Goal: Task Accomplishment & Management: Use online tool/utility

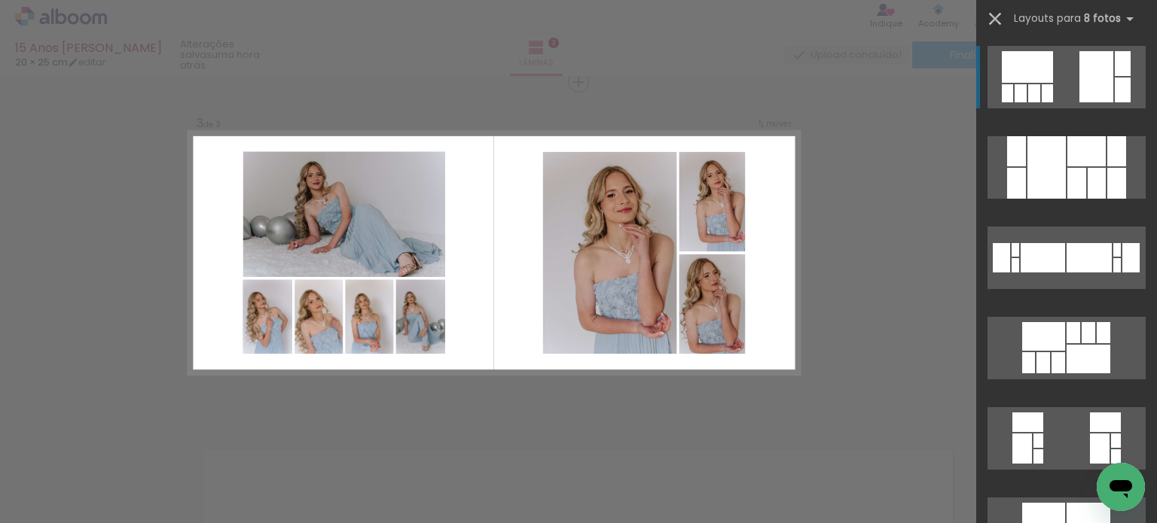
click at [990, 14] on iron-icon at bounding box center [994, 18] width 21 height 21
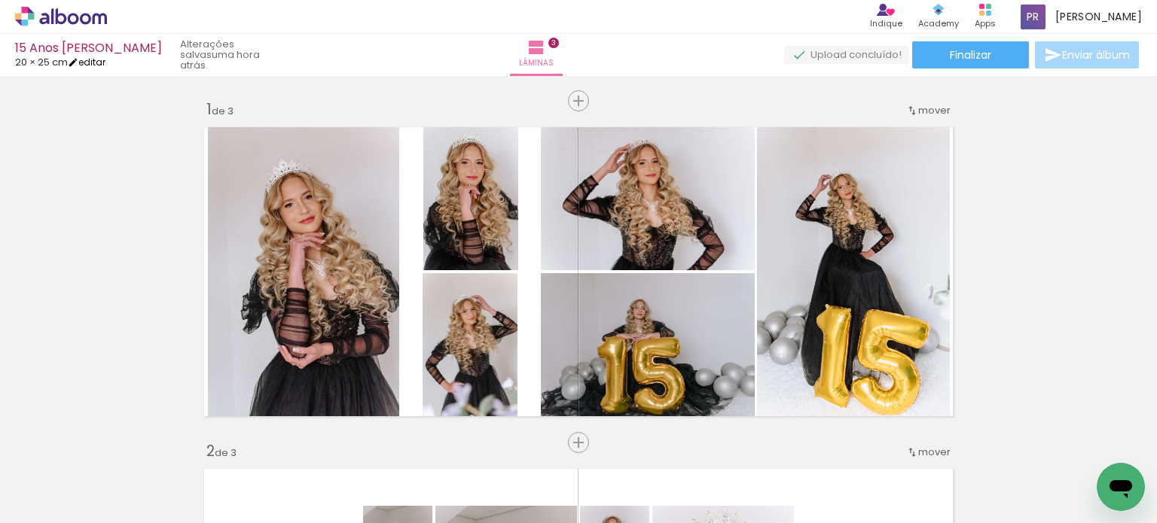
click at [105, 60] on link "editar" at bounding box center [87, 62] width 38 height 13
type input "20,3"
type input "51"
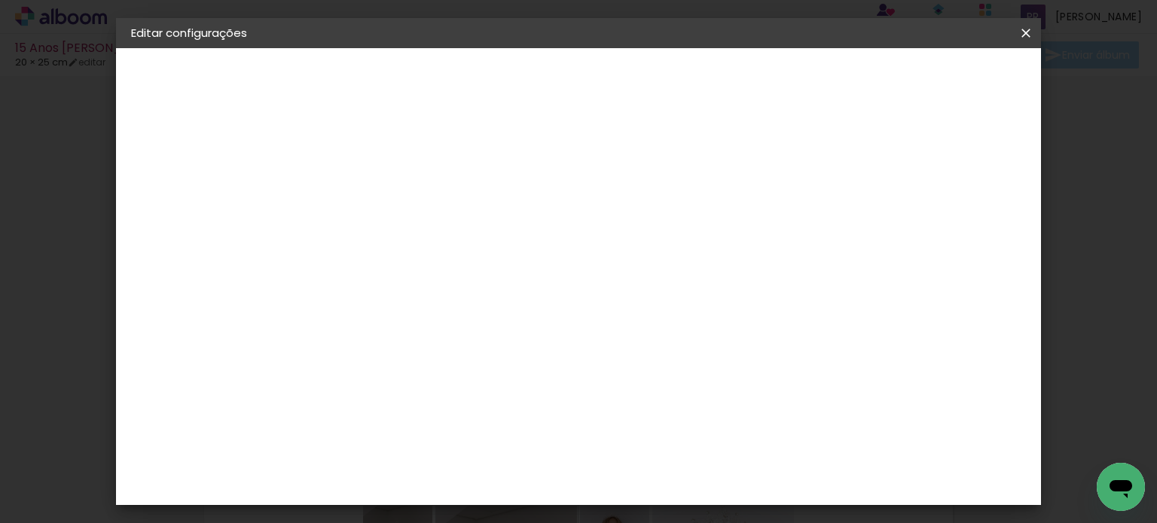
click at [416, 361] on div "cm" at bounding box center [424, 361] width 18 height 23
type input "2"
type input "51"
type paper-input "51"
click at [614, 241] on span "25.5" at bounding box center [621, 235] width 39 height 23
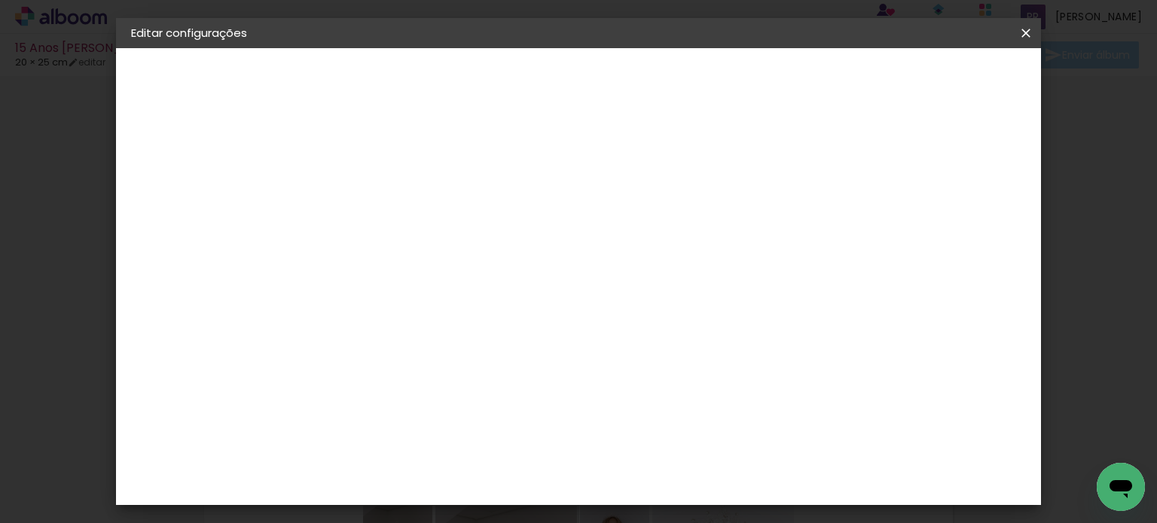
click at [615, 234] on span "25.5" at bounding box center [621, 235] width 39 height 23
click at [676, 495] on input "51" at bounding box center [661, 494] width 39 height 23
type input "40,6"
type paper-input "40,6"
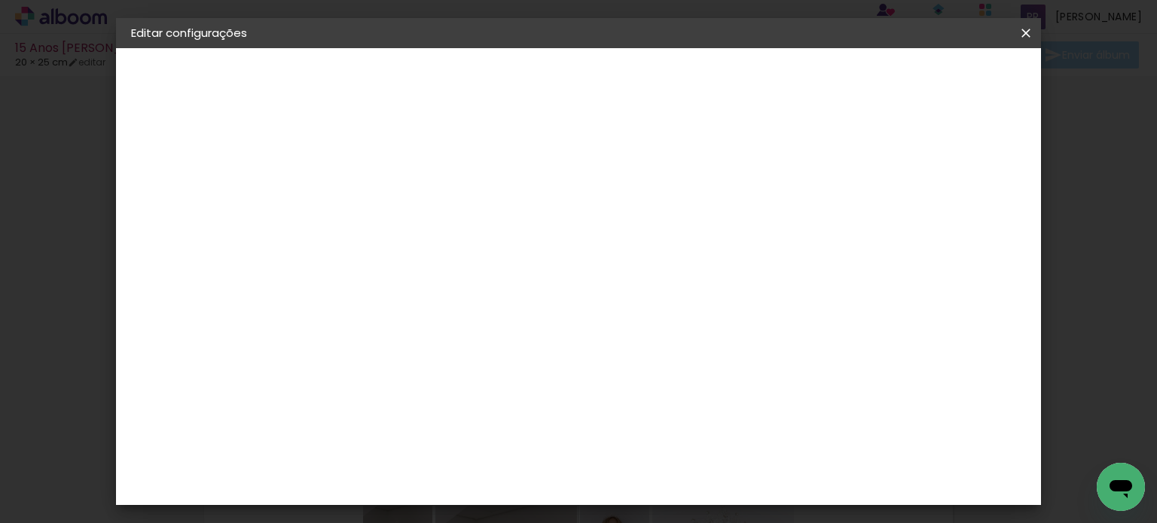
click at [591, 80] on span "Salvar configurações" at bounding box center [552, 85] width 77 height 21
click at [551, 364] on input "51" at bounding box center [533, 361] width 39 height 23
type input "5"
type input "25,5"
type paper-input "25,5"
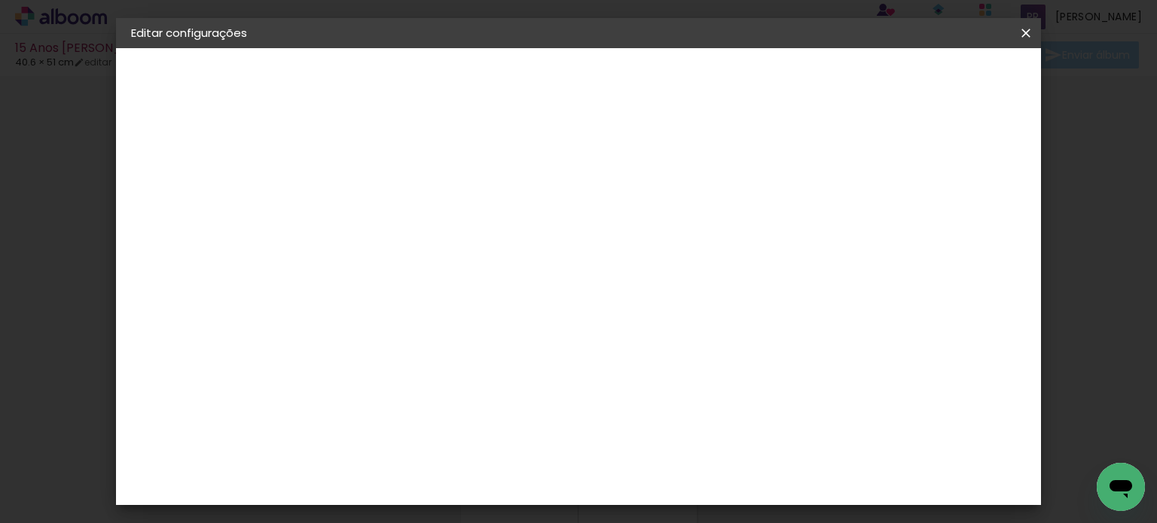
type input "2"
type input "5"
type input "2"
type input "25"
click at [657, 75] on span "Salvar configurações" at bounding box center [619, 85] width 77 height 21
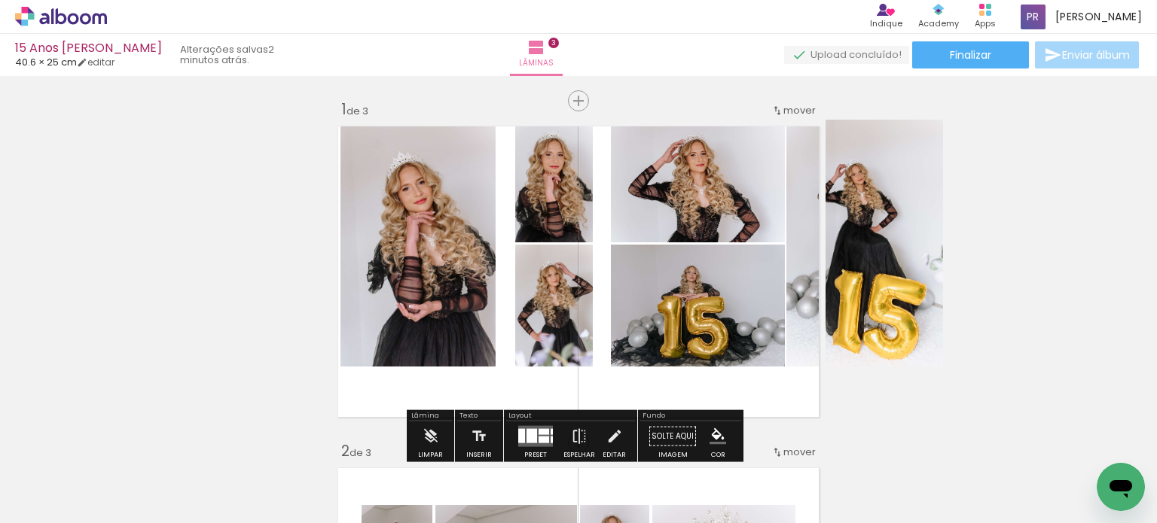
type paper-slider "121"
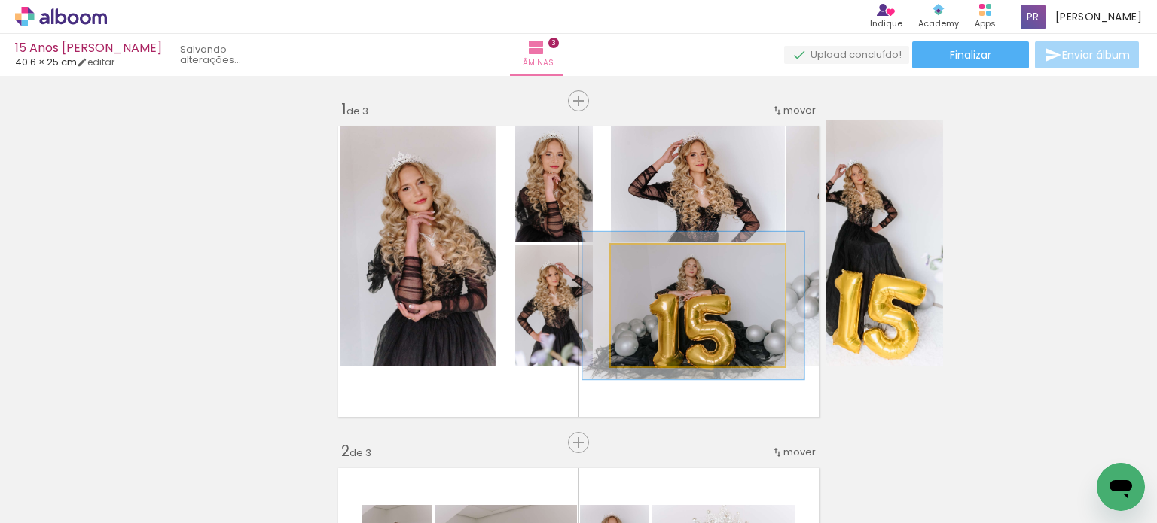
click at [657, 260] on div at bounding box center [675, 260] width 59 height 24
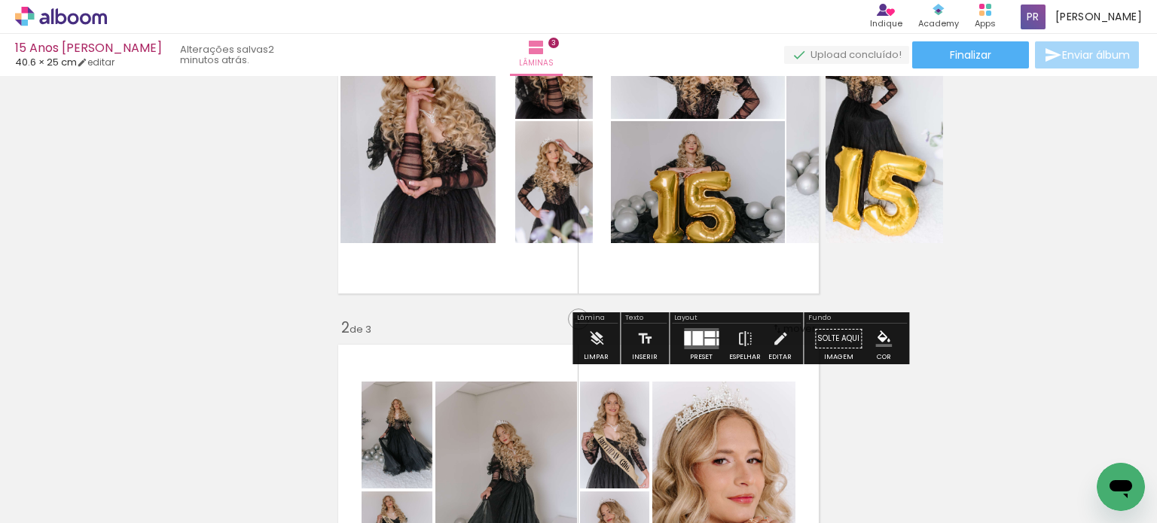
scroll to position [151, 0]
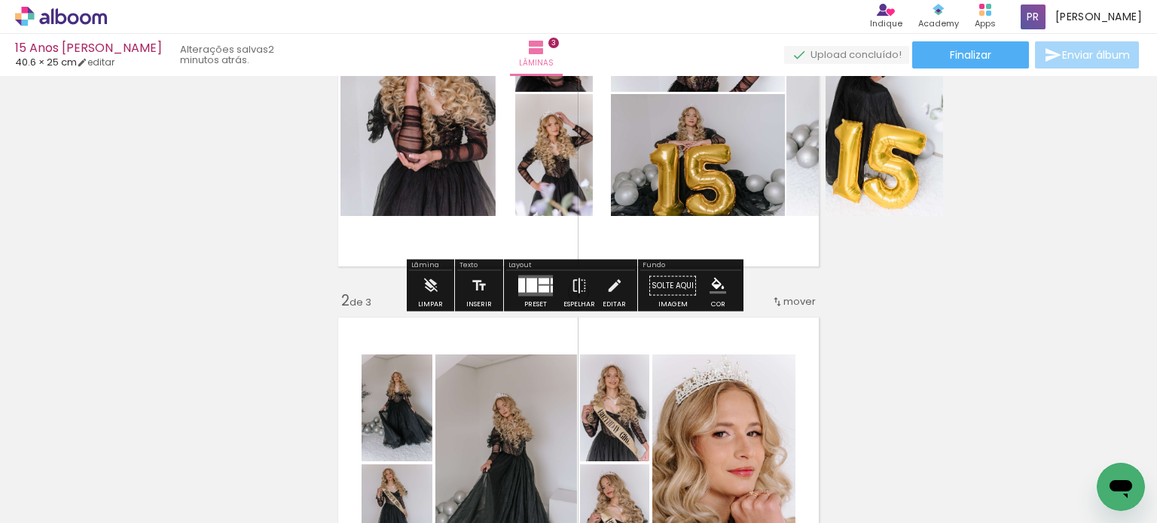
click at [538, 276] on quentale-layouter at bounding box center [535, 286] width 35 height 21
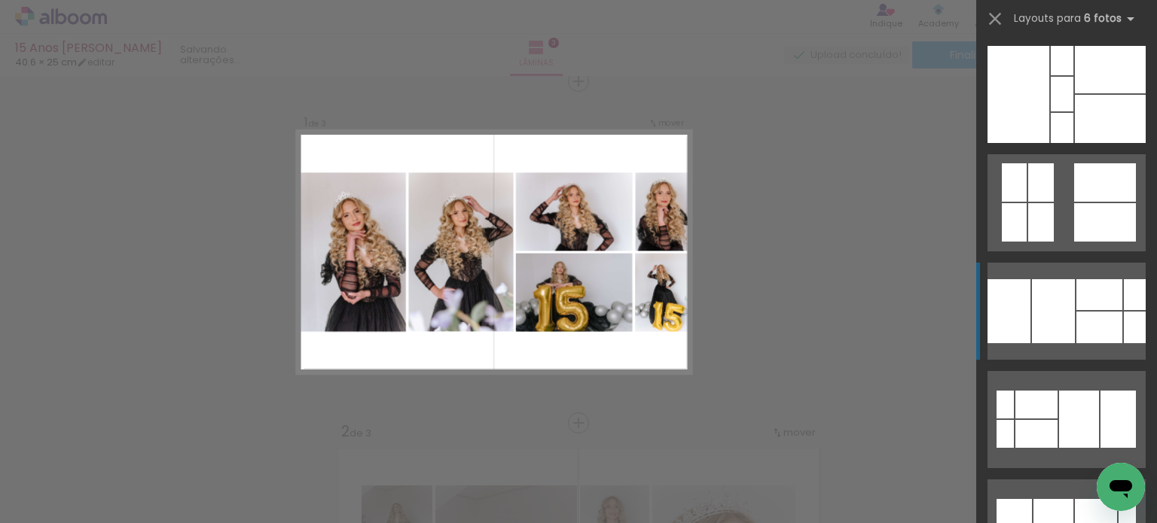
scroll to position [19, 0]
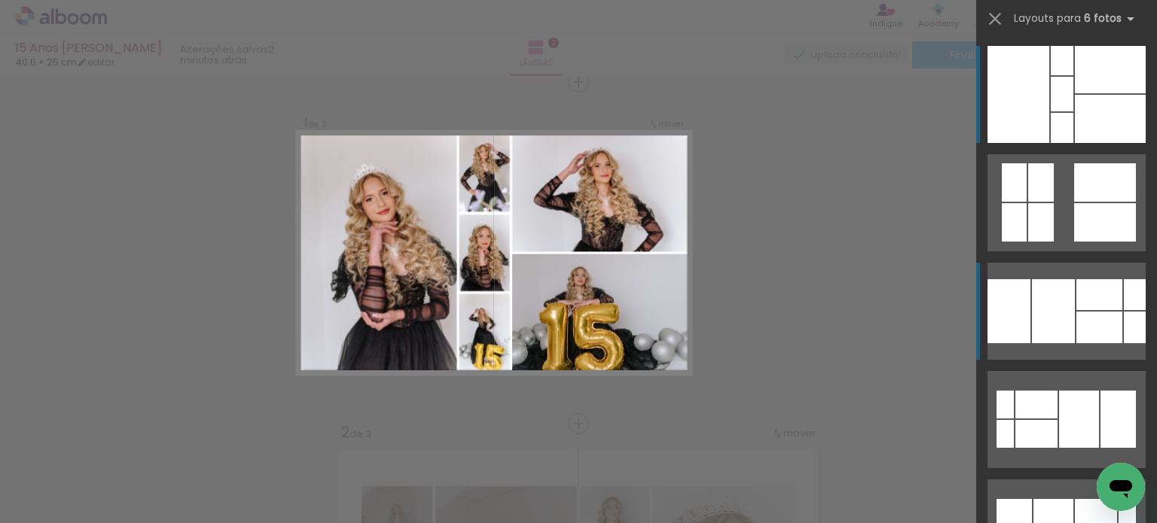
click at [1007, 99] on div at bounding box center [1018, 94] width 62 height 97
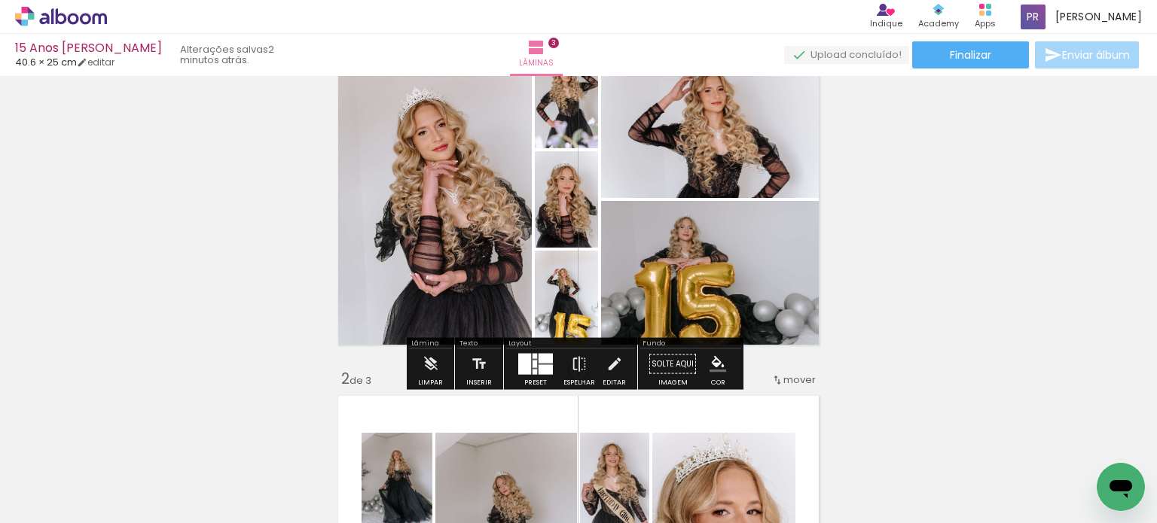
scroll to position [75, 0]
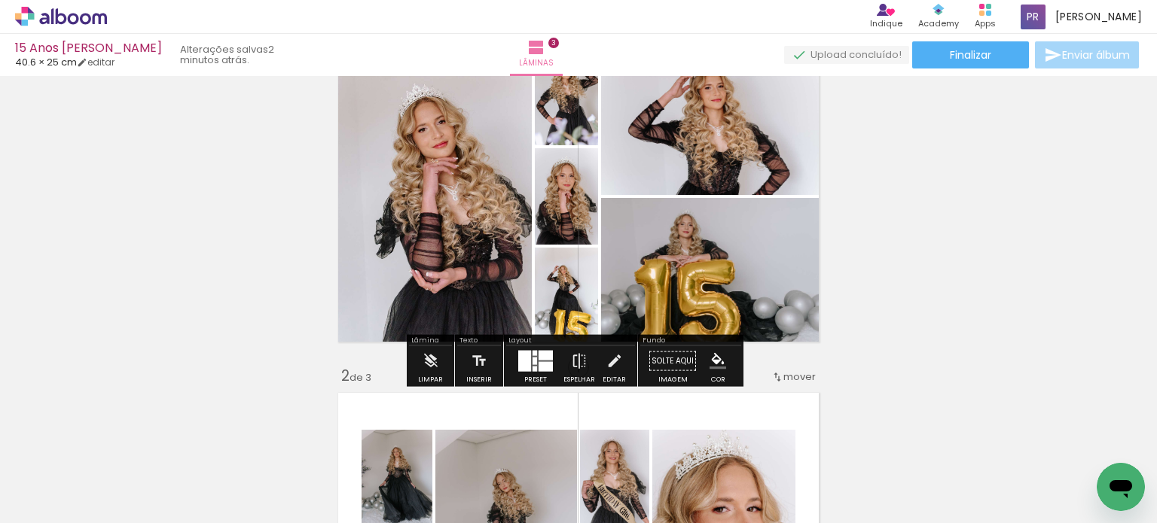
click at [532, 364] on div at bounding box center [534, 362] width 5 height 8
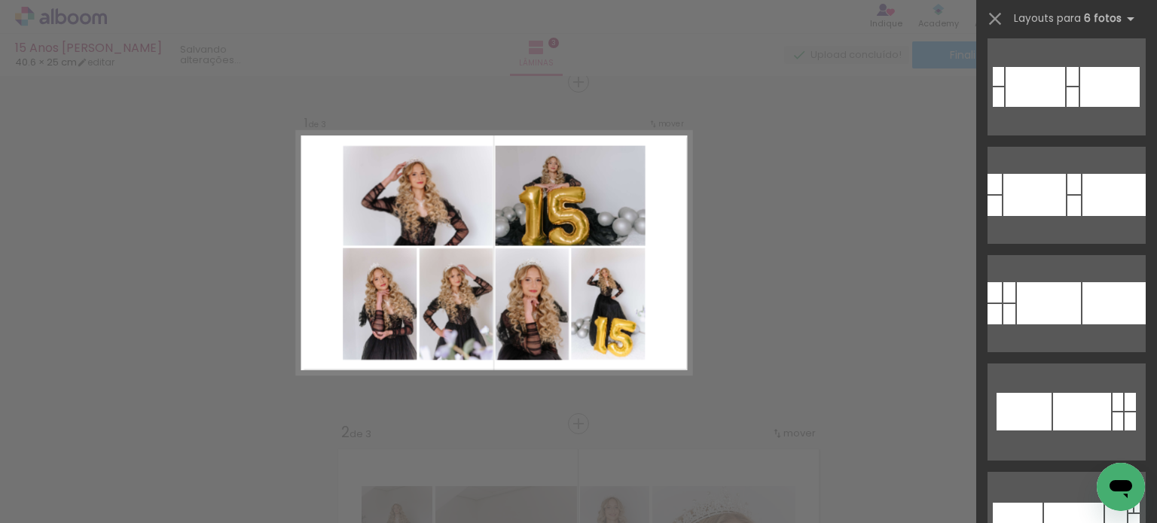
scroll to position [2635, 0]
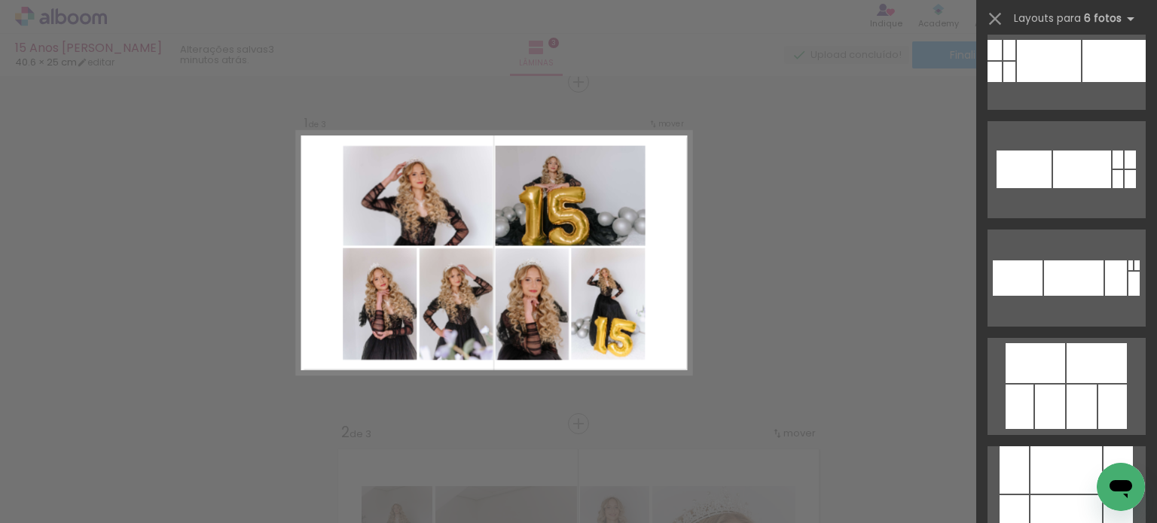
click at [1036, 364] on div at bounding box center [1034, 363] width 59 height 40
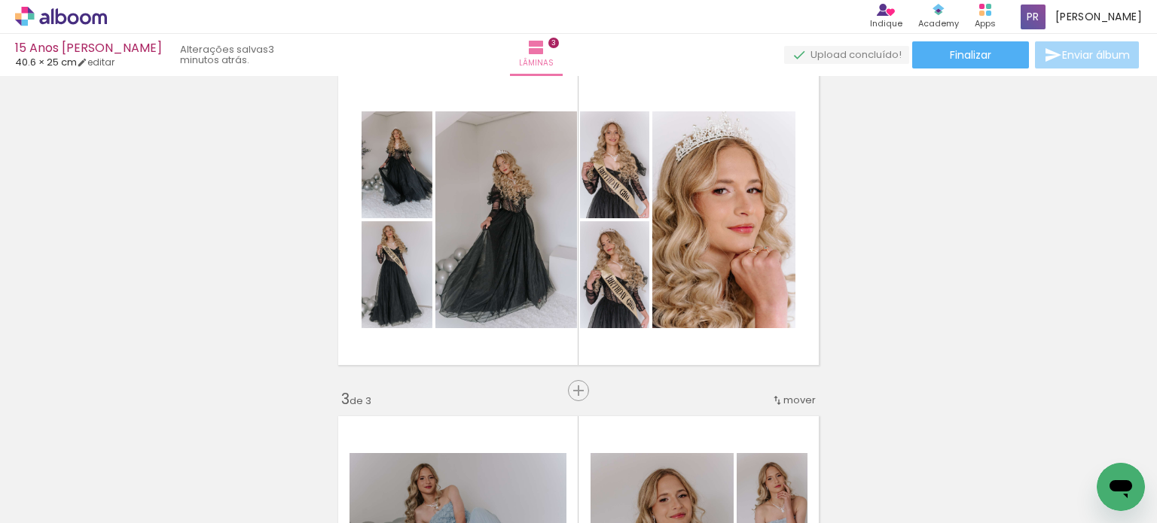
scroll to position [395, 0]
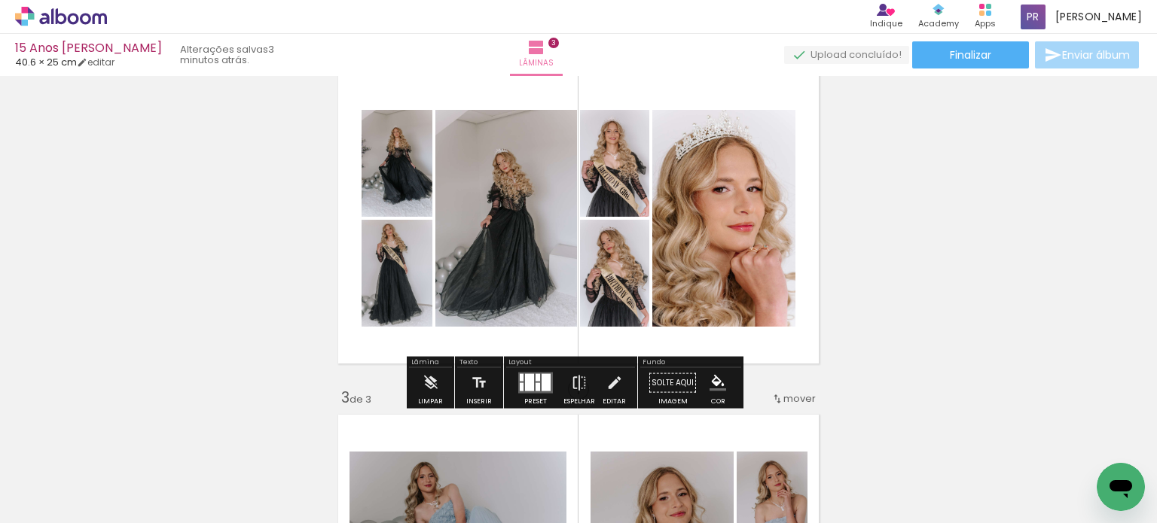
click at [527, 375] on div at bounding box center [529, 382] width 9 height 17
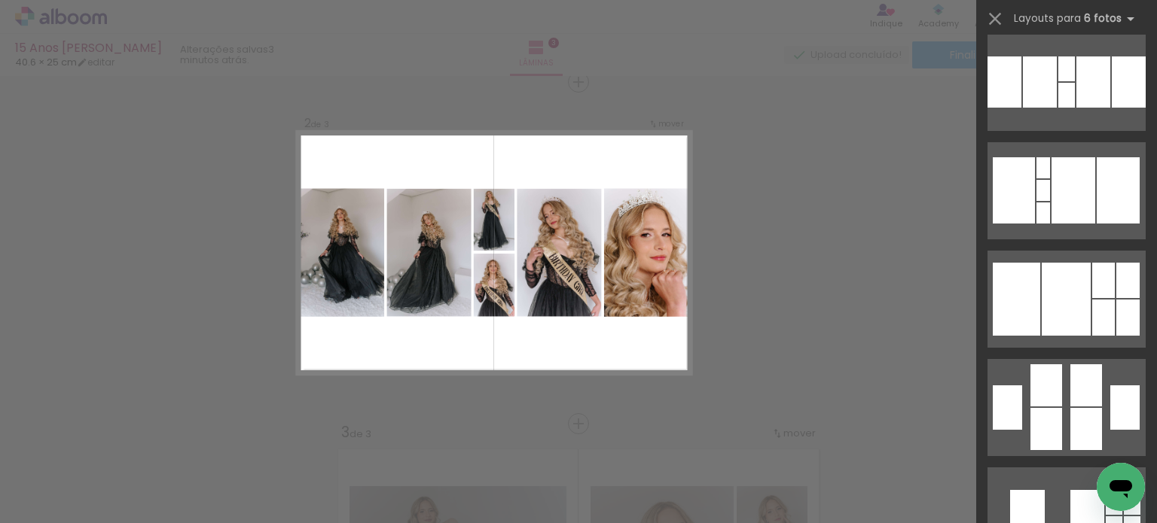
scroll to position [376, 0]
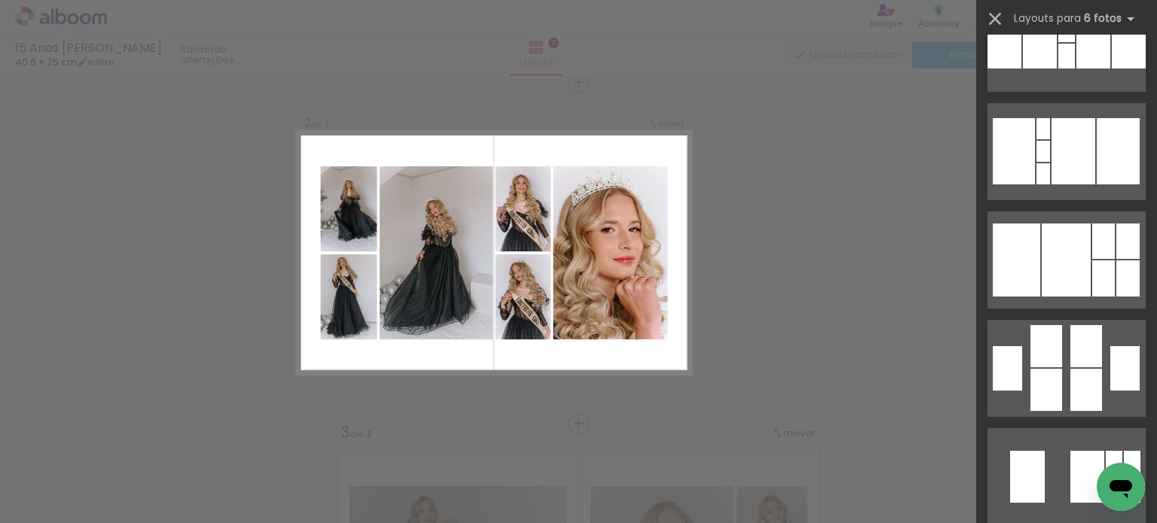
click at [987, 21] on iron-icon at bounding box center [994, 18] width 21 height 21
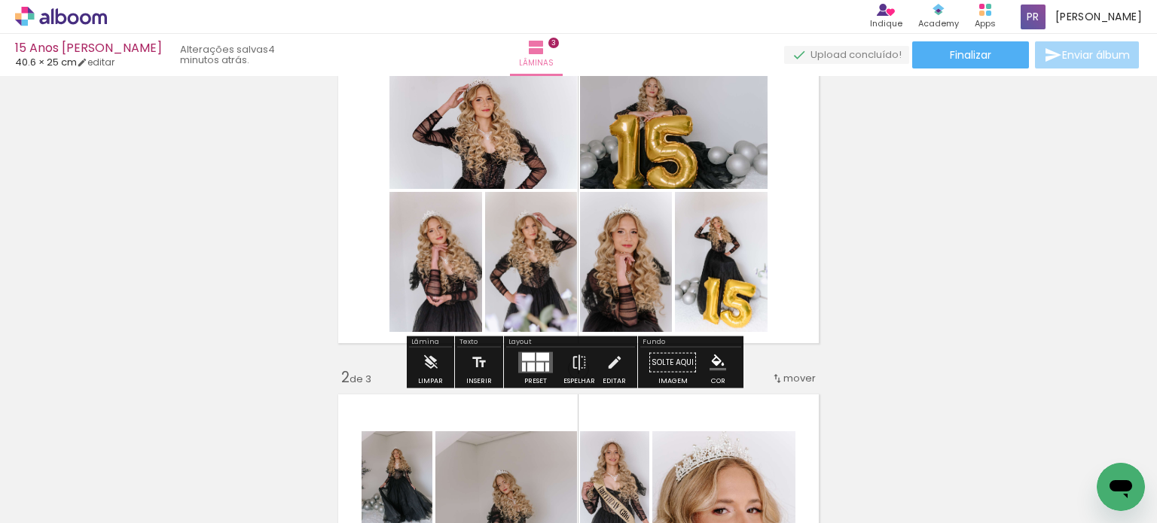
scroll to position [75, 0]
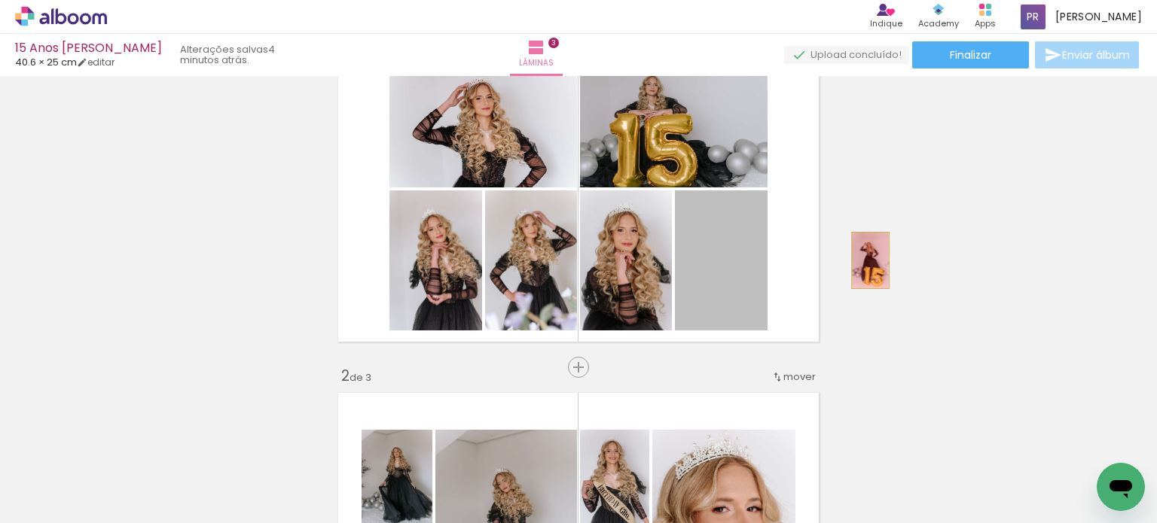
drag, startPoint x: 735, startPoint y: 253, endPoint x: 864, endPoint y: 261, distance: 129.7
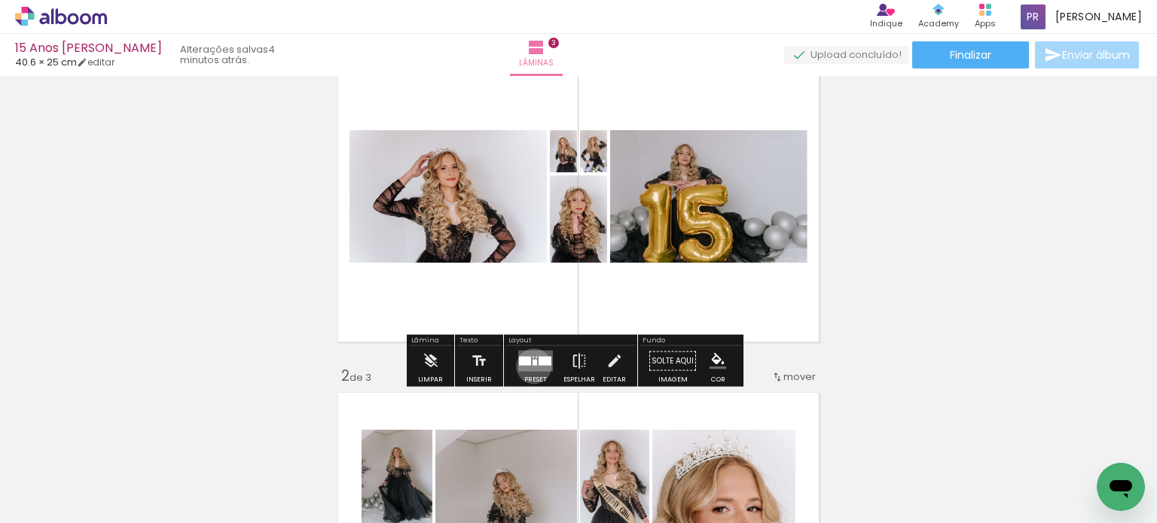
click at [530, 366] on quentale-layouter at bounding box center [535, 361] width 35 height 21
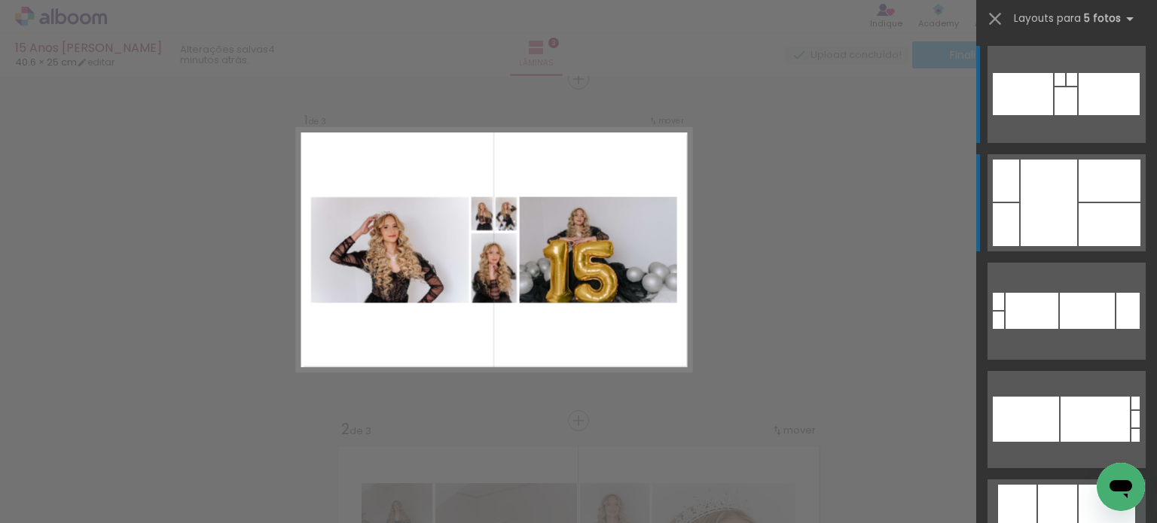
scroll to position [19, 0]
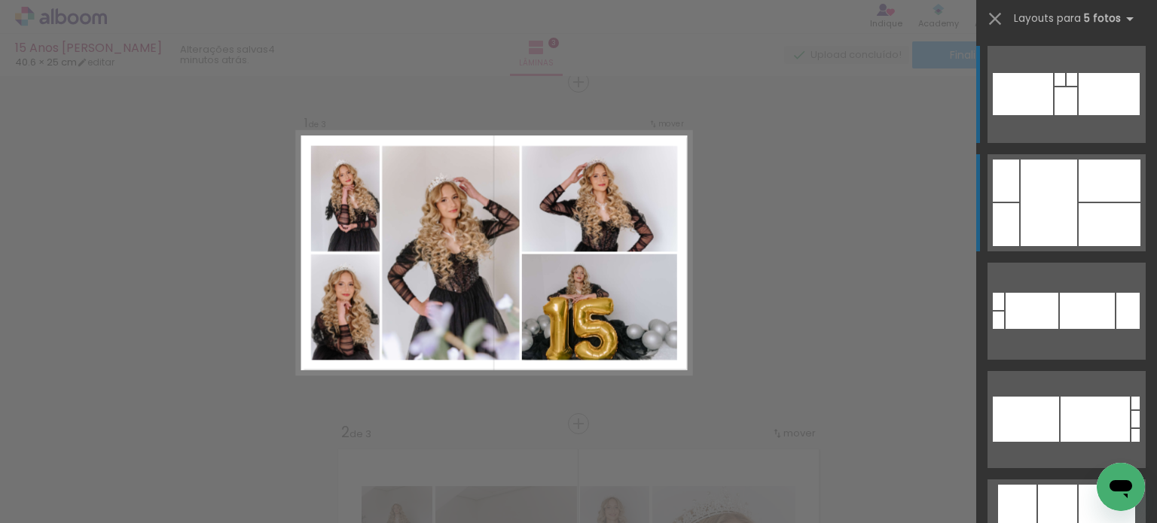
click at [1056, 194] on div at bounding box center [1048, 203] width 56 height 87
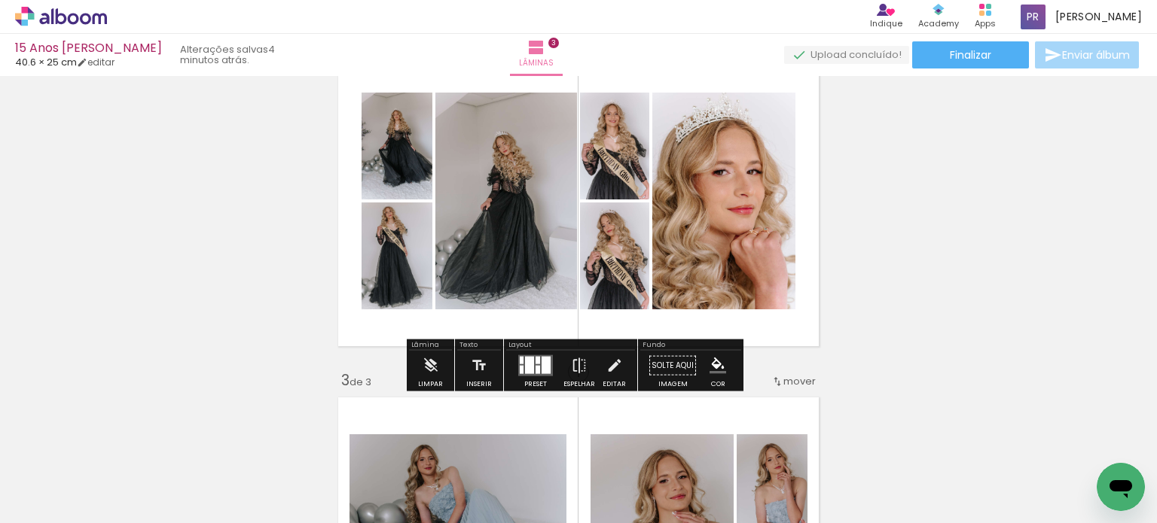
scroll to position [471, 0]
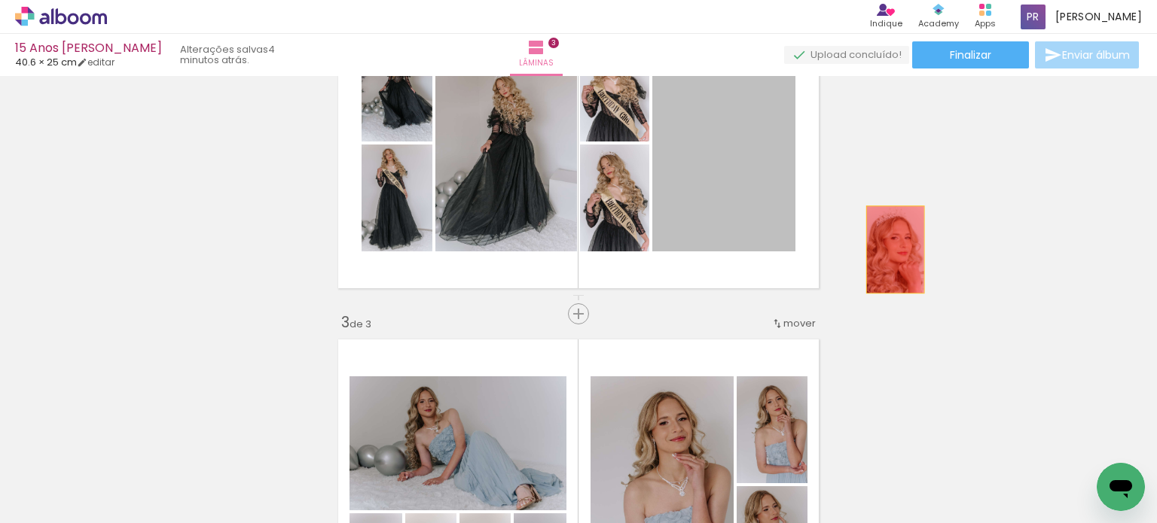
drag, startPoint x: 747, startPoint y: 213, endPoint x: 889, endPoint y: 249, distance: 146.8
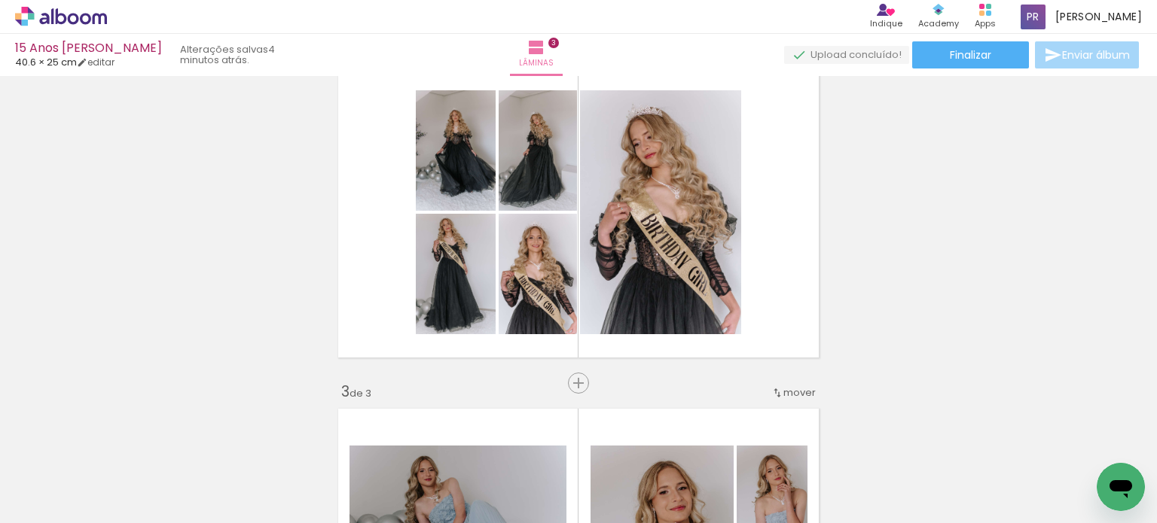
scroll to position [395, 0]
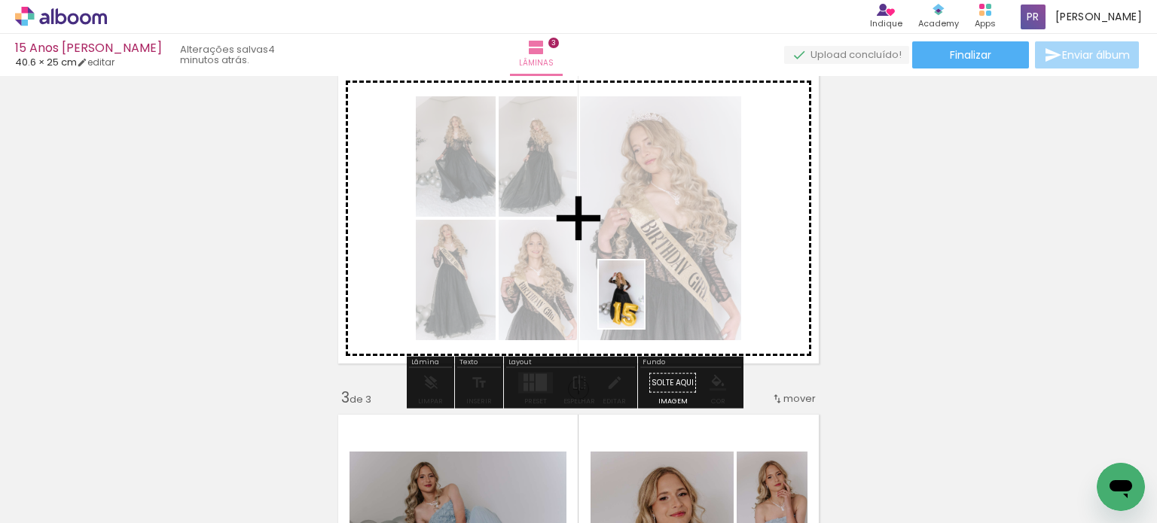
drag, startPoint x: 532, startPoint y: 448, endPoint x: 647, endPoint y: 303, distance: 185.5
click at [647, 303] on quentale-workspace at bounding box center [578, 261] width 1157 height 523
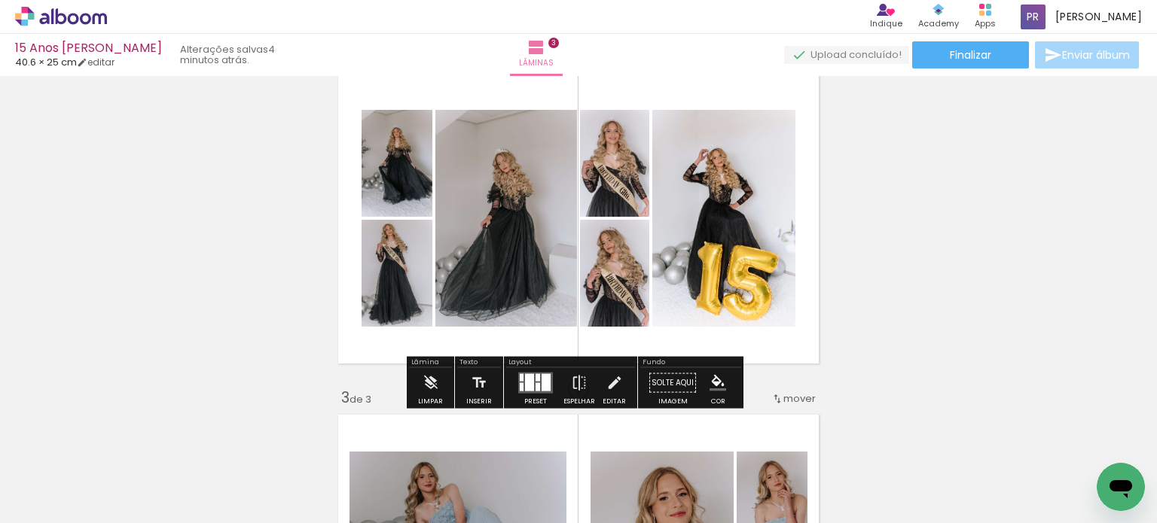
click at [525, 383] on div at bounding box center [529, 382] width 9 height 17
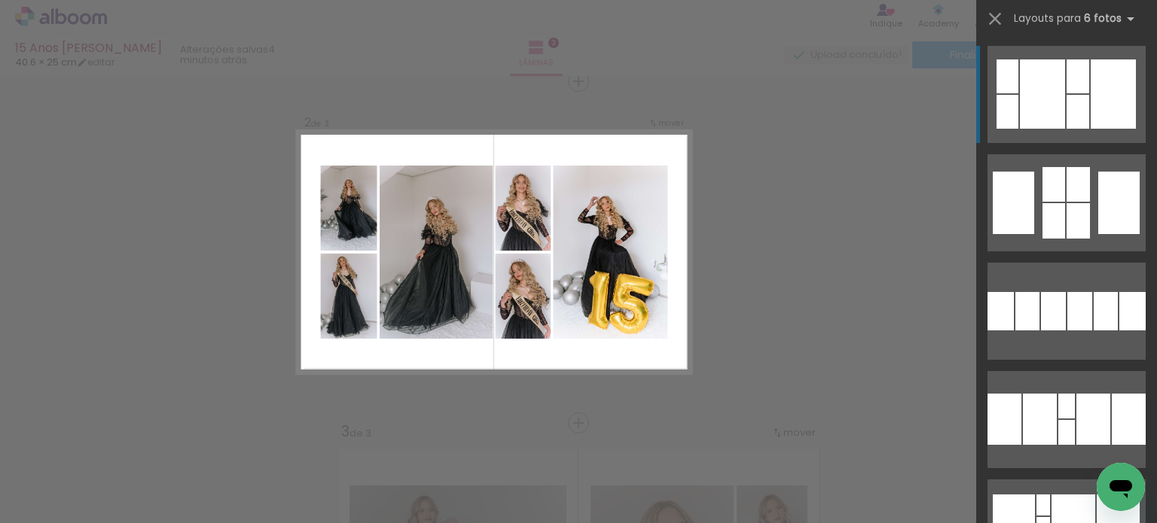
scroll to position [361, 0]
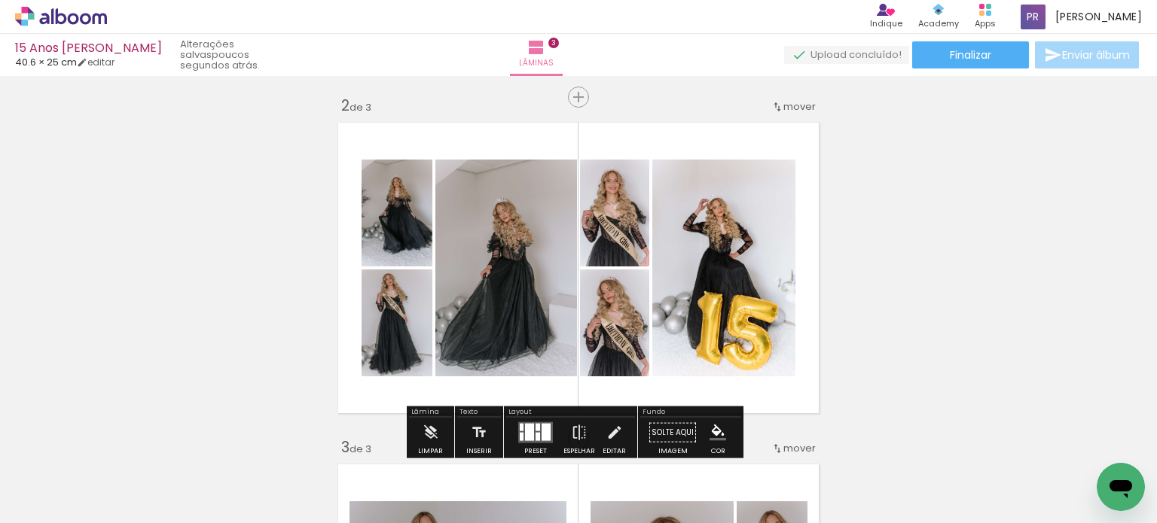
scroll to position [361, 0]
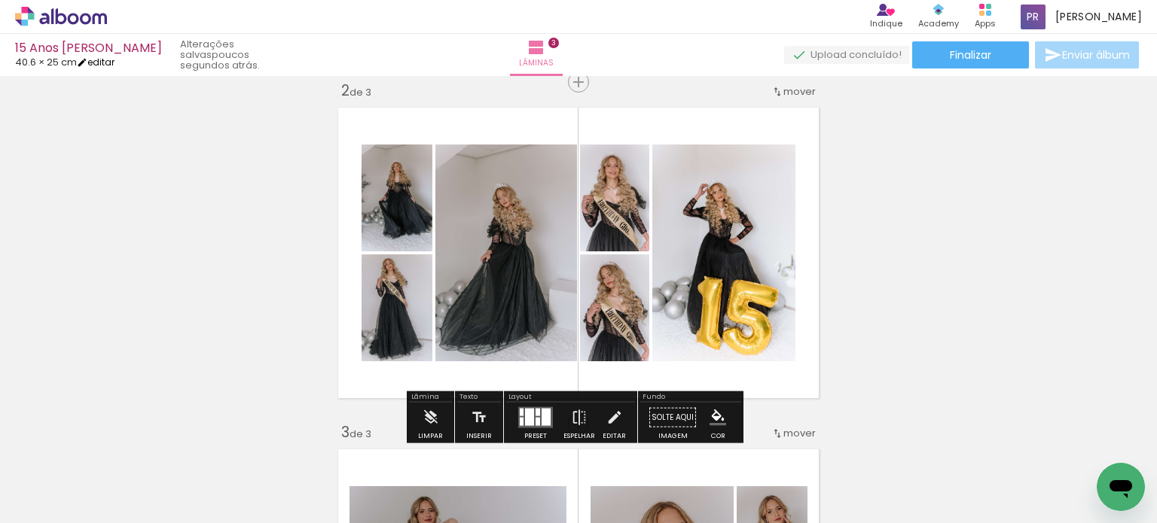
click at [114, 59] on link "editar" at bounding box center [96, 62] width 38 height 13
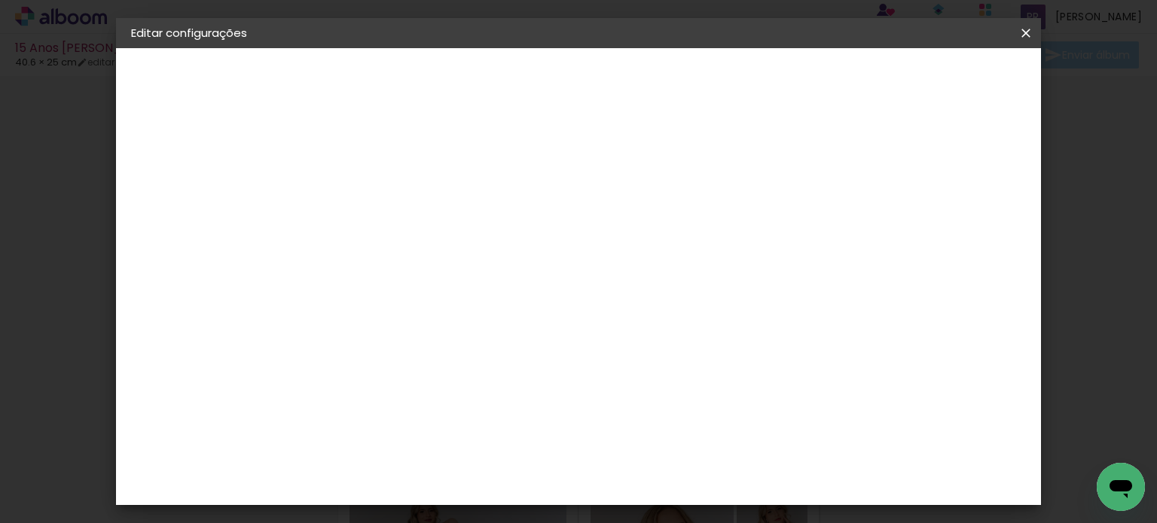
click at [657, 82] on span "Salvar configurações" at bounding box center [619, 85] width 77 height 21
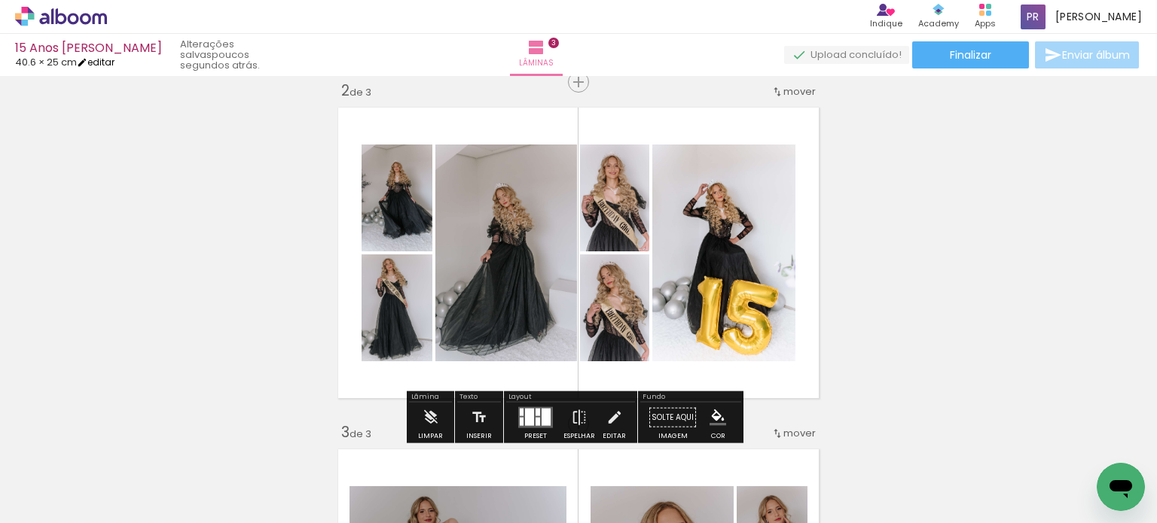
click at [100, 57] on link "editar" at bounding box center [96, 62] width 38 height 13
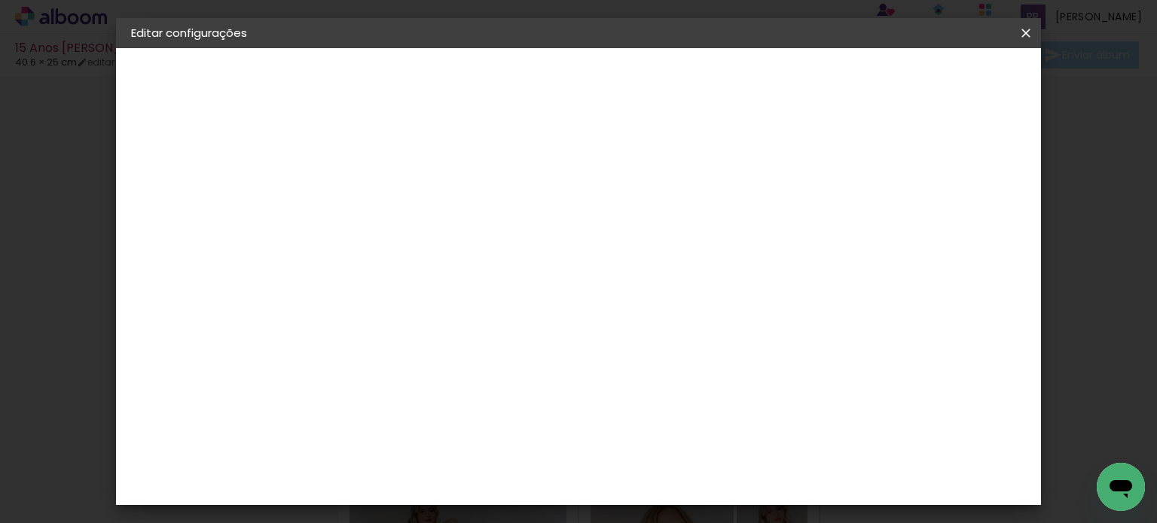
click at [488, 361] on div "cm" at bounding box center [495, 361] width 18 height 23
type input "25,3"
click at [654, 75] on span "Salvar configurações" at bounding box center [616, 85] width 77 height 21
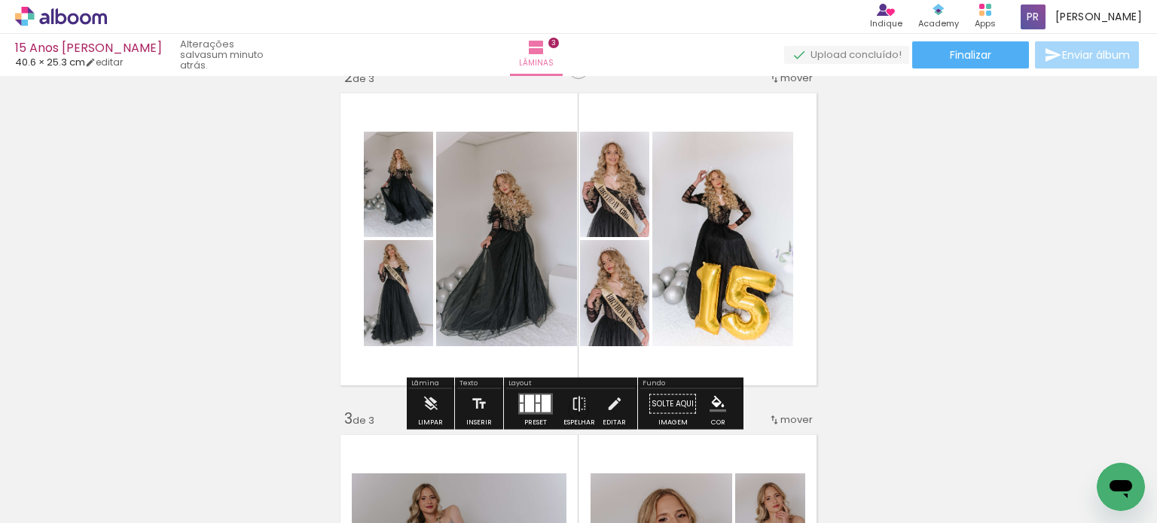
scroll to position [376, 0]
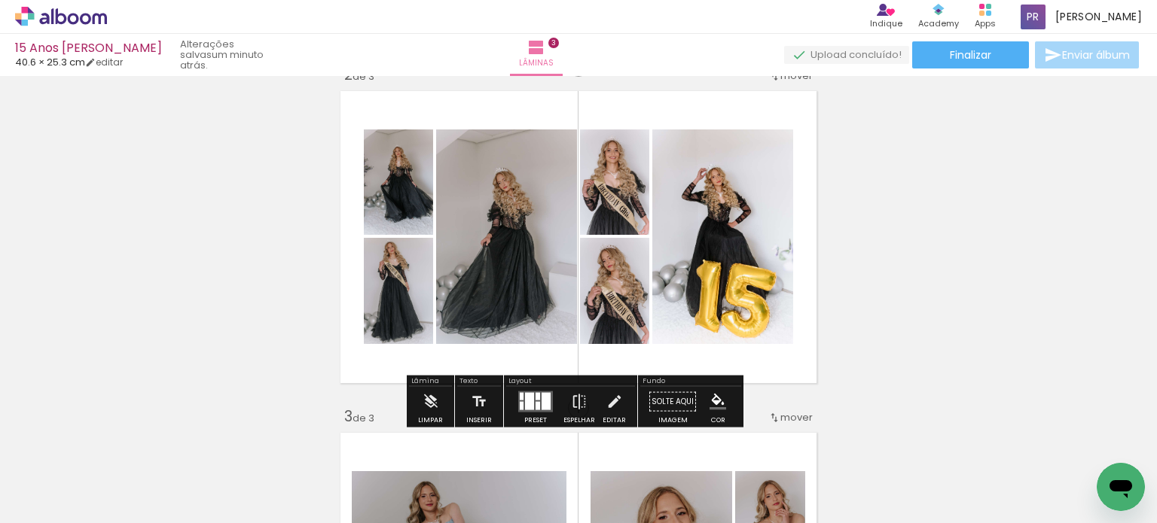
click at [542, 406] on div at bounding box center [545, 401] width 9 height 17
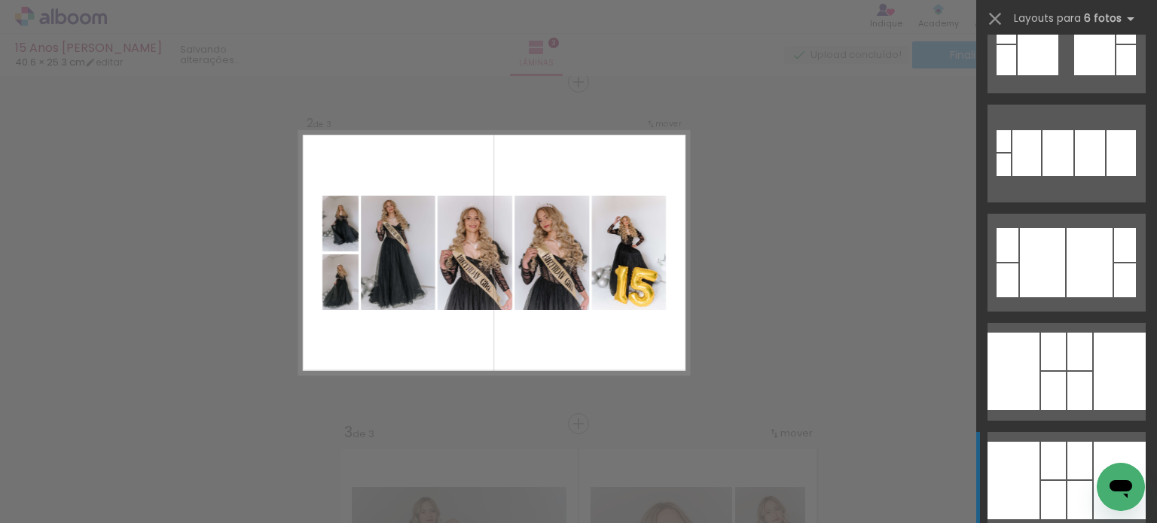
scroll to position [1649, 0]
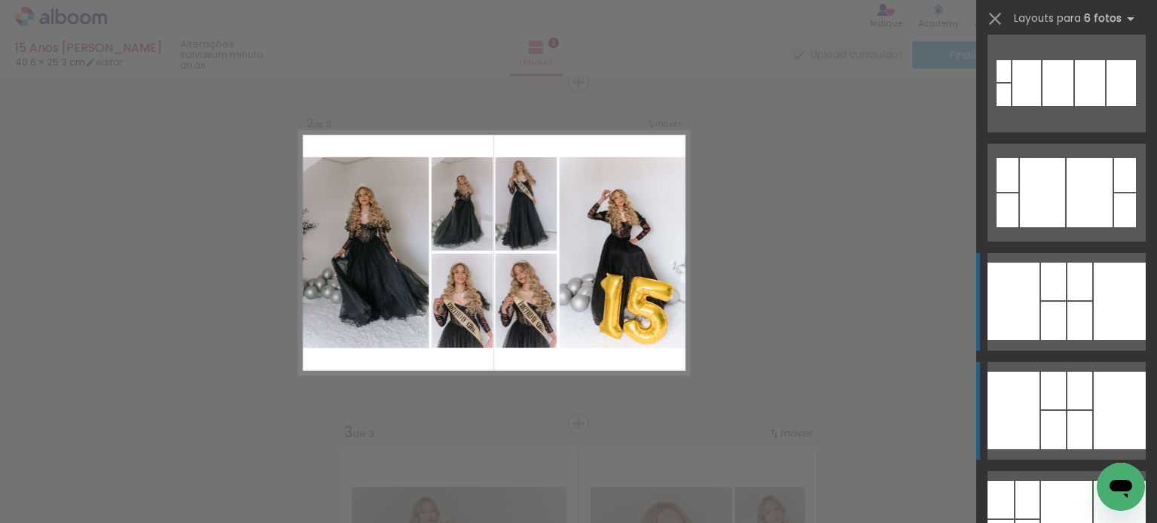
click at [1057, 300] on quentale-layouter at bounding box center [1066, 302] width 158 height 98
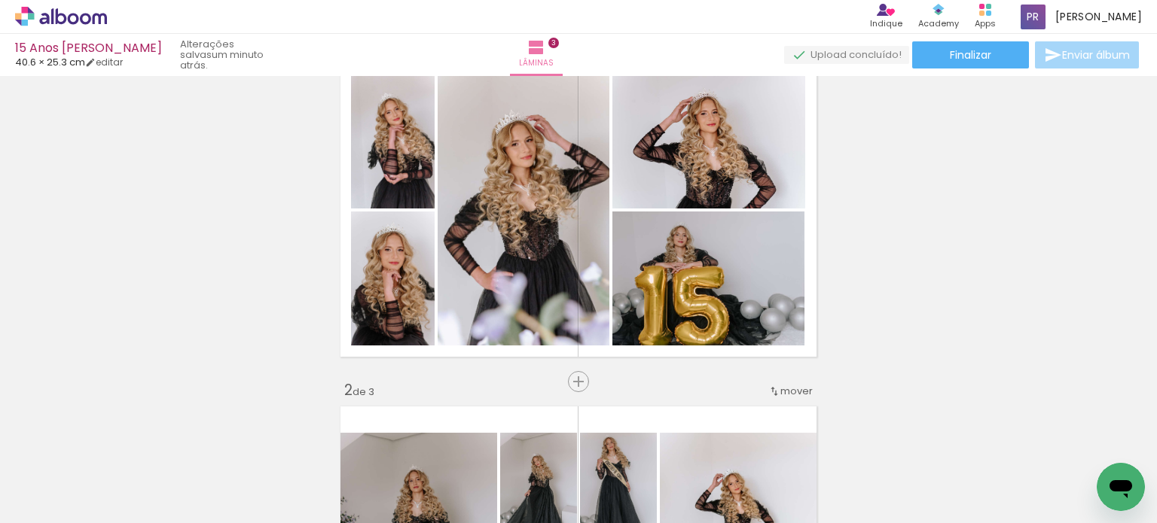
scroll to position [59, 0]
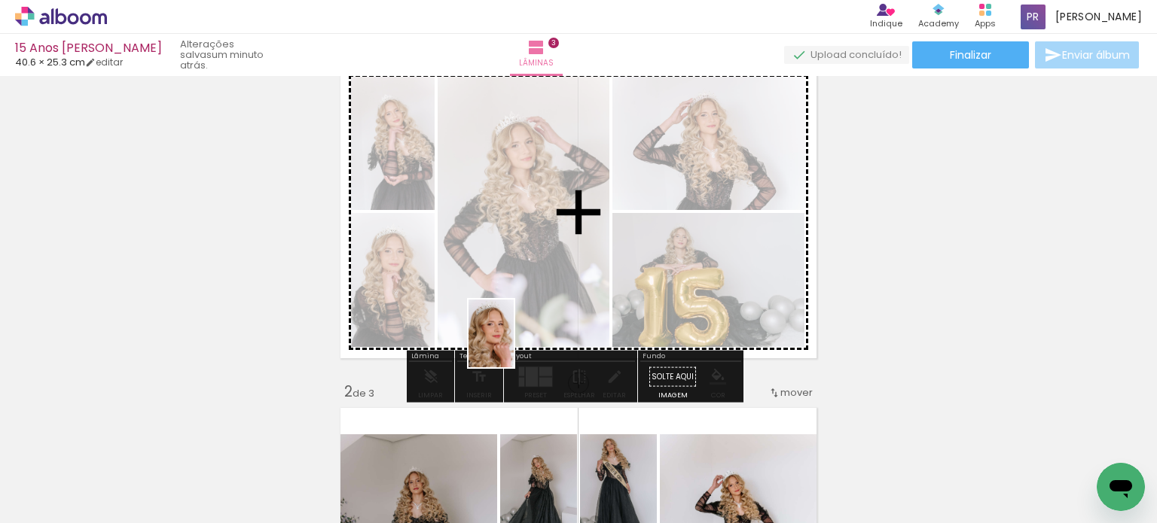
drag, startPoint x: 495, startPoint y: 482, endPoint x: 547, endPoint y: 348, distance: 143.5
click at [514, 340] on quentale-workspace at bounding box center [578, 261] width 1157 height 523
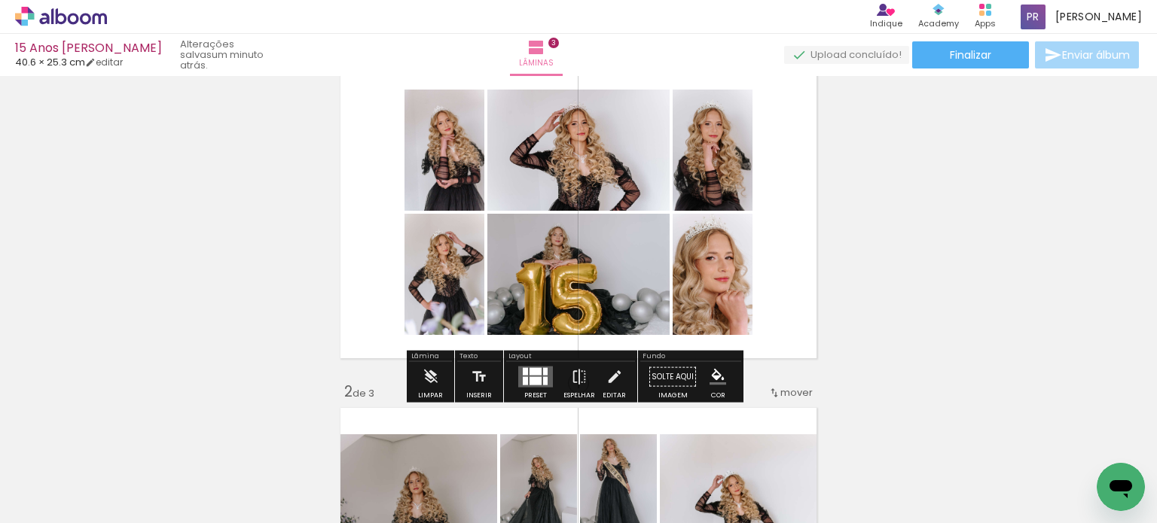
click at [533, 376] on quentale-layouter at bounding box center [535, 377] width 35 height 21
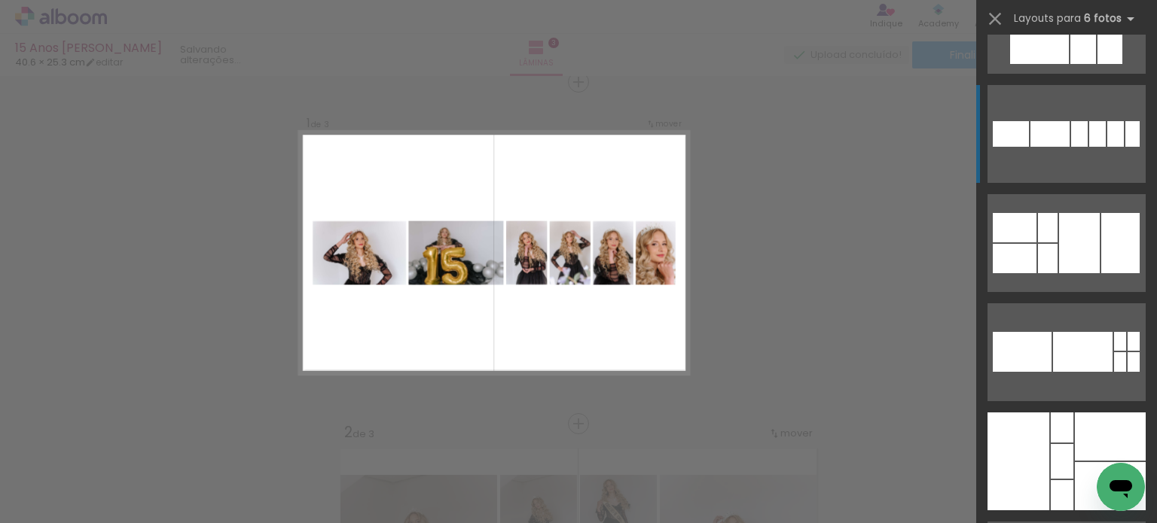
scroll to position [602, 0]
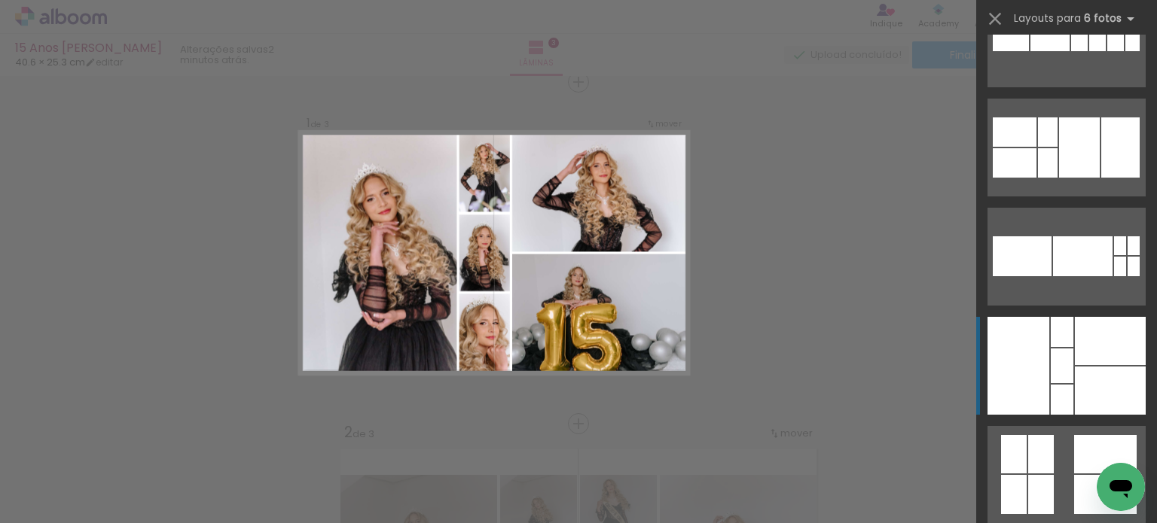
click at [1019, 341] on div at bounding box center [1018, 366] width 62 height 98
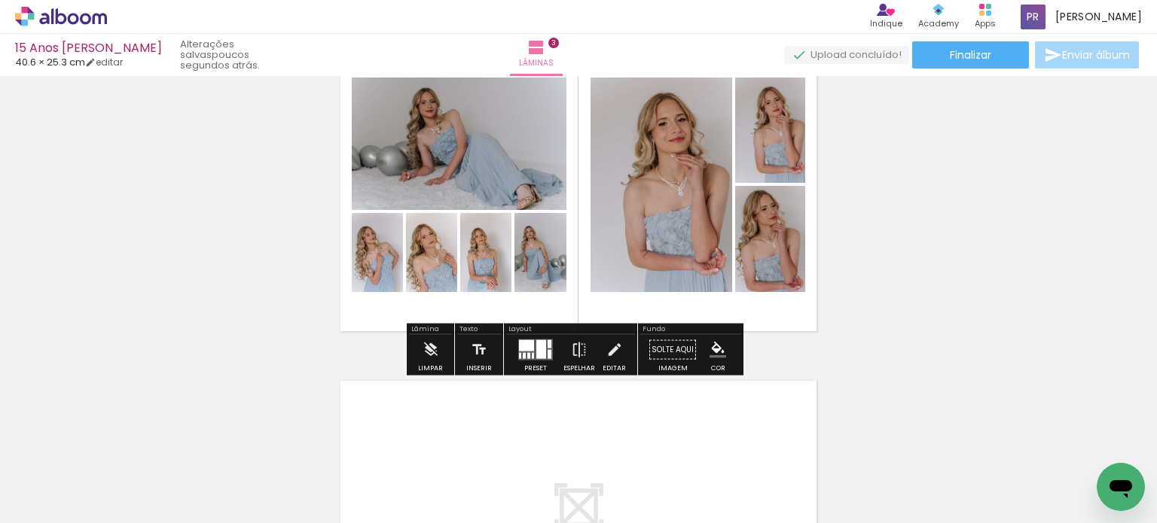
scroll to position [772, 0]
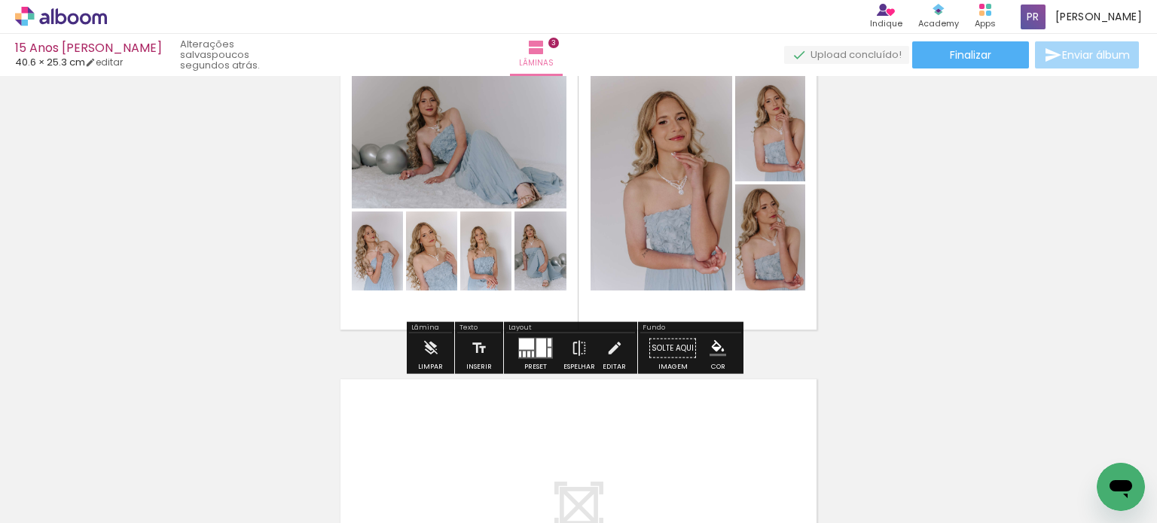
click at [528, 347] on div at bounding box center [526, 344] width 15 height 11
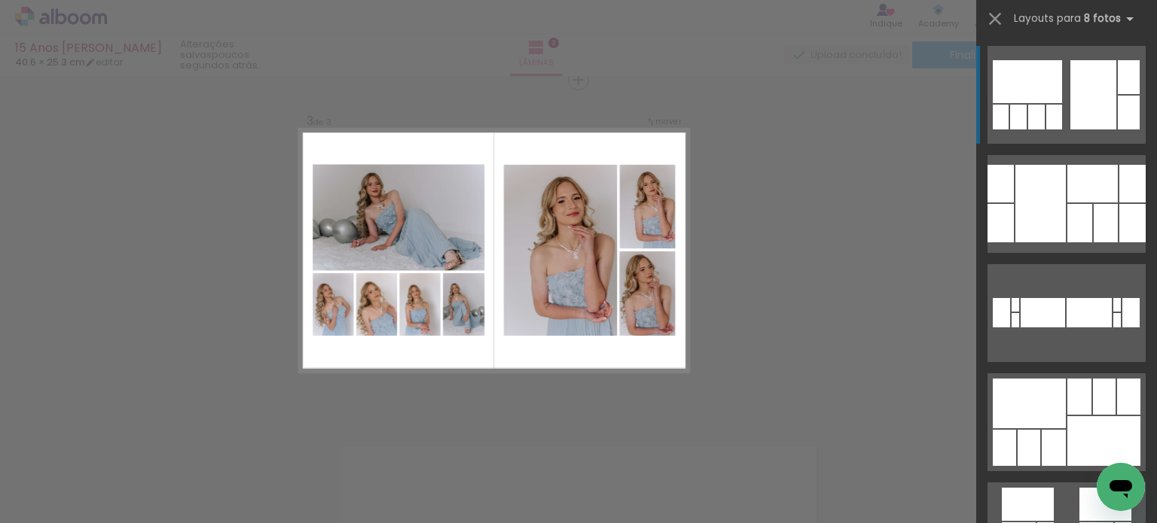
scroll to position [703, 0]
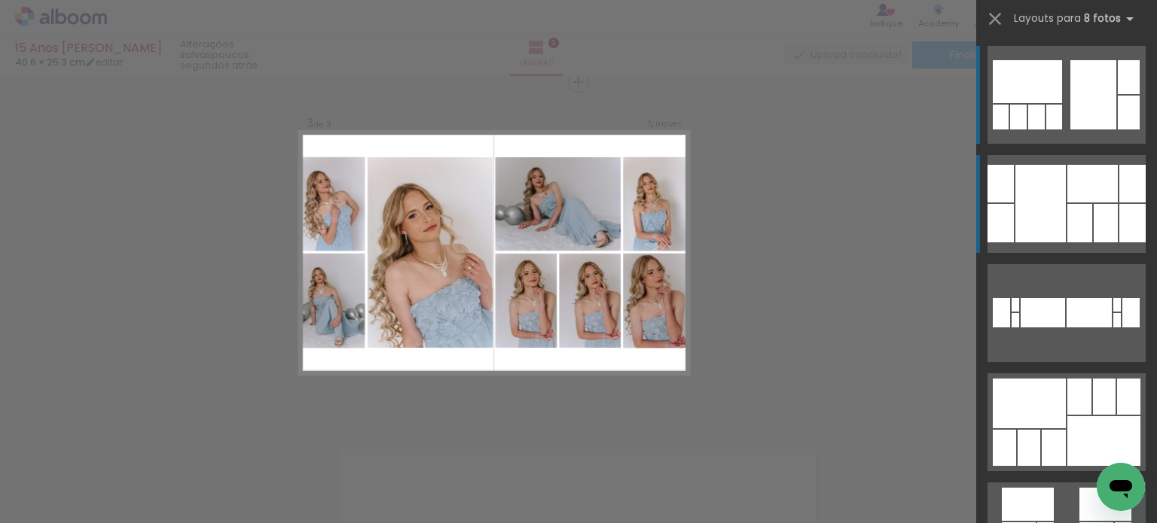
click at [1021, 198] on div at bounding box center [1040, 204] width 50 height 78
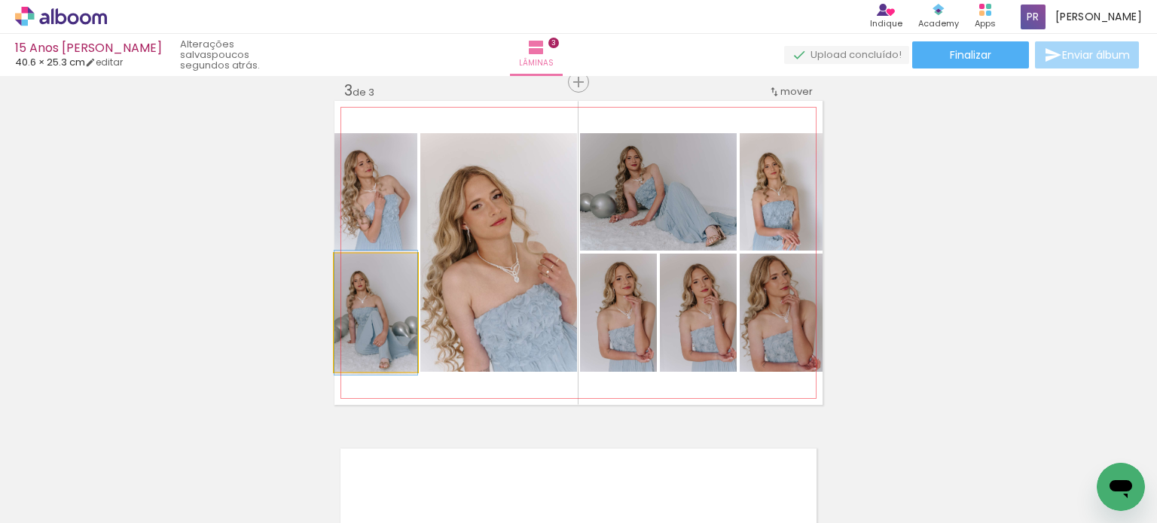
click at [405, 337] on quentale-photo at bounding box center [375, 313] width 83 height 118
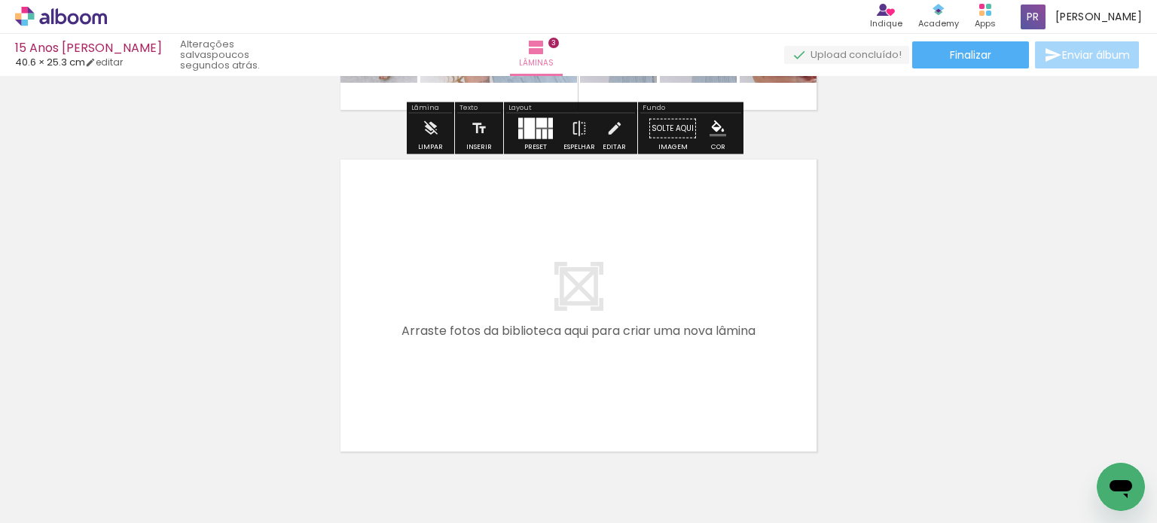
scroll to position [1004, 0]
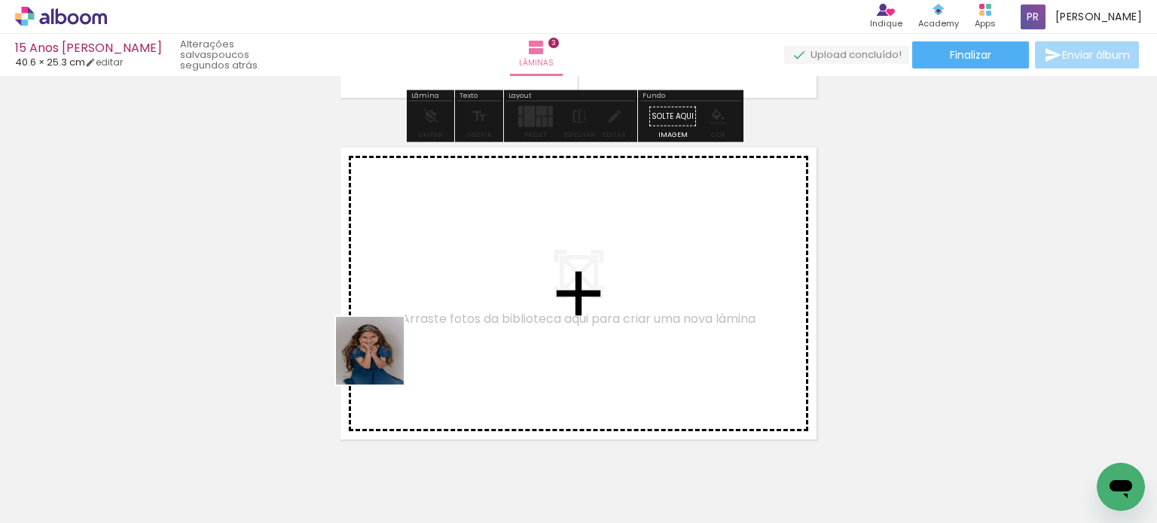
drag, startPoint x: 247, startPoint y: 492, endPoint x: 394, endPoint y: 352, distance: 202.4
click at [394, 352] on quentale-workspace at bounding box center [578, 261] width 1157 height 523
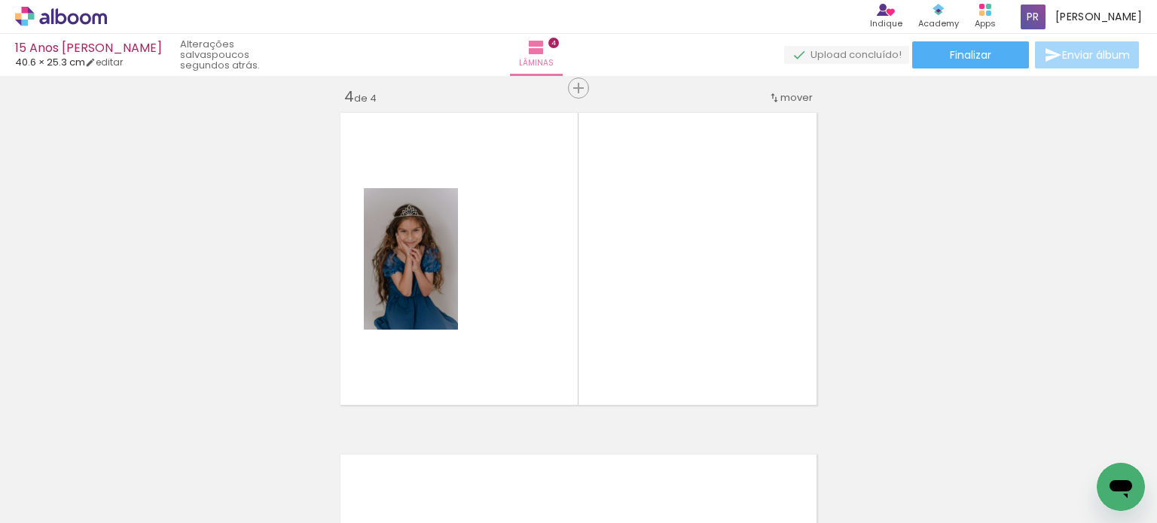
scroll to position [1044, 0]
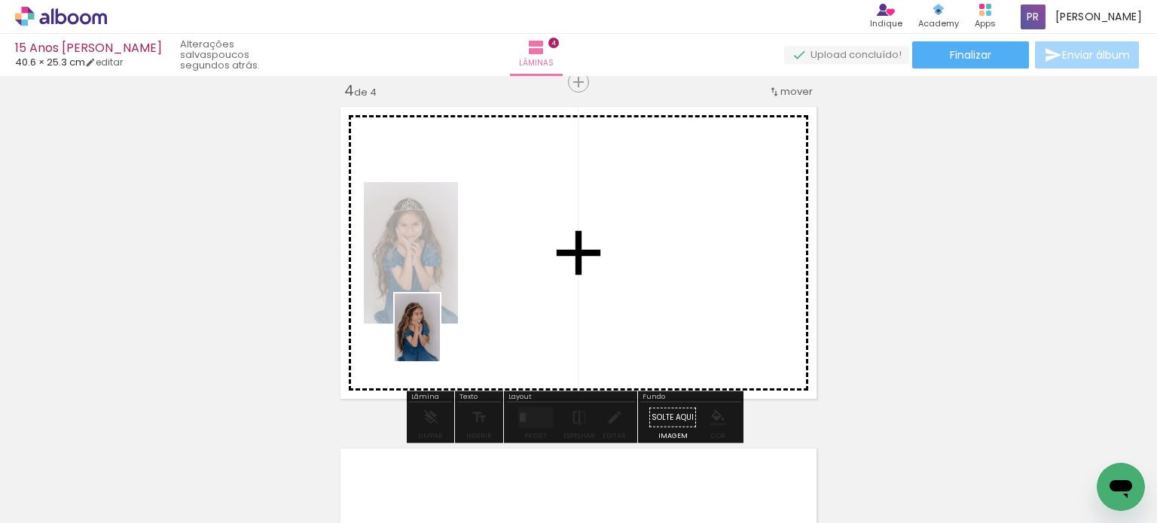
drag, startPoint x: 247, startPoint y: 463, endPoint x: 440, endPoint y: 339, distance: 229.3
click at [440, 339] on quentale-workspace at bounding box center [578, 261] width 1157 height 523
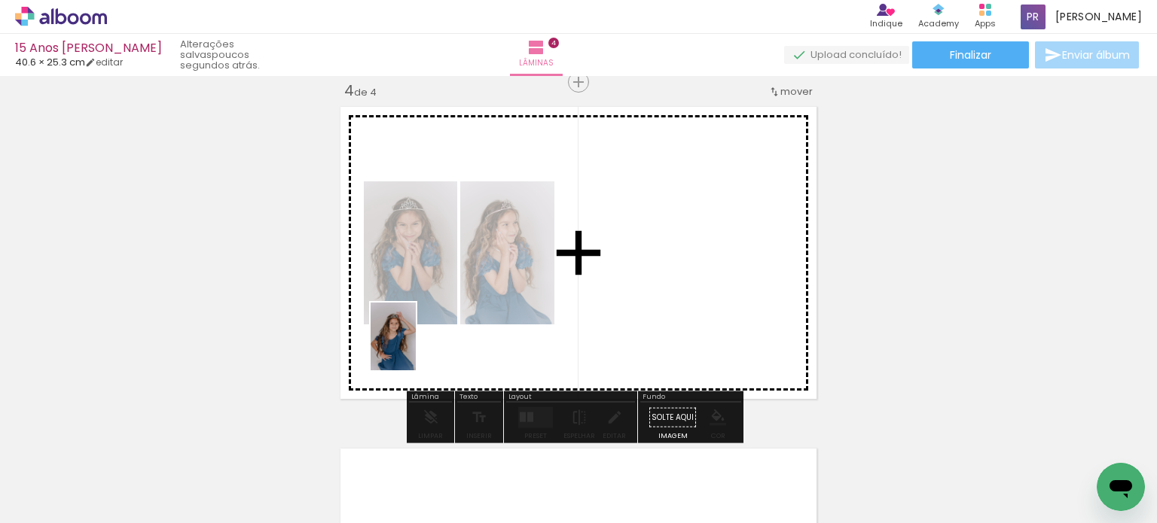
drag, startPoint x: 247, startPoint y: 467, endPoint x: 428, endPoint y: 343, distance: 219.3
click at [426, 343] on quentale-workspace at bounding box center [578, 261] width 1157 height 523
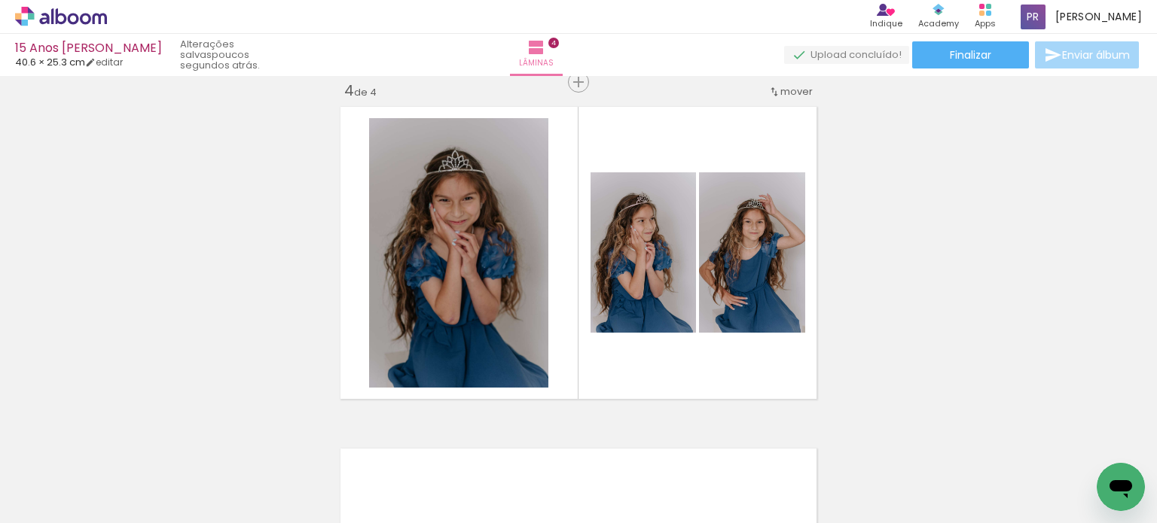
scroll to position [0, 1055]
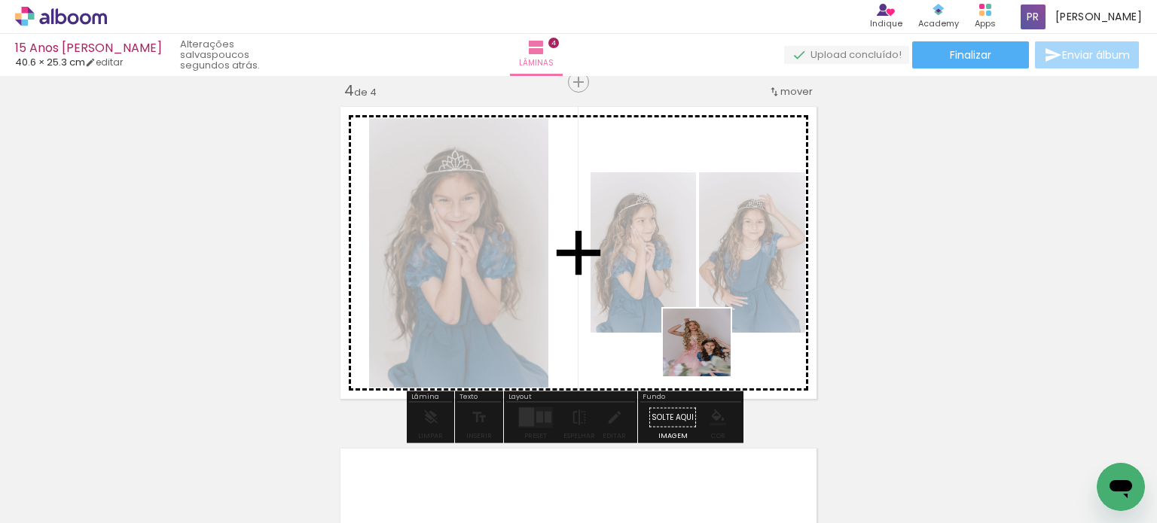
drag, startPoint x: 710, startPoint y: 474, endPoint x: 708, endPoint y: 346, distance: 127.3
click at [708, 346] on quentale-workspace at bounding box center [578, 261] width 1157 height 523
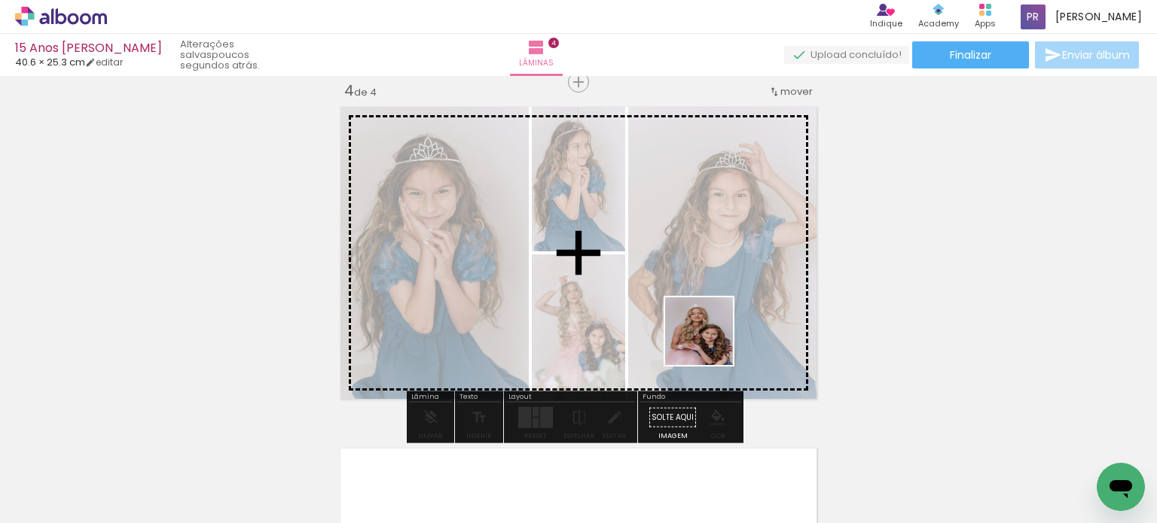
drag, startPoint x: 712, startPoint y: 496, endPoint x: 717, endPoint y: 426, distance: 70.2
click at [709, 340] on quentale-workspace at bounding box center [578, 261] width 1157 height 523
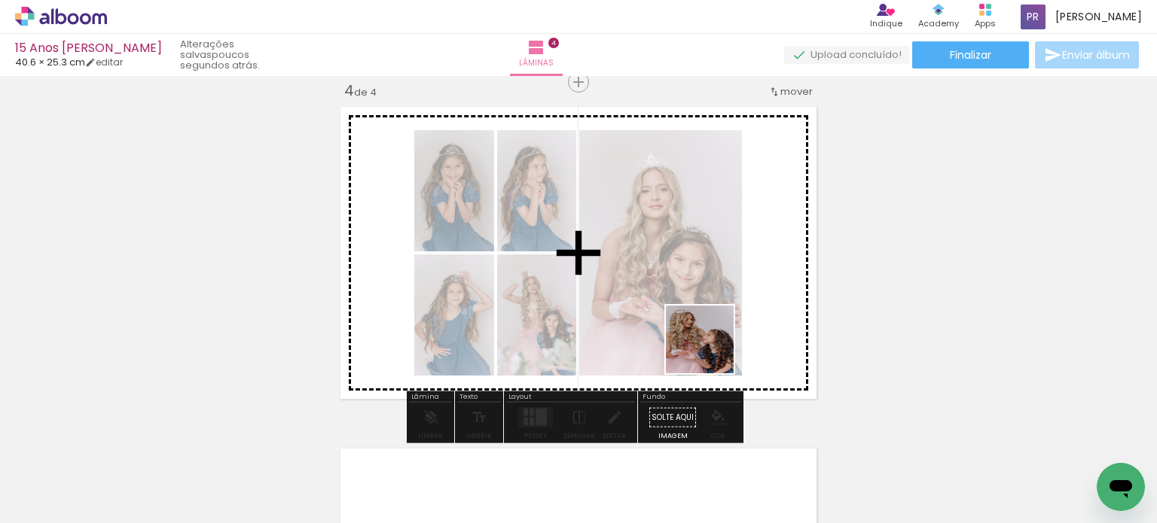
drag, startPoint x: 711, startPoint y: 376, endPoint x: 711, endPoint y: 334, distance: 42.9
click at [711, 334] on quentale-workspace at bounding box center [578, 261] width 1157 height 523
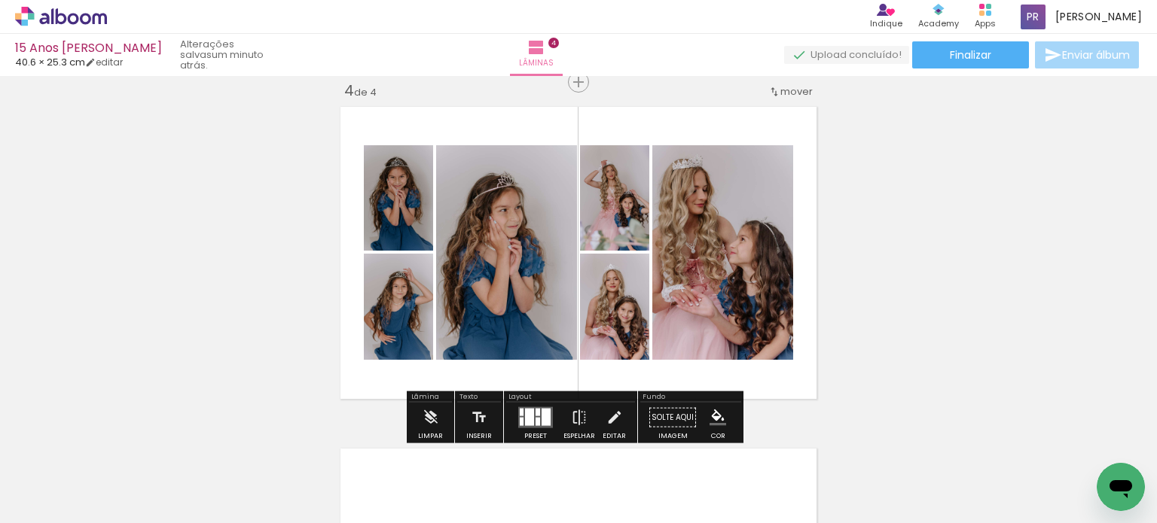
click at [536, 414] on quentale-layouter at bounding box center [535, 417] width 35 height 21
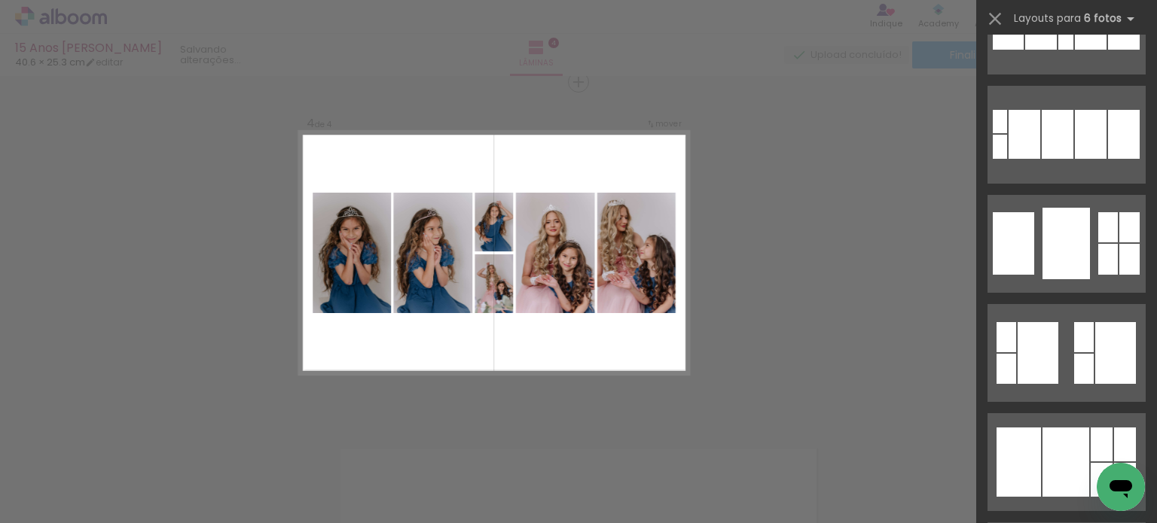
scroll to position [4819, 0]
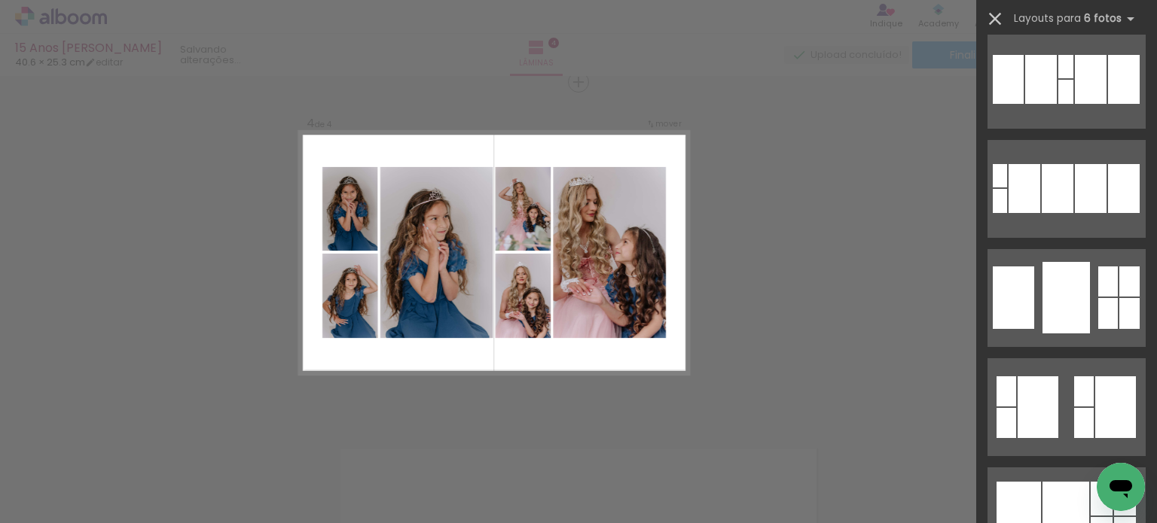
click at [995, 12] on iron-icon at bounding box center [994, 18] width 21 height 21
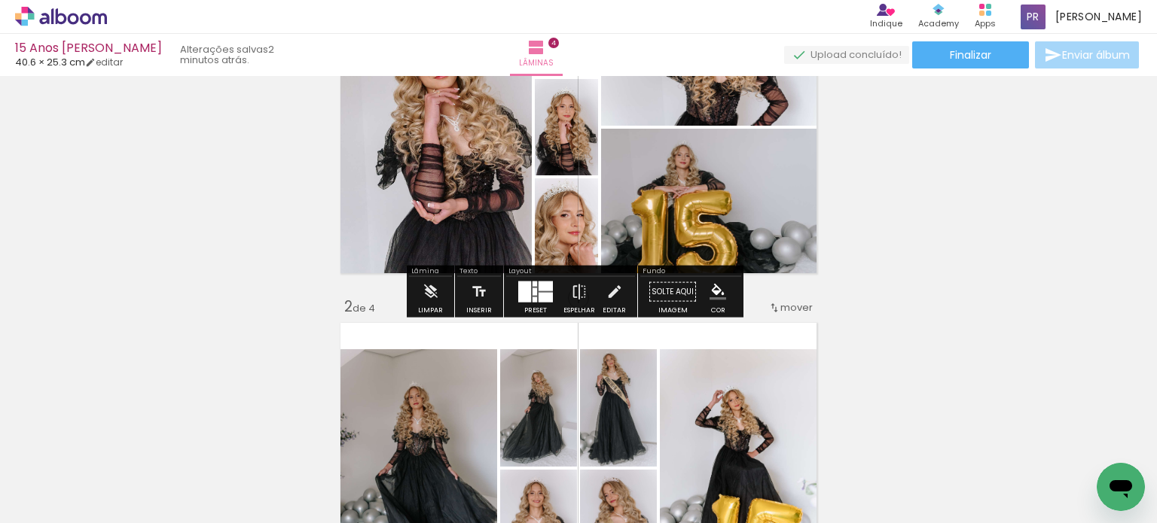
scroll to position [151, 0]
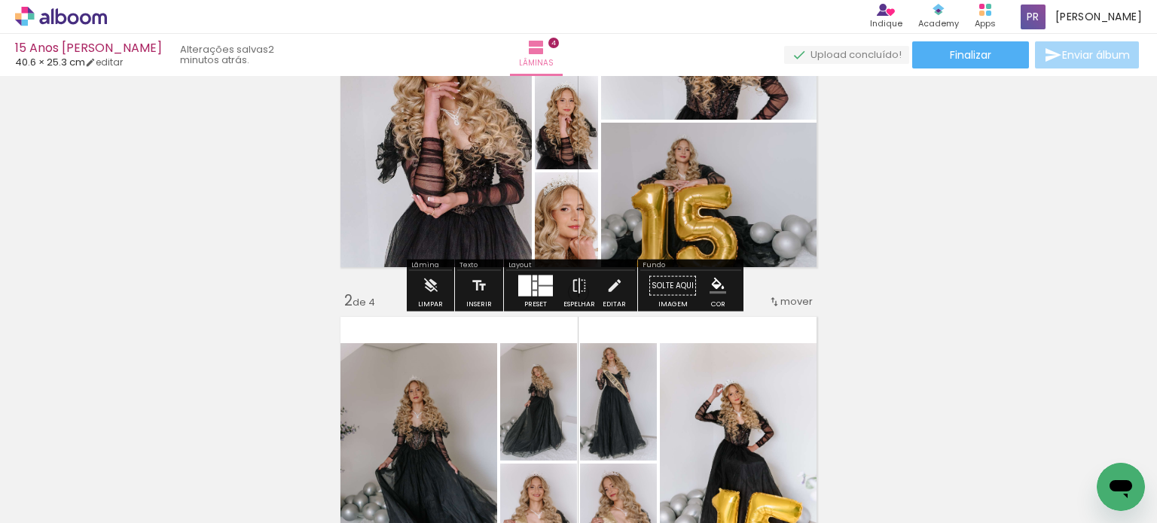
click at [526, 291] on div at bounding box center [524, 286] width 13 height 21
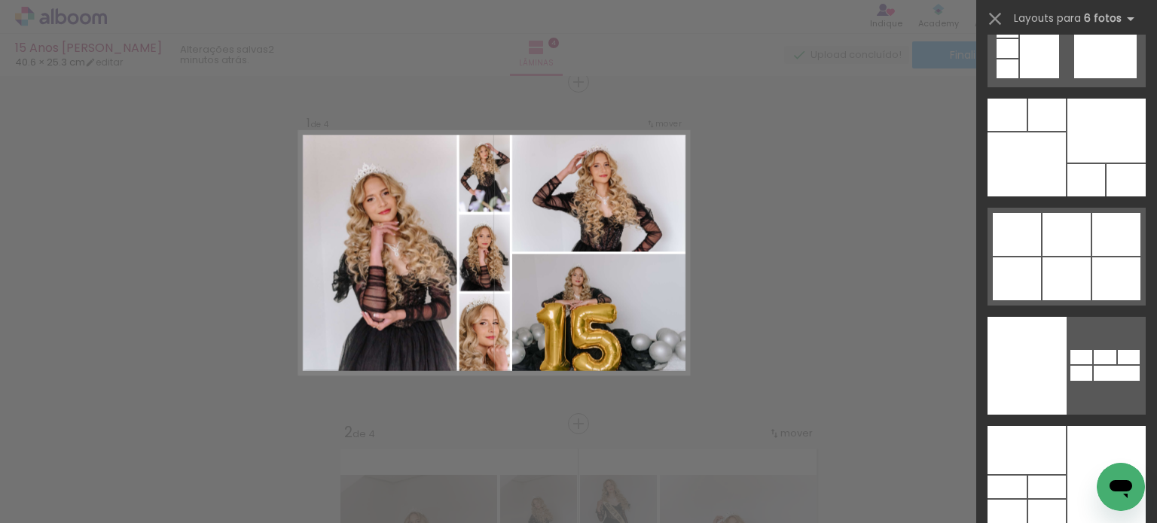
scroll to position [56830, 0]
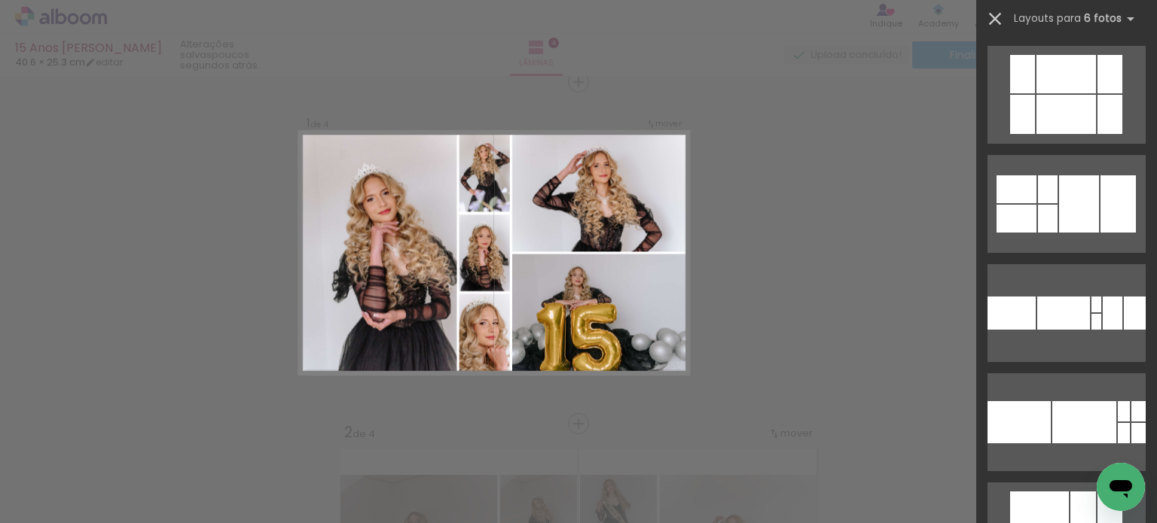
click at [993, 23] on iron-icon at bounding box center [994, 18] width 21 height 21
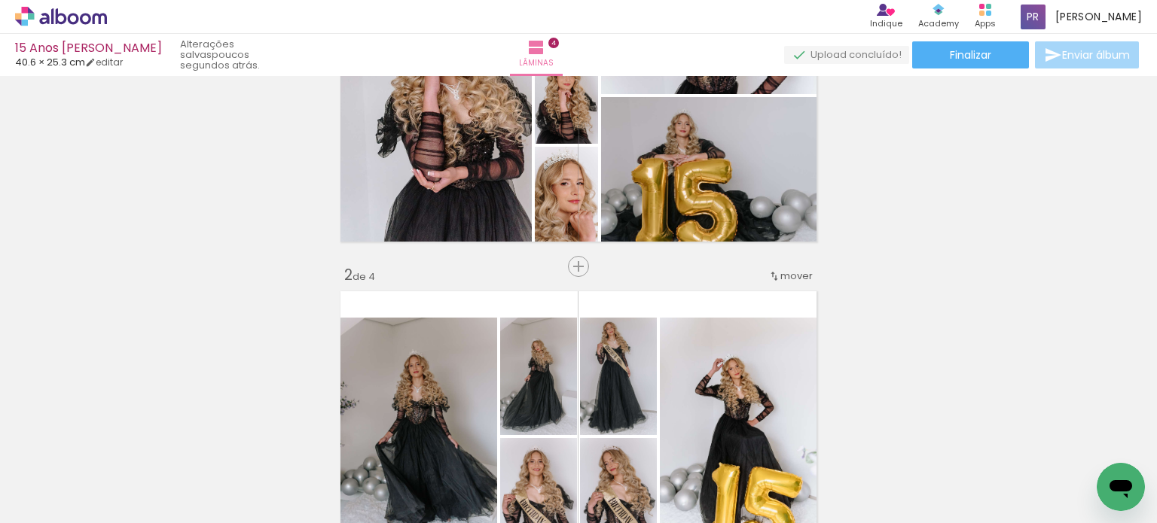
scroll to position [94, 0]
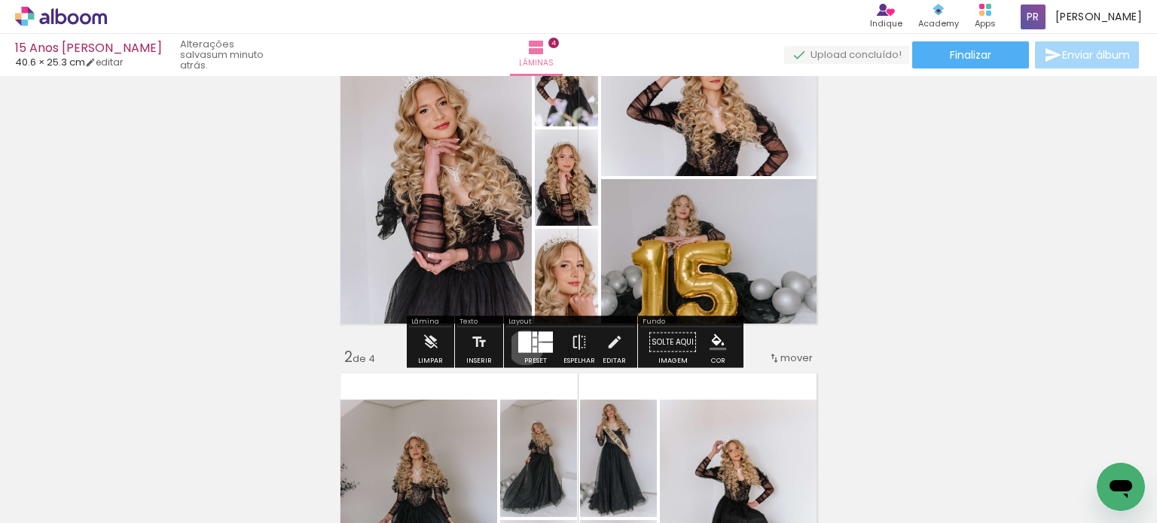
click at [522, 346] on div at bounding box center [524, 342] width 13 height 21
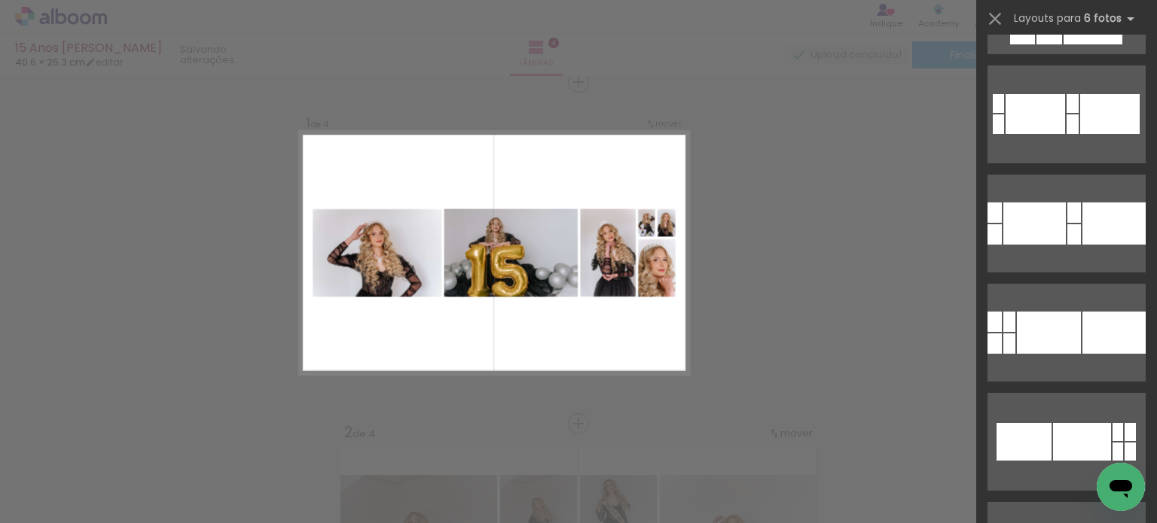
scroll to position [2711, 0]
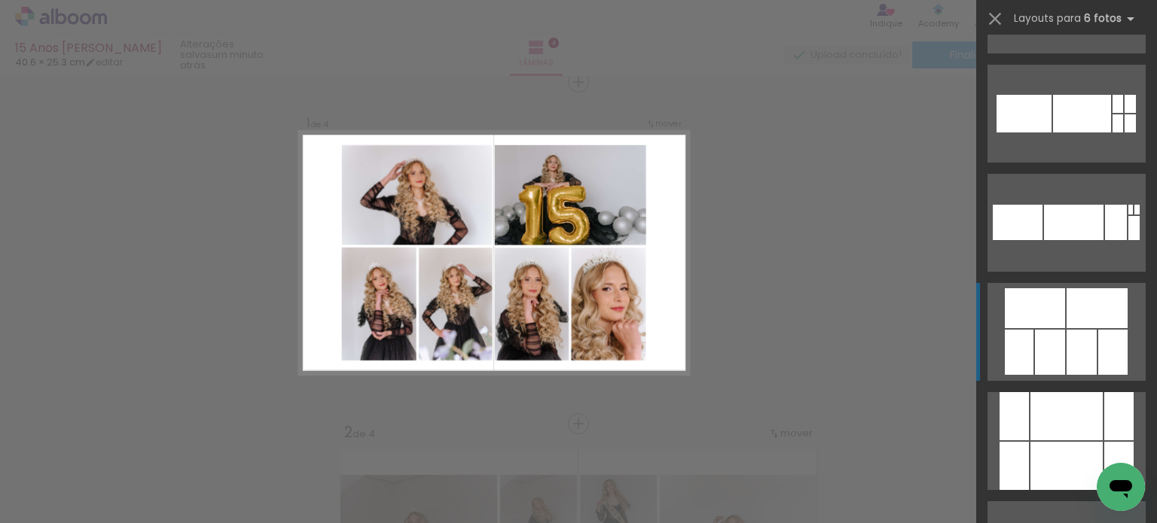
click at [1023, 309] on div at bounding box center [1034, 308] width 60 height 40
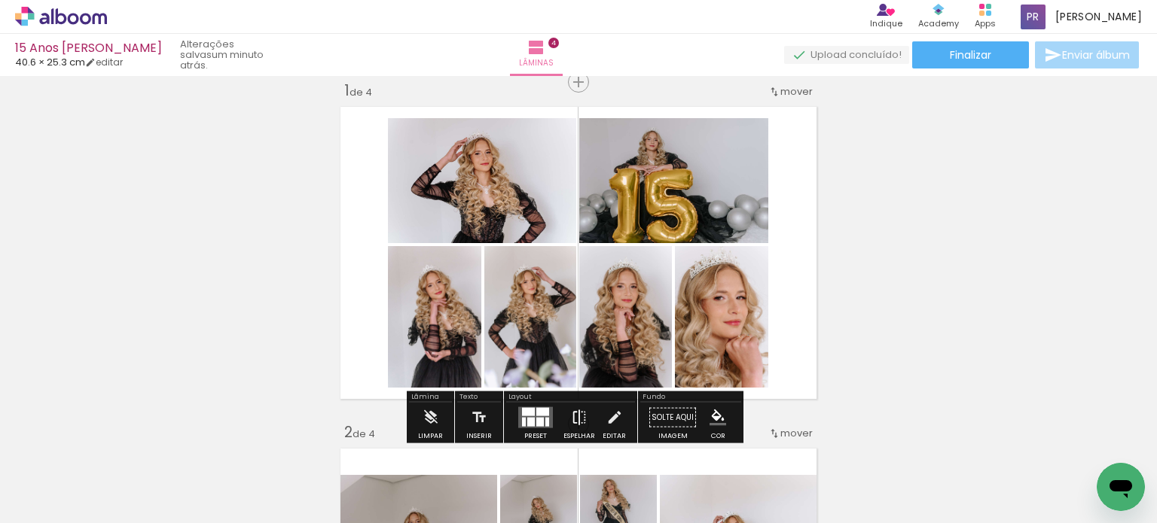
scroll to position [0, 1055]
click at [536, 415] on div at bounding box center [542, 412] width 13 height 8
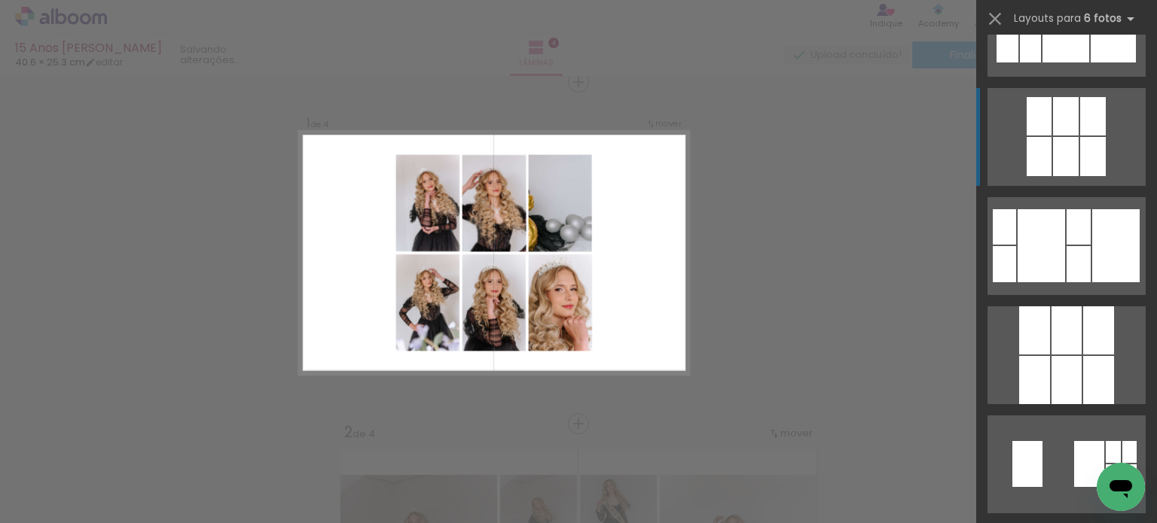
scroll to position [19739, 0]
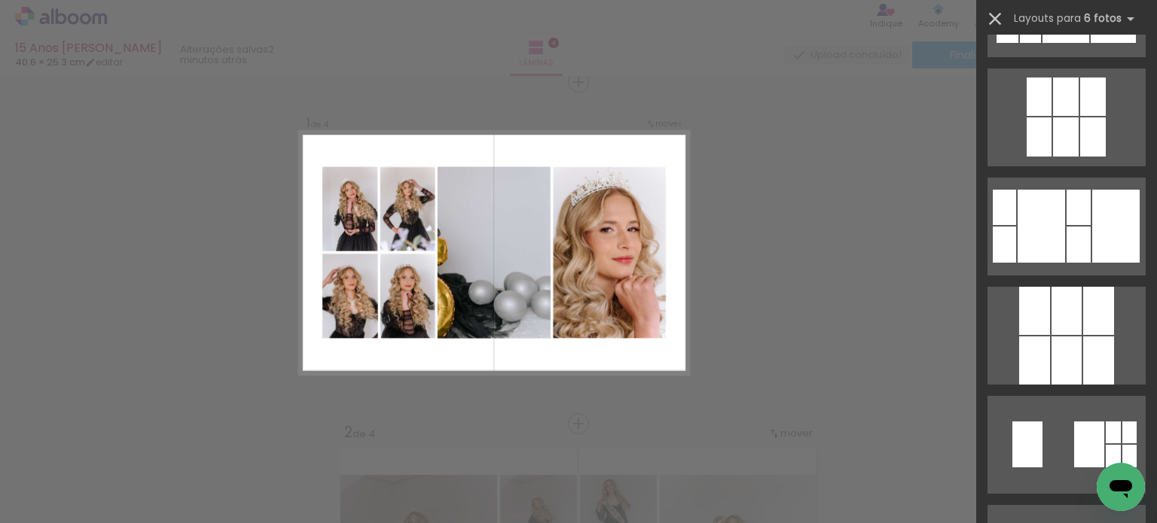
click at [989, 17] on iron-icon at bounding box center [994, 18] width 21 height 21
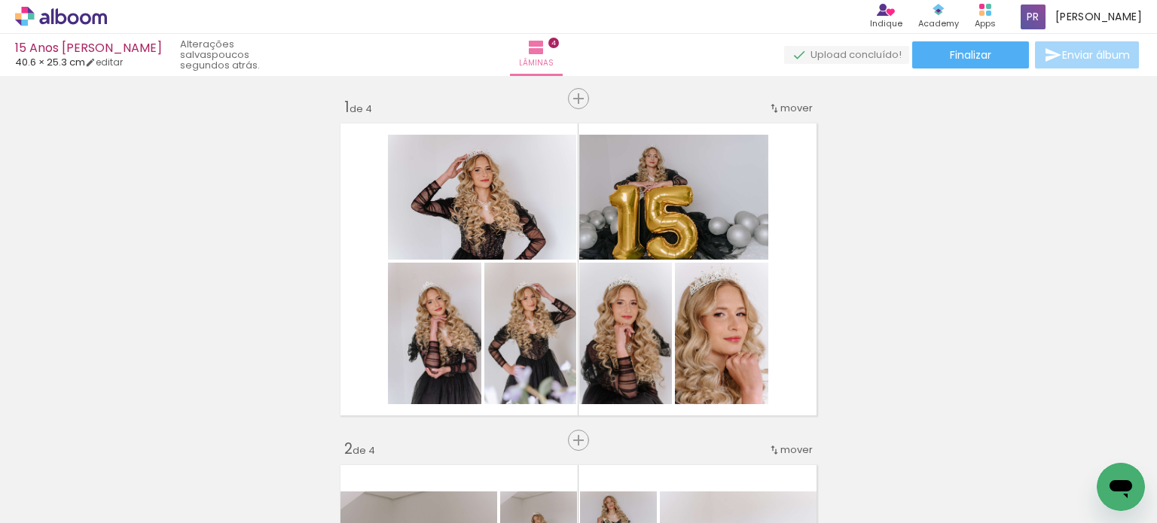
scroll to position [0, 0]
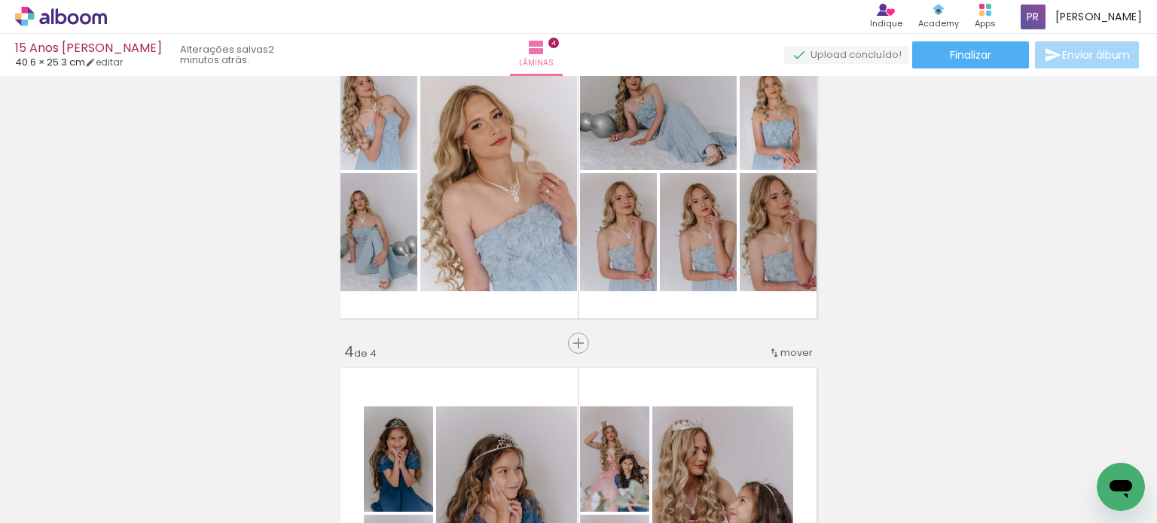
scroll to position [753, 0]
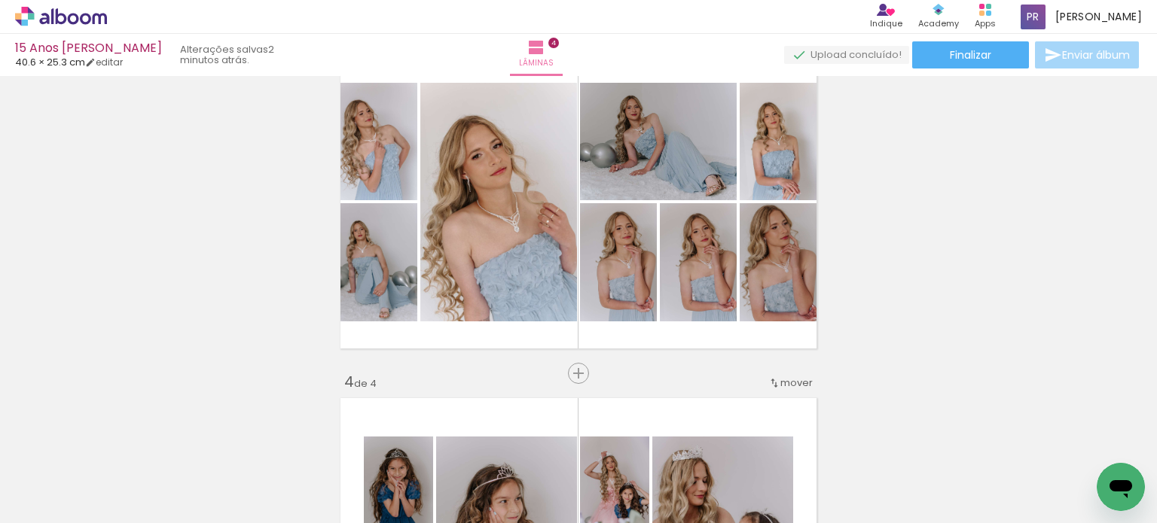
click at [780, 383] on span "mover" at bounding box center [796, 383] width 32 height 14
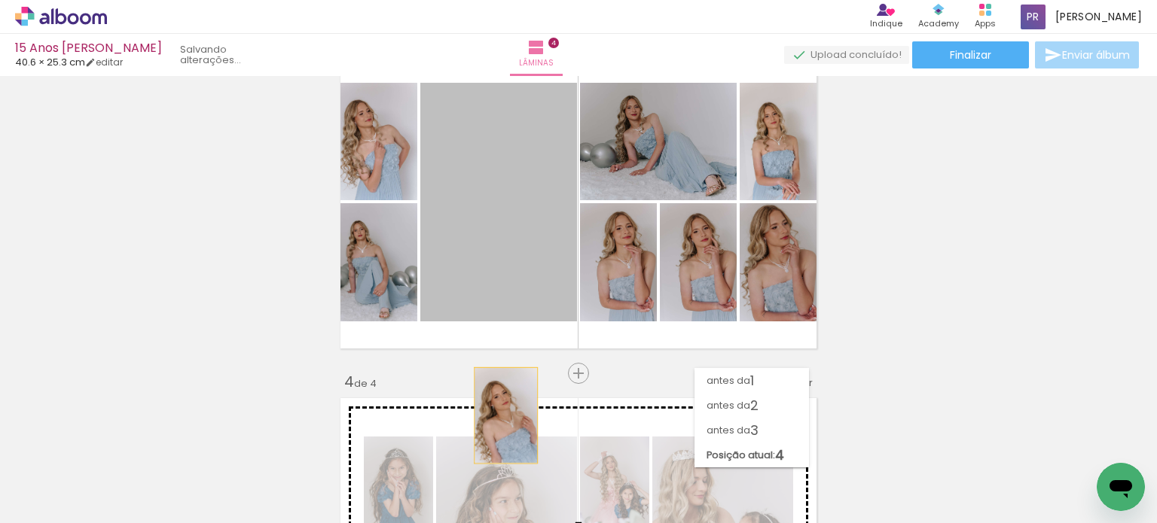
drag, startPoint x: 503, startPoint y: 207, endPoint x: 500, endPoint y: 416, distance: 208.6
click at [500, 416] on div "Inserir lâmina 1 de 4 Inserir lâmina 2 de 4 Inserir lâmina 3 de 4 Inserir lâmin…" at bounding box center [578, 183] width 1157 height 1710
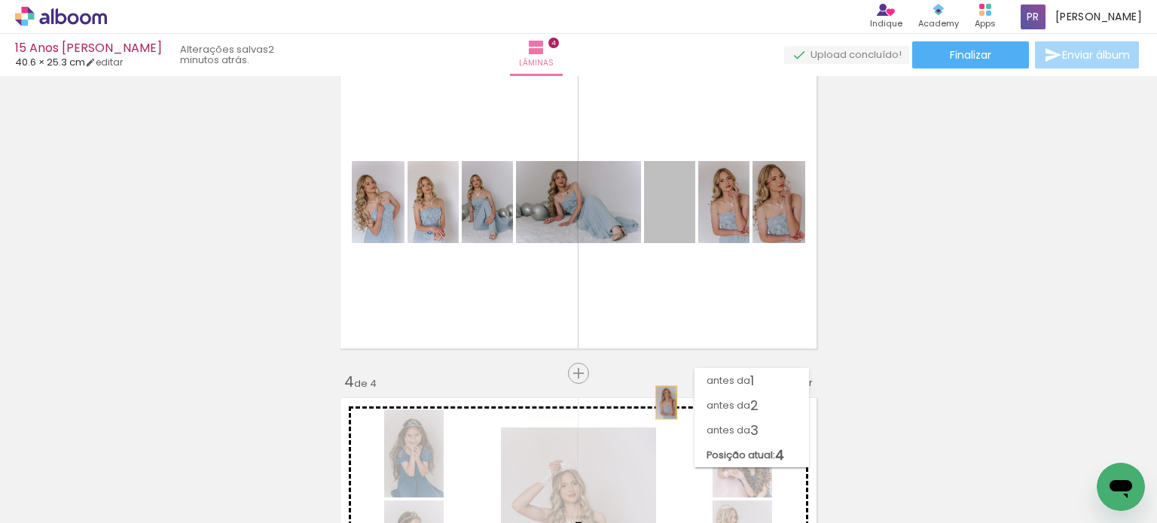
drag, startPoint x: 680, startPoint y: 215, endPoint x: 657, endPoint y: 412, distance: 197.9
click at [657, 412] on div "Inserir lâmina 1 de 4 Inserir lâmina 2 de 4 Inserir lâmina 3 de 4 Inserir lâmin…" at bounding box center [578, 183] width 1157 height 1710
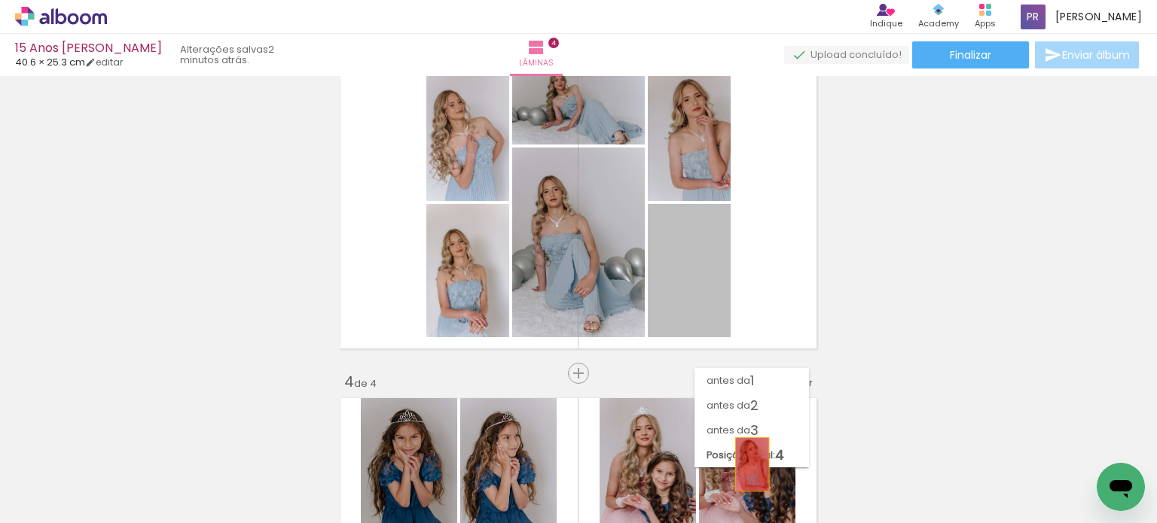
drag, startPoint x: 702, startPoint y: 285, endPoint x: 746, endPoint y: 465, distance: 185.4
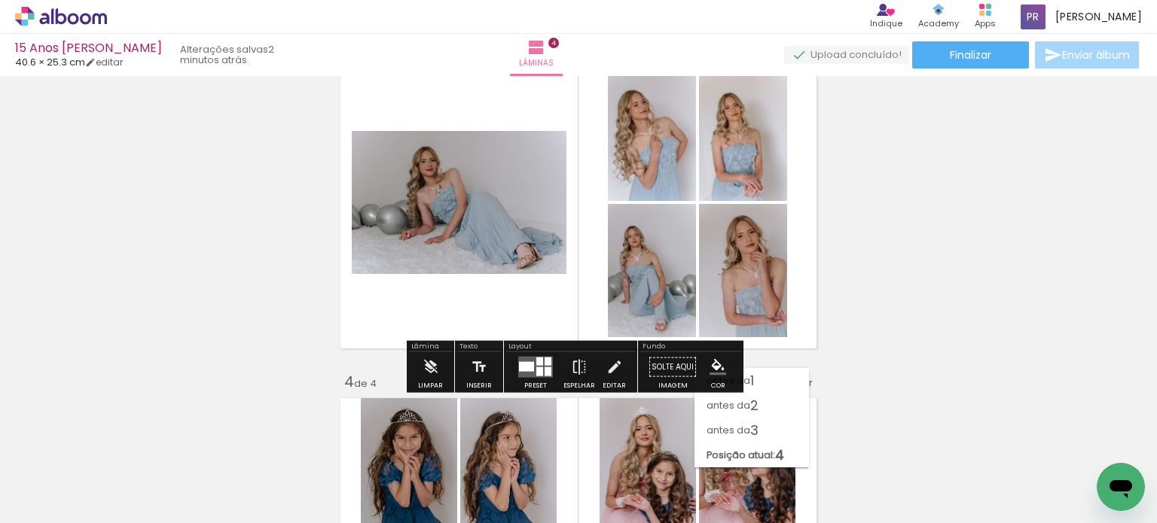
click at [262, 207] on div "Inserir lâmina 1 de 4 Inserir lâmina 2 de 4 Inserir lâmina 3 de 4 Inserir lâmin…" at bounding box center [578, 183] width 1157 height 1710
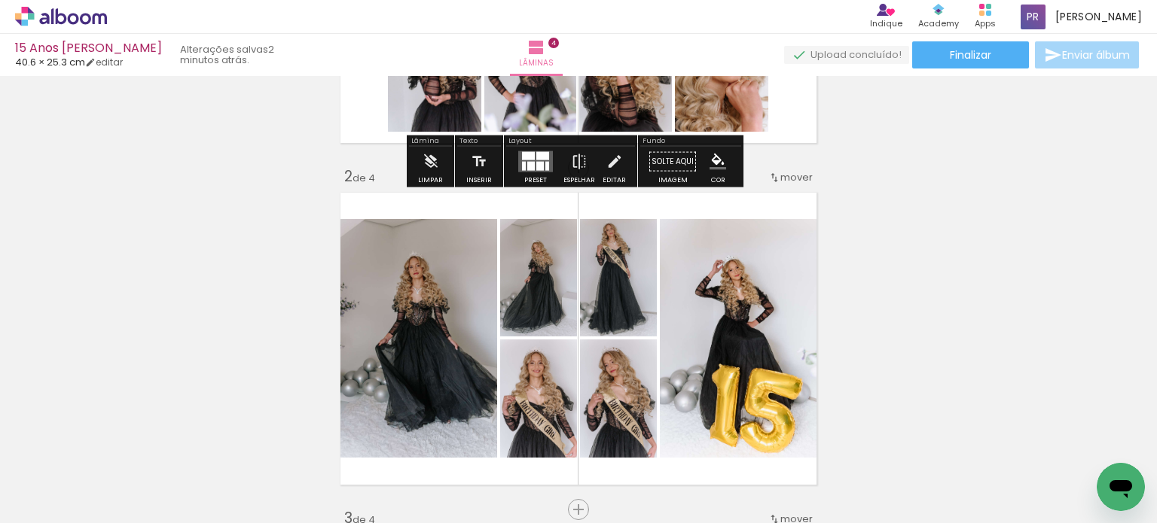
scroll to position [301, 0]
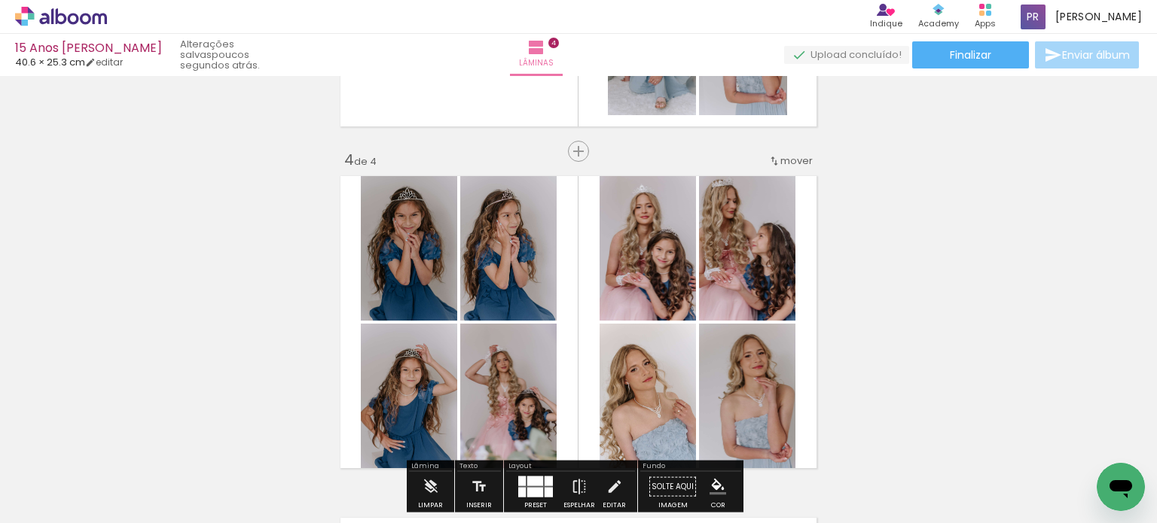
scroll to position [979, 0]
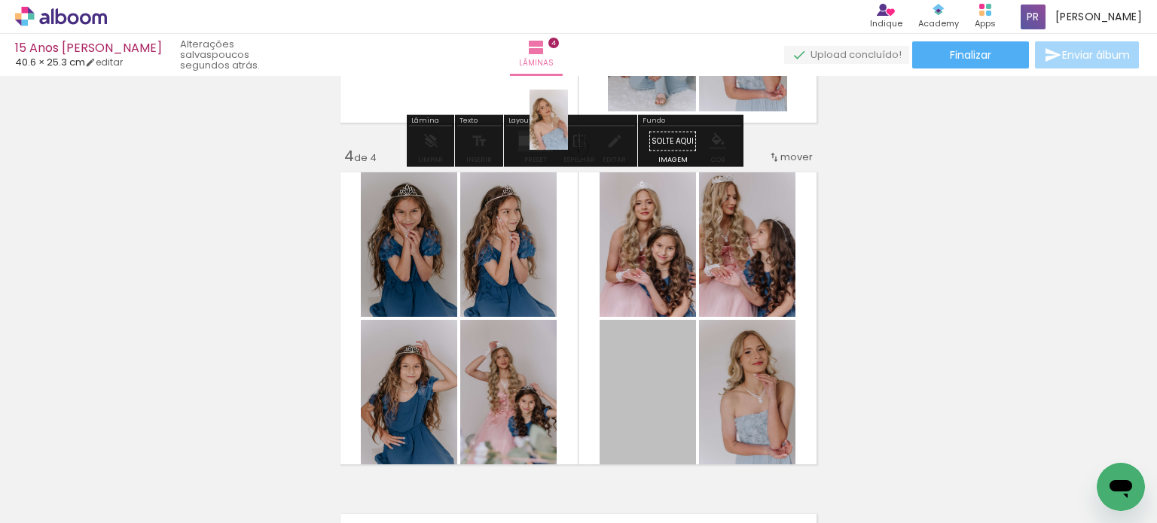
drag, startPoint x: 627, startPoint y: 367, endPoint x: 543, endPoint y: 117, distance: 264.5
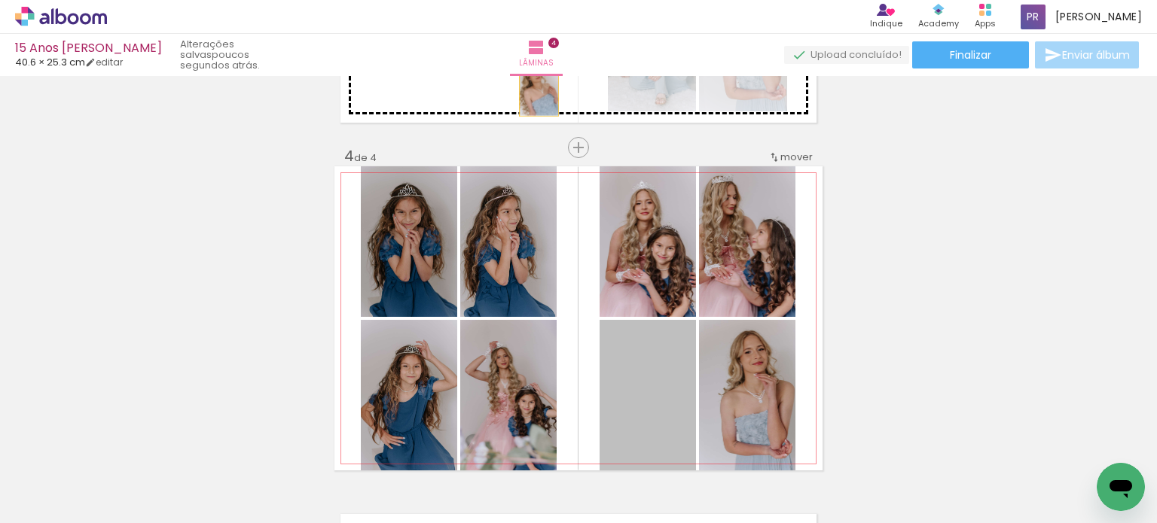
drag, startPoint x: 648, startPoint y: 390, endPoint x: 533, endPoint y: 86, distance: 325.0
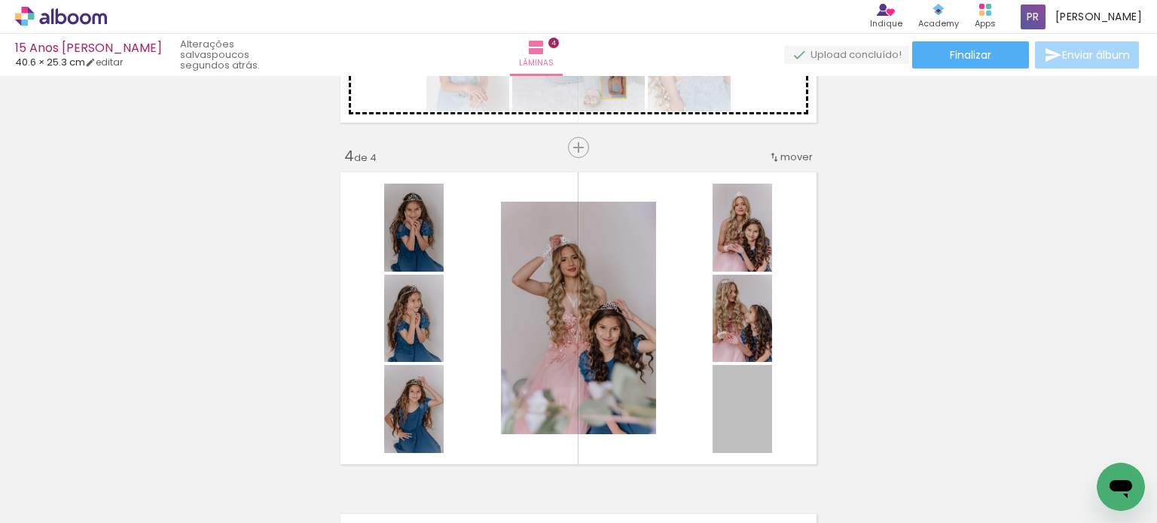
drag, startPoint x: 730, startPoint y: 420, endPoint x: 608, endPoint y: 81, distance: 360.8
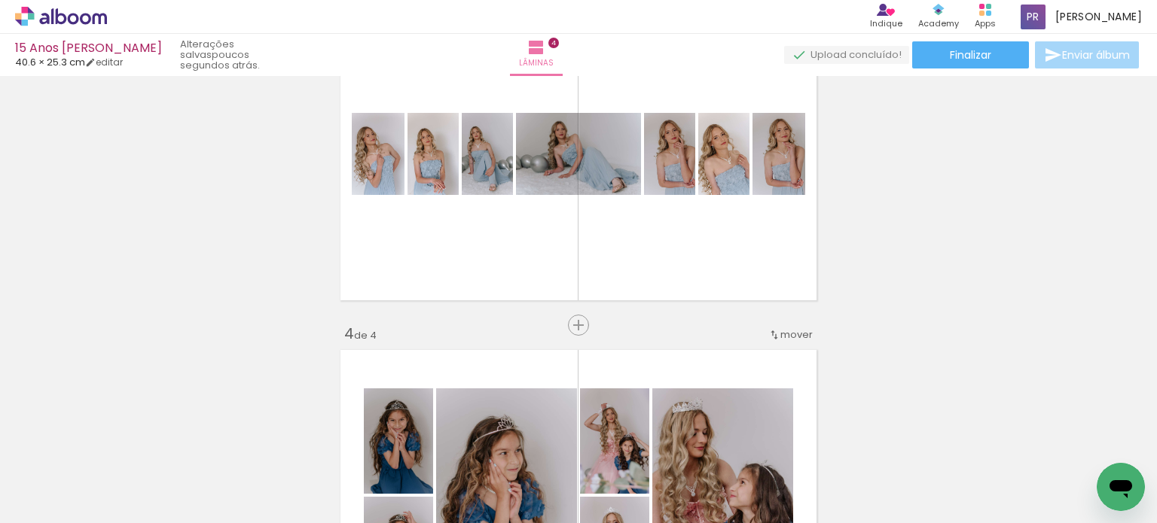
scroll to position [753, 0]
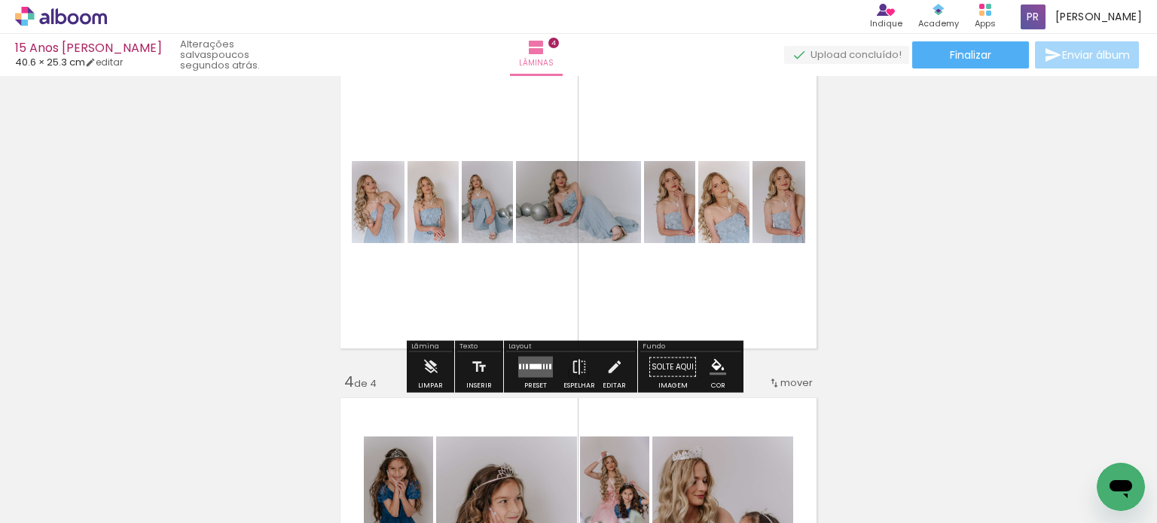
click at [538, 376] on quentale-layouter at bounding box center [535, 367] width 35 height 21
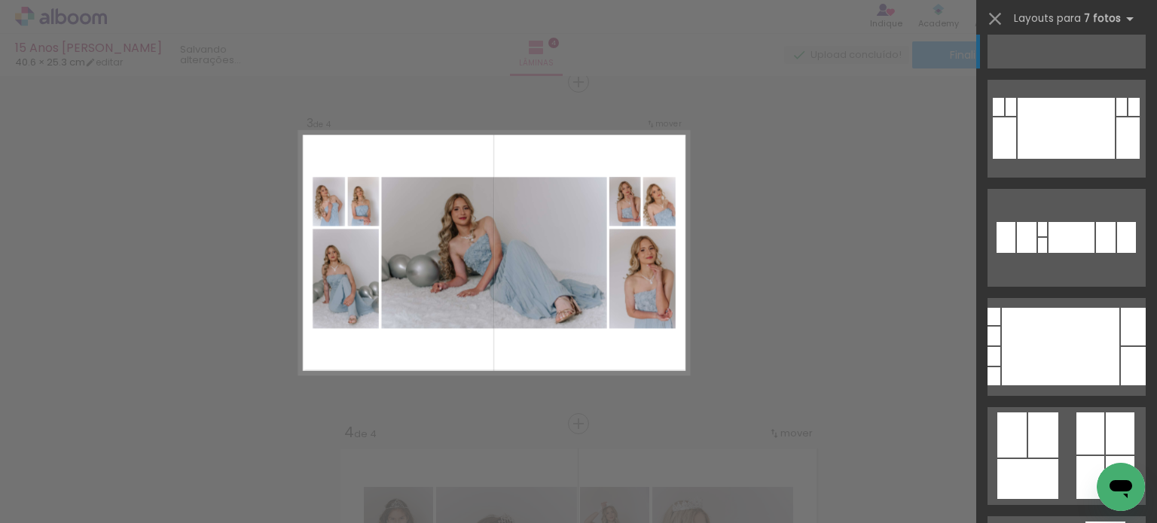
scroll to position [0, 0]
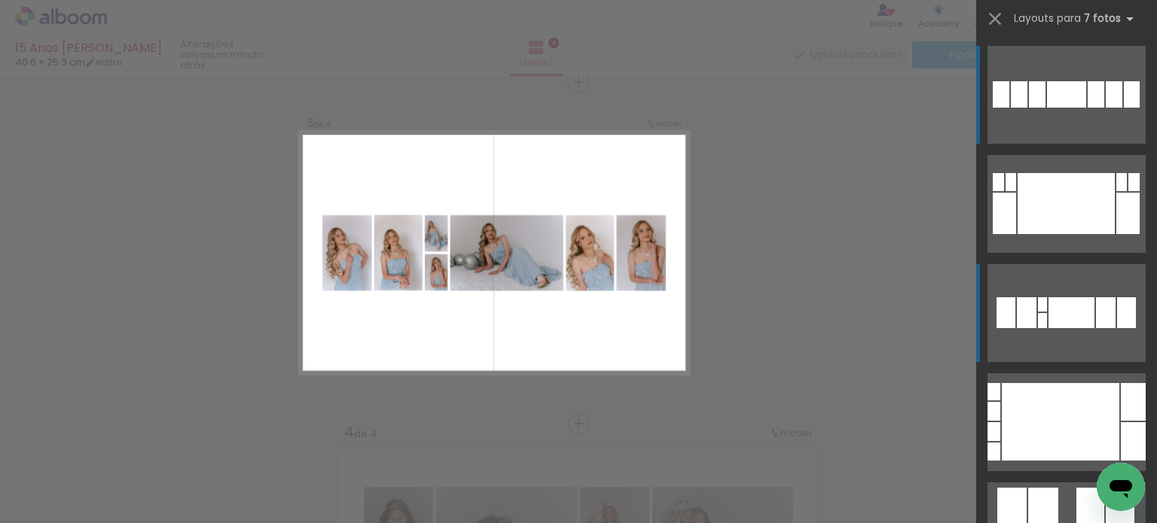
click at [1056, 291] on quentale-layouter at bounding box center [1066, 313] width 158 height 98
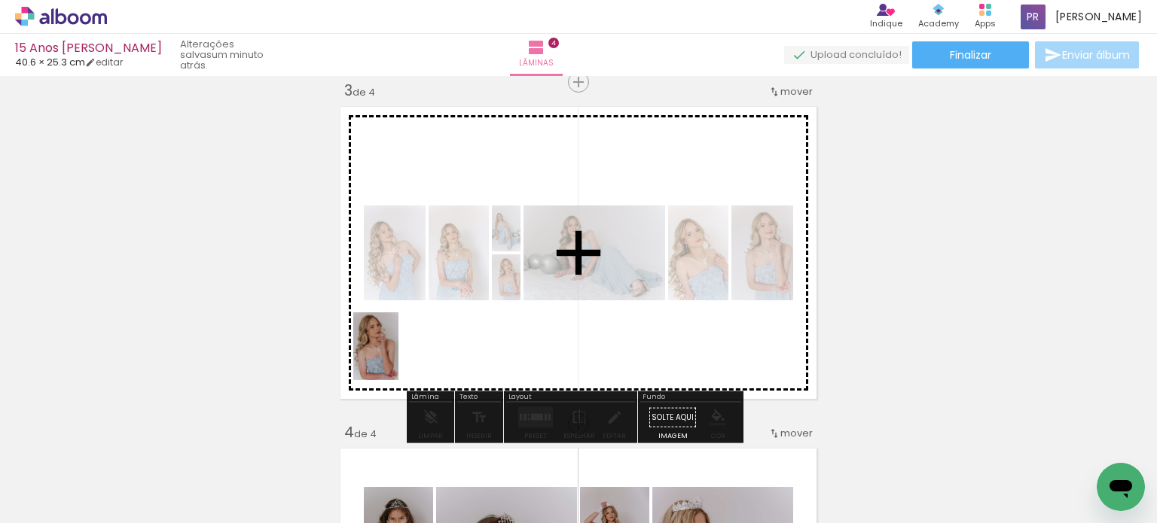
drag, startPoint x: 243, startPoint y: 472, endPoint x: 398, endPoint y: 358, distance: 192.8
click at [398, 358] on quentale-workspace at bounding box center [578, 261] width 1157 height 523
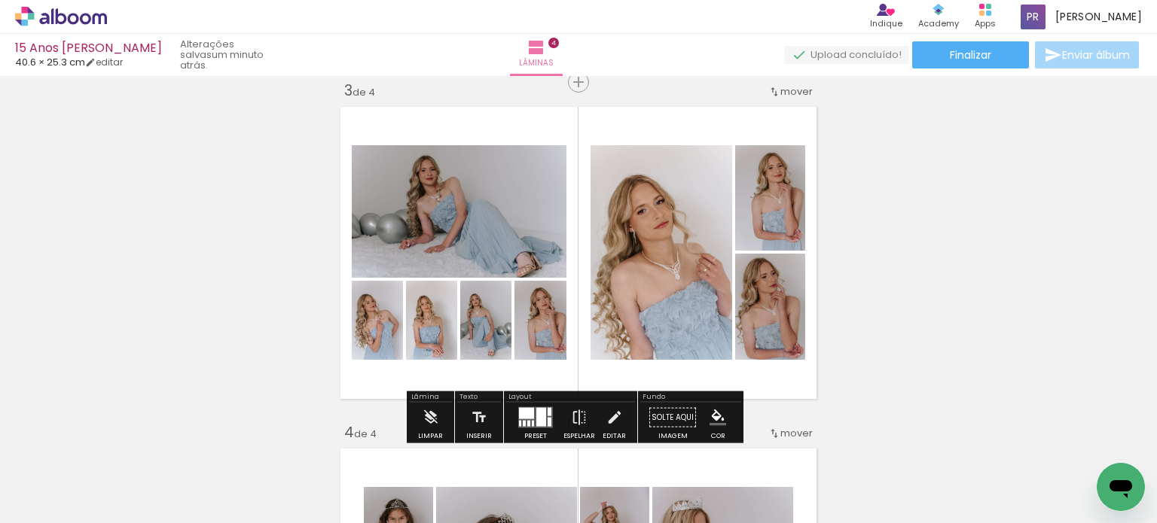
click at [536, 414] on div at bounding box center [541, 417] width 10 height 19
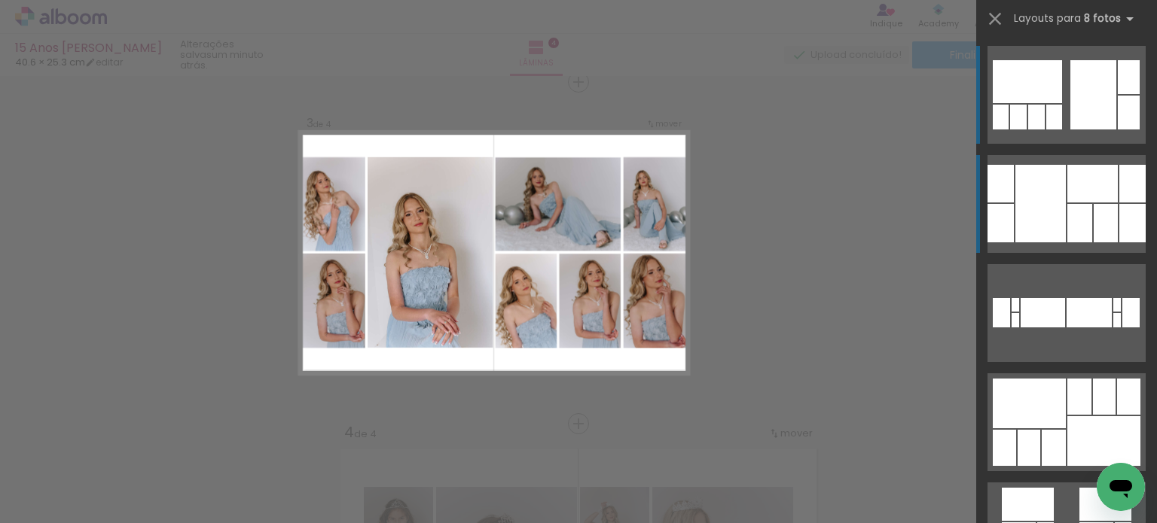
click at [1031, 219] on div at bounding box center [1040, 204] width 50 height 78
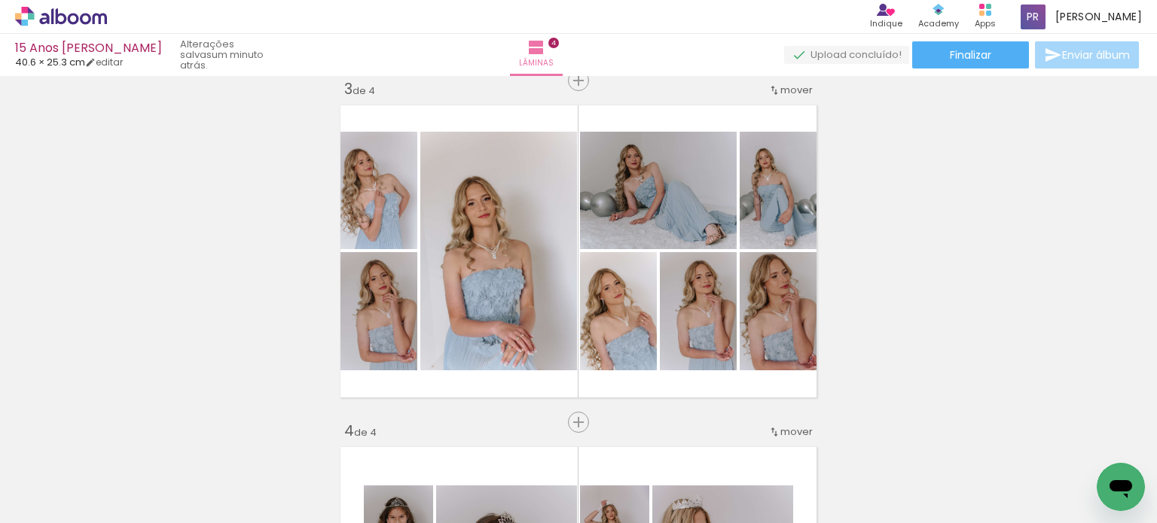
scroll to position [703, 0]
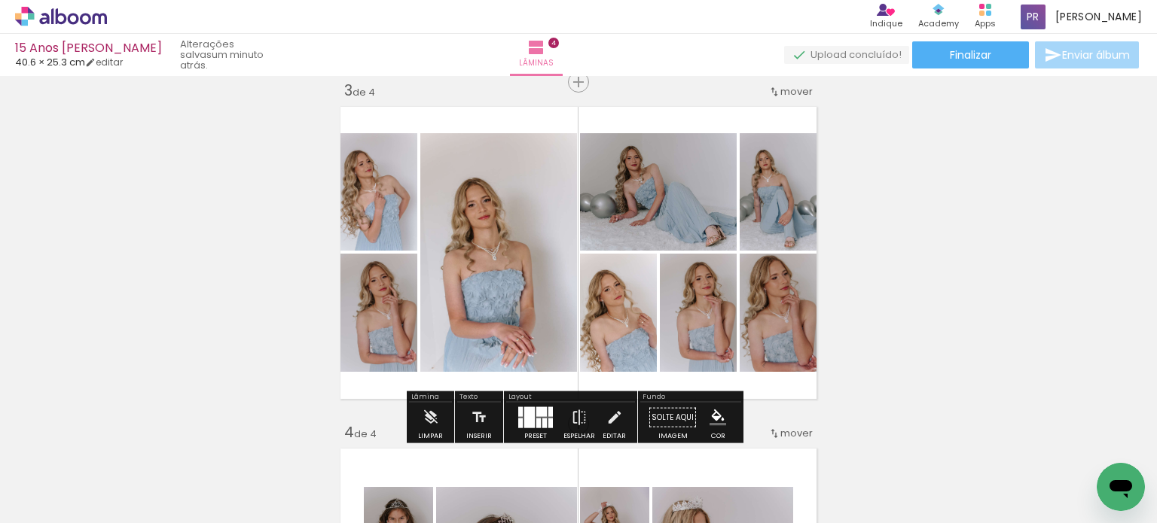
click at [527, 411] on div at bounding box center [529, 417] width 11 height 21
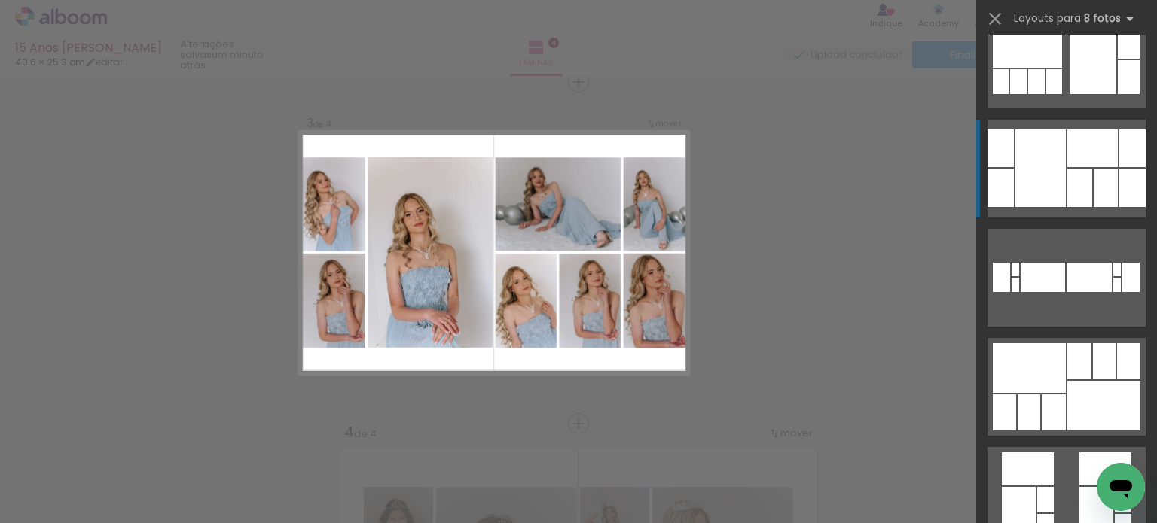
scroll to position [33, 0]
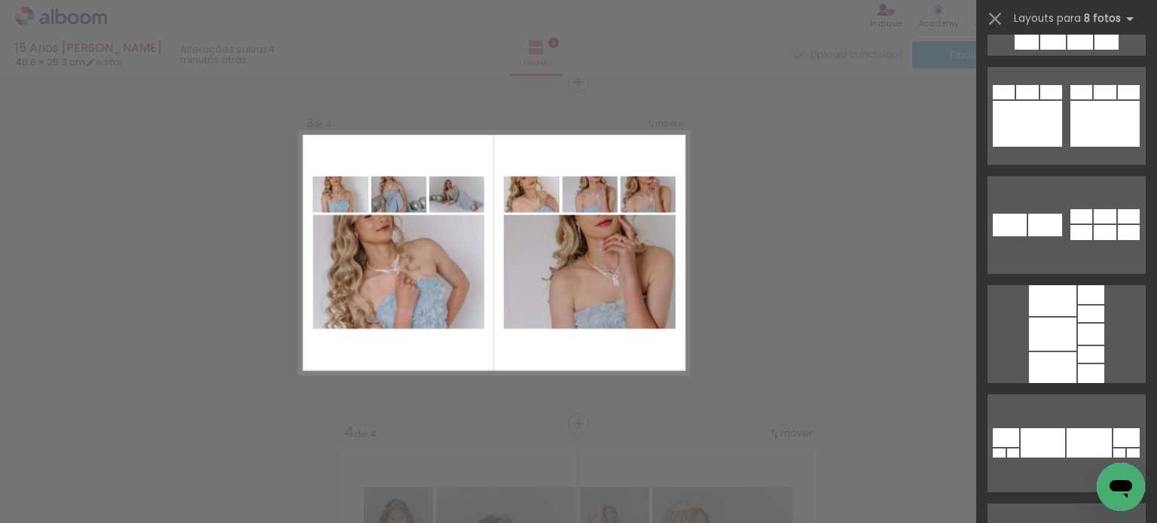
scroll to position [8542, 0]
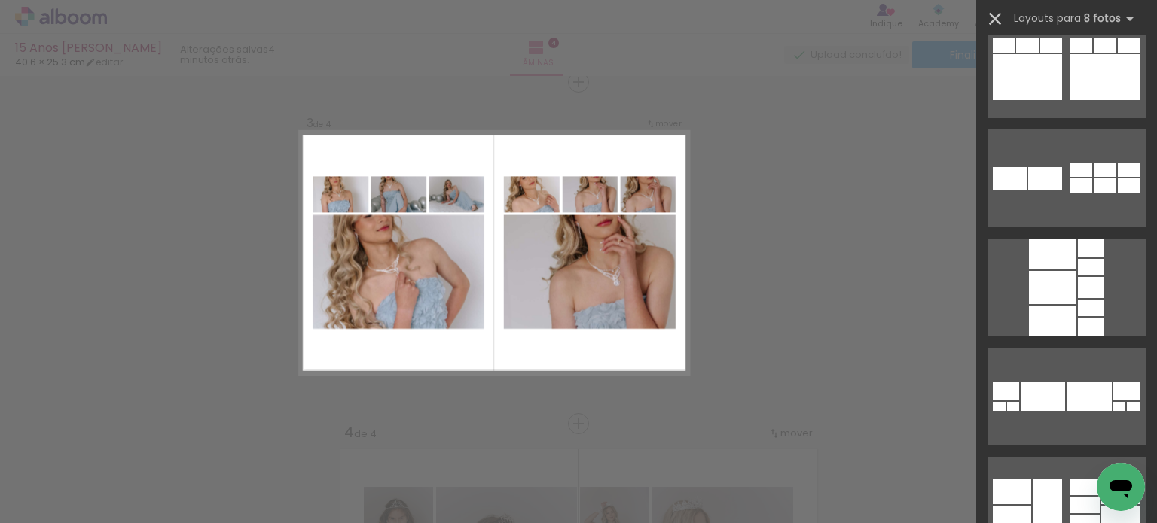
click at [1001, 23] on iron-icon at bounding box center [994, 18] width 21 height 21
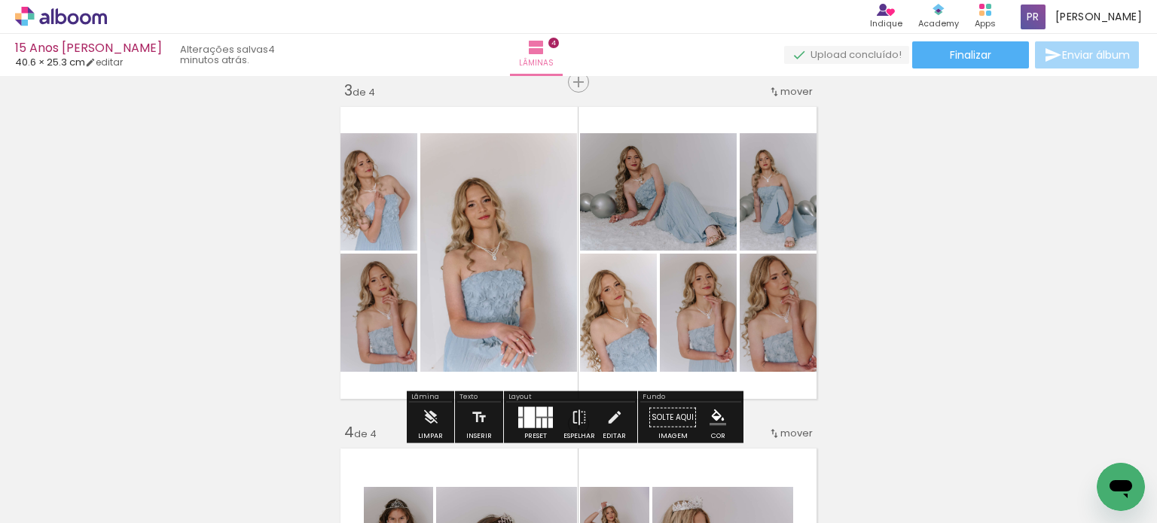
click at [953, 125] on div "Inserir lâmina 1 de 4 Inserir lâmina 2 de 4 Inserir lâmina 3 de 4 Inserir lâmin…" at bounding box center [578, 234] width 1157 height 1710
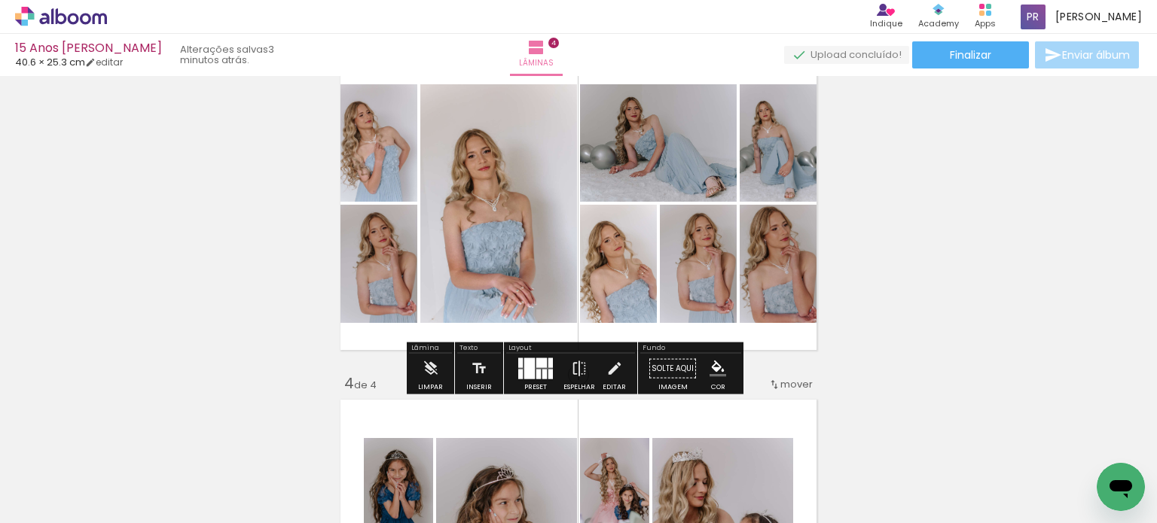
scroll to position [753, 0]
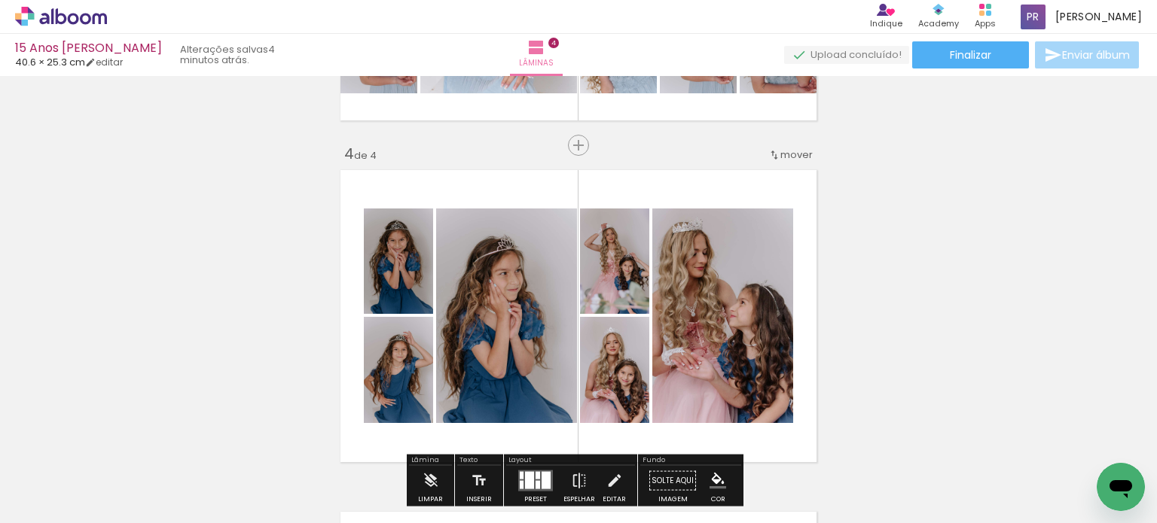
scroll to position [979, 0]
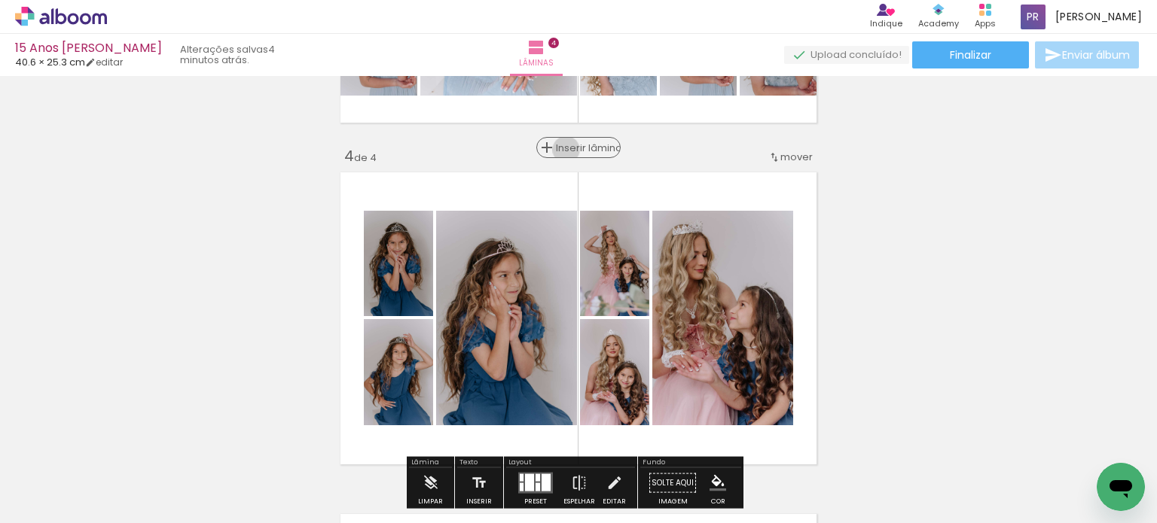
click at [566, 150] on span "Inserir lâmina" at bounding box center [585, 148] width 59 height 10
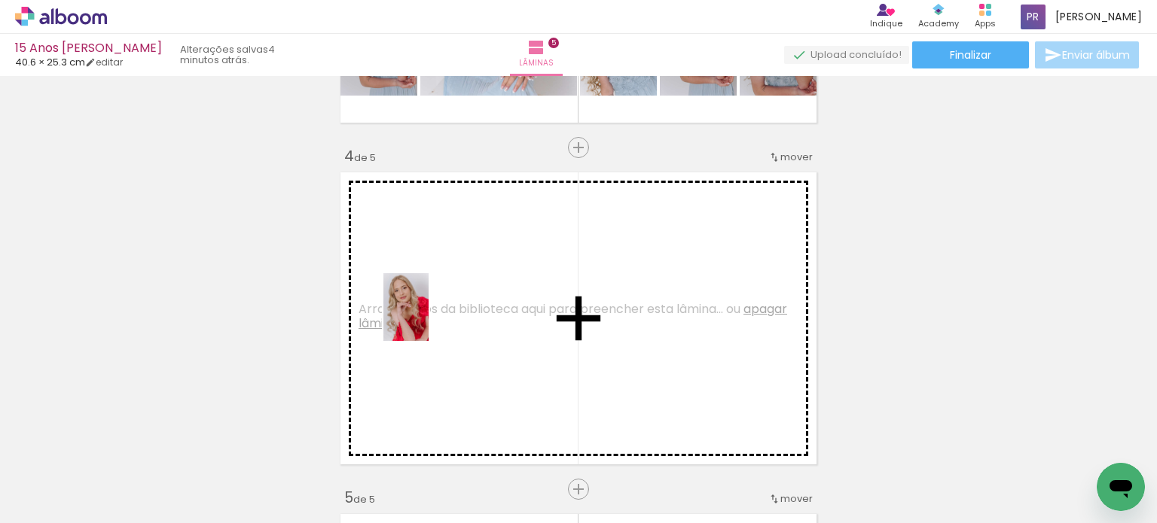
drag, startPoint x: 204, startPoint y: 450, endPoint x: 428, endPoint y: 319, distance: 259.8
click at [428, 319] on quentale-workspace at bounding box center [578, 261] width 1157 height 523
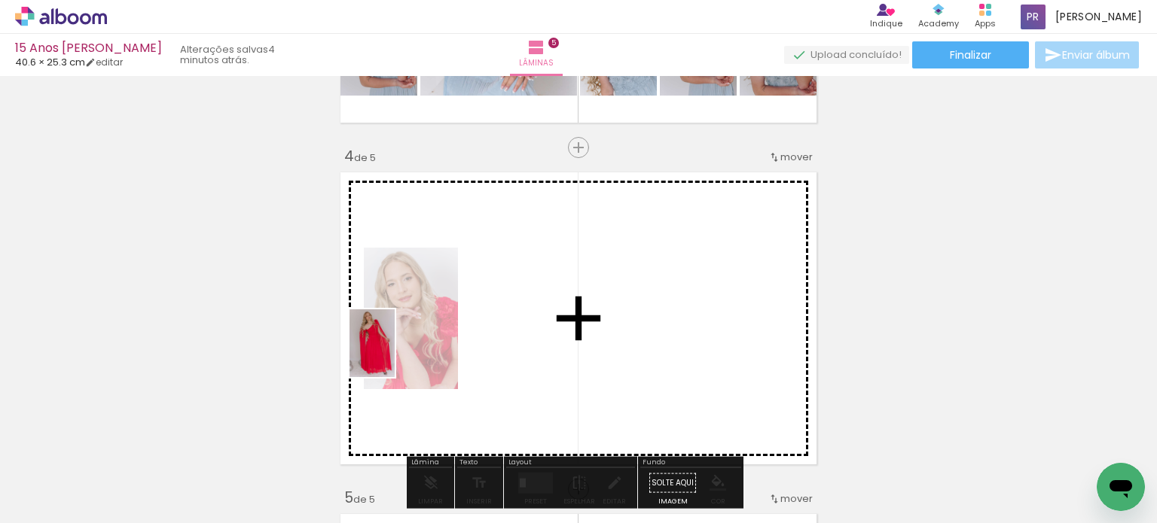
drag, startPoint x: 172, startPoint y: 476, endPoint x: 355, endPoint y: 403, distance: 196.3
click at [429, 346] on quentale-workspace at bounding box center [578, 261] width 1157 height 523
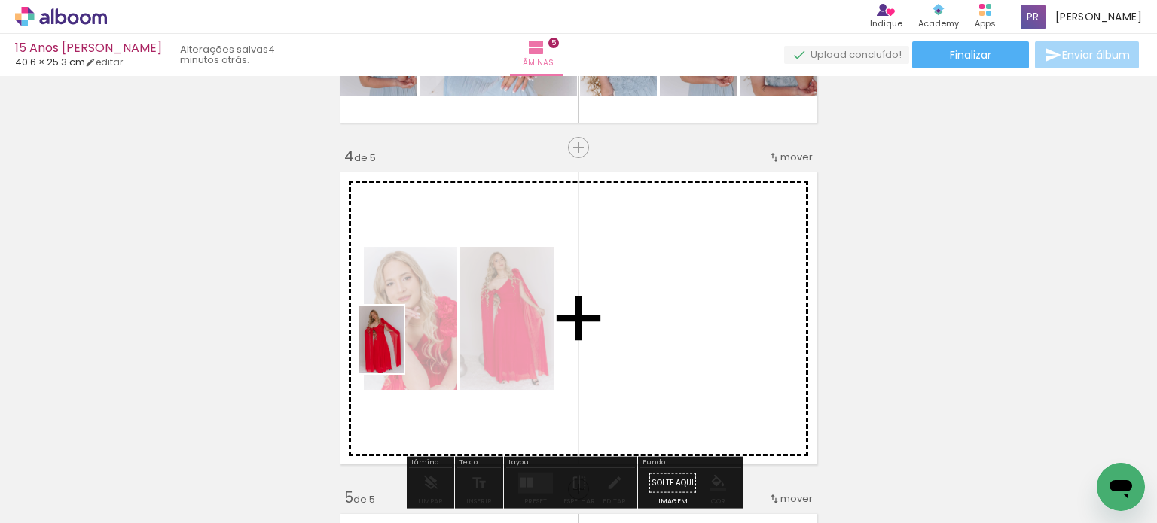
drag, startPoint x: 235, startPoint y: 473, endPoint x: 208, endPoint y: 428, distance: 52.7
click at [415, 345] on quentale-workspace at bounding box center [578, 261] width 1157 height 523
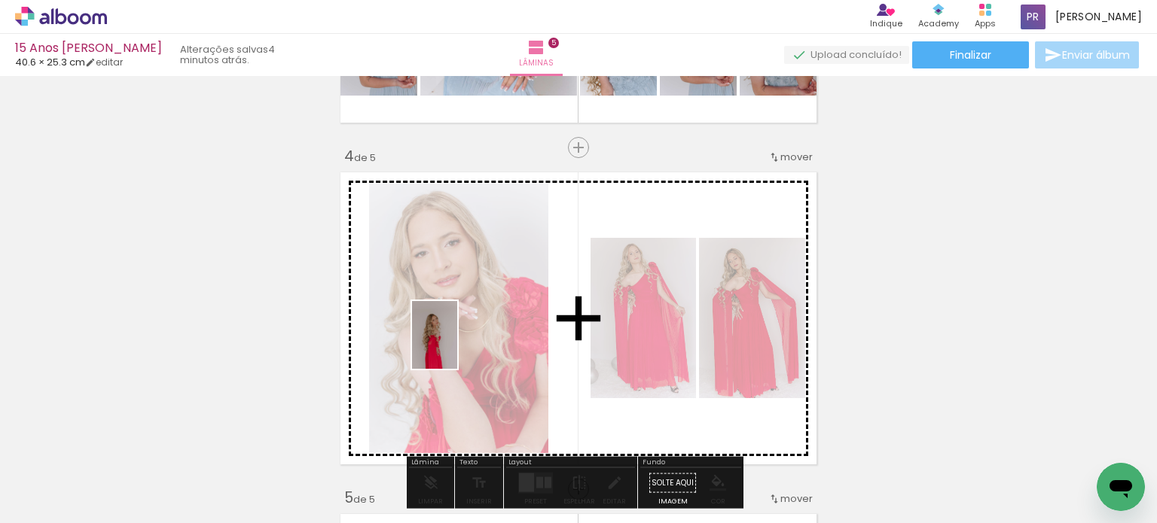
drag, startPoint x: 200, startPoint y: 462, endPoint x: 479, endPoint y: 344, distance: 303.3
click at [479, 344] on quentale-workspace at bounding box center [578, 261] width 1157 height 523
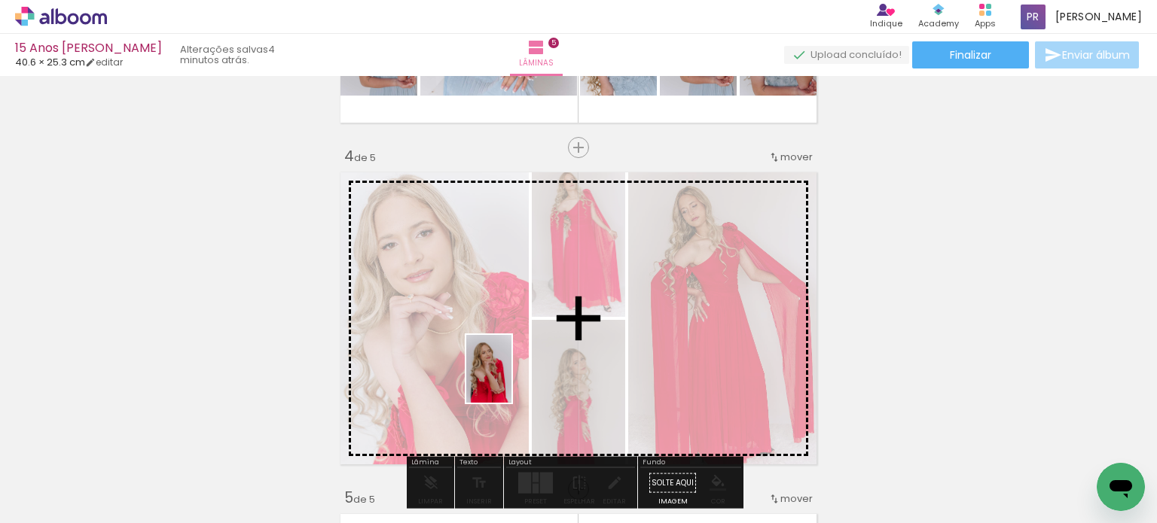
drag, startPoint x: 501, startPoint y: 482, endPoint x: 511, endPoint y: 380, distance: 102.2
click at [511, 380] on quentale-workspace at bounding box center [578, 261] width 1157 height 523
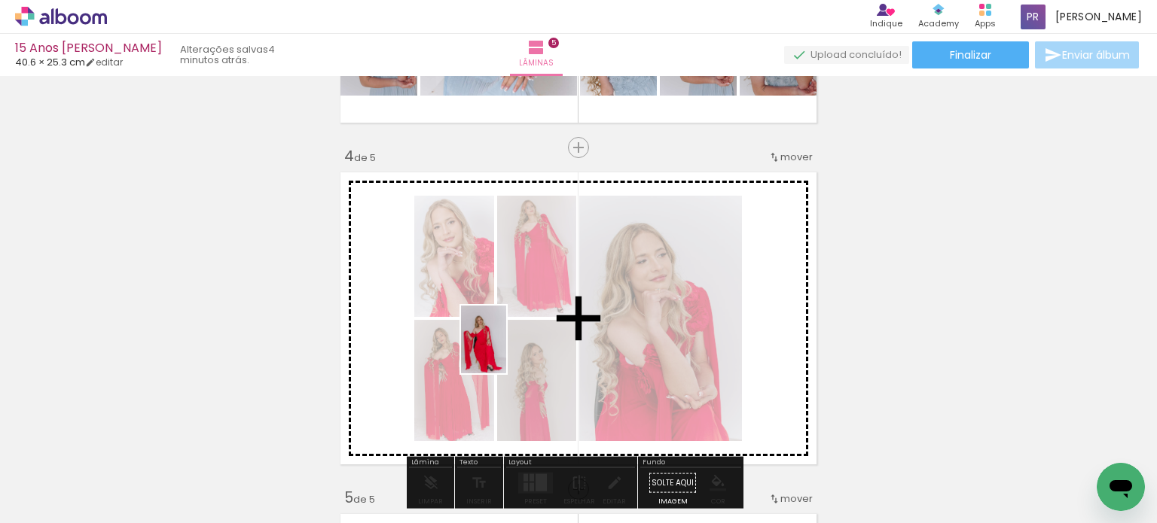
drag, startPoint x: 410, startPoint y: 472, endPoint x: 506, endPoint y: 351, distance: 154.9
click at [506, 351] on quentale-workspace at bounding box center [578, 261] width 1157 height 523
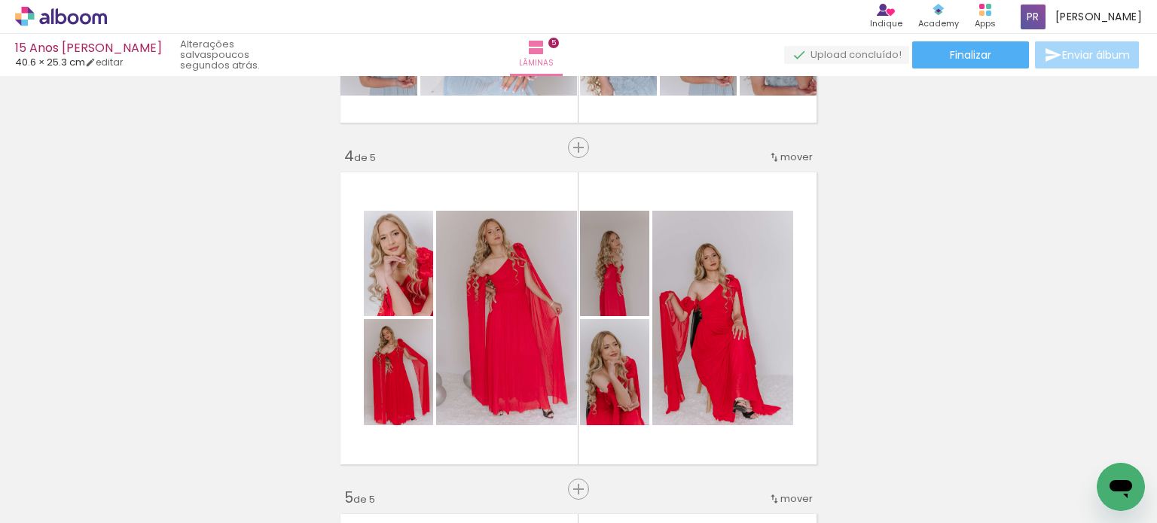
scroll to position [8542, 0]
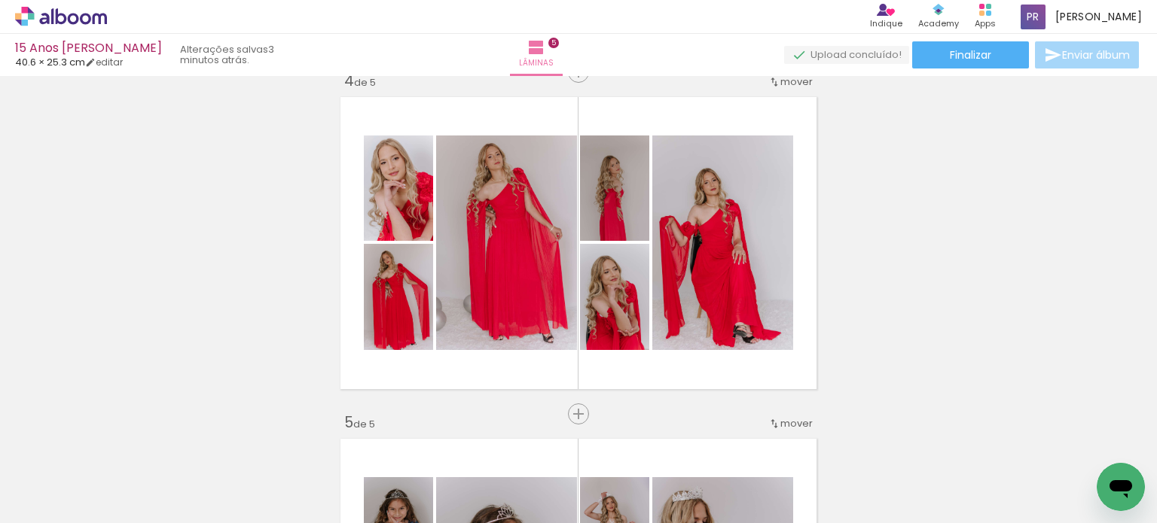
scroll to position [8542, 0]
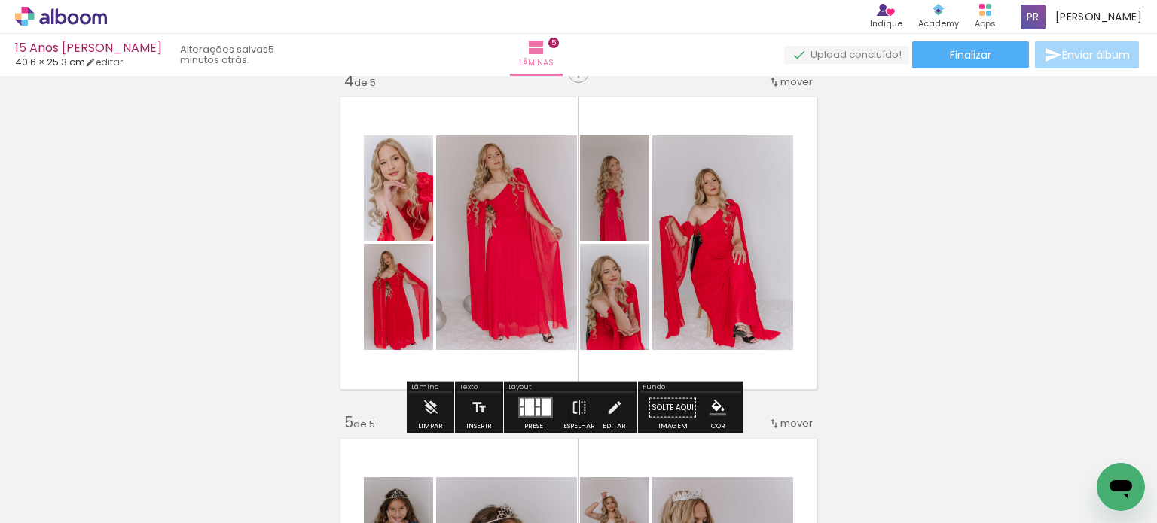
click at [535, 410] on div at bounding box center [537, 412] width 5 height 8
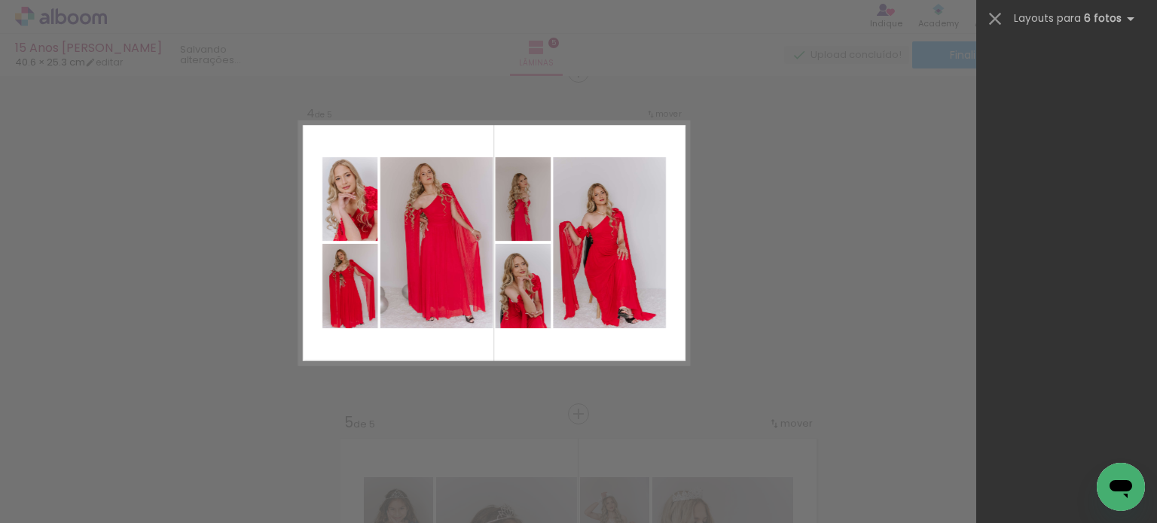
scroll to position [0, 0]
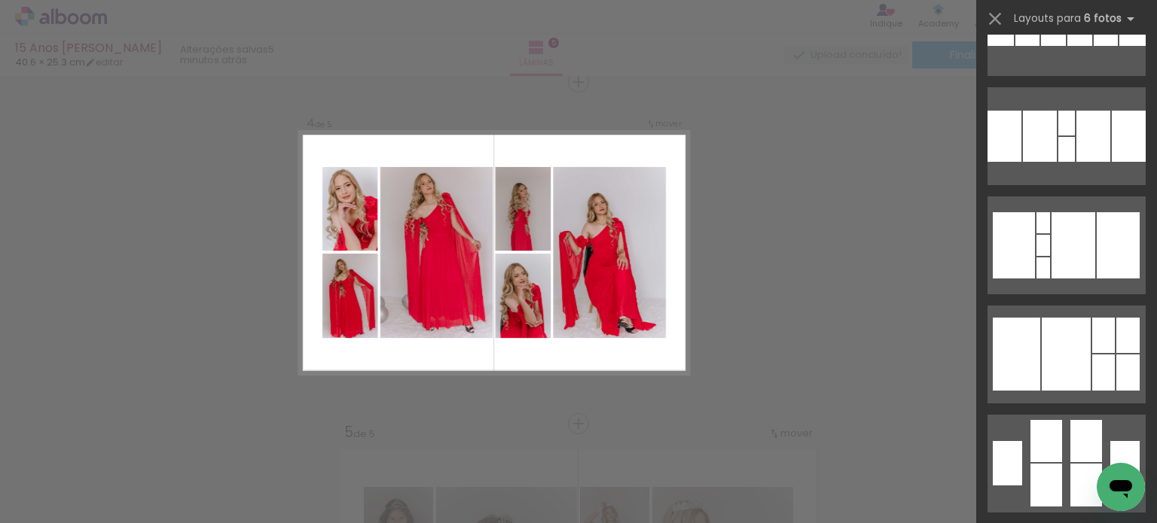
scroll to position [376, 0]
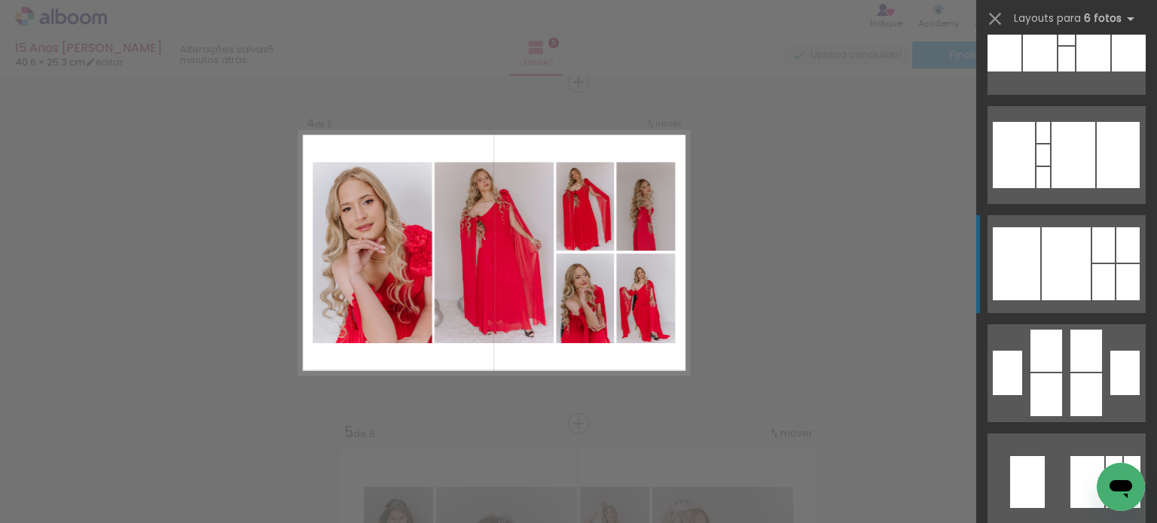
click at [1041, 267] on div at bounding box center [1065, 263] width 49 height 73
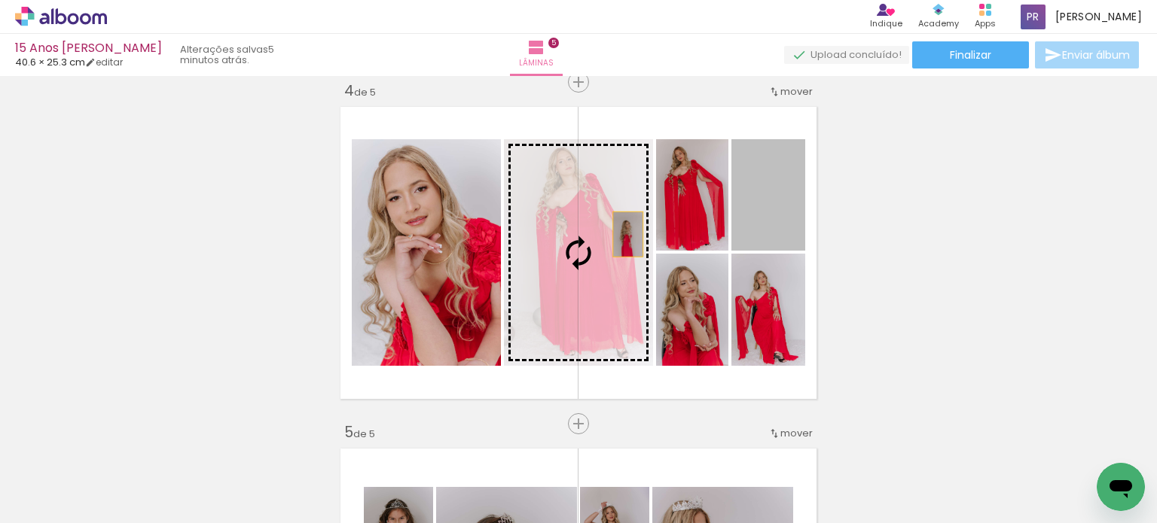
drag, startPoint x: 783, startPoint y: 227, endPoint x: 587, endPoint y: 237, distance: 196.1
click at [0, 0] on slot at bounding box center [0, 0] width 0 height 0
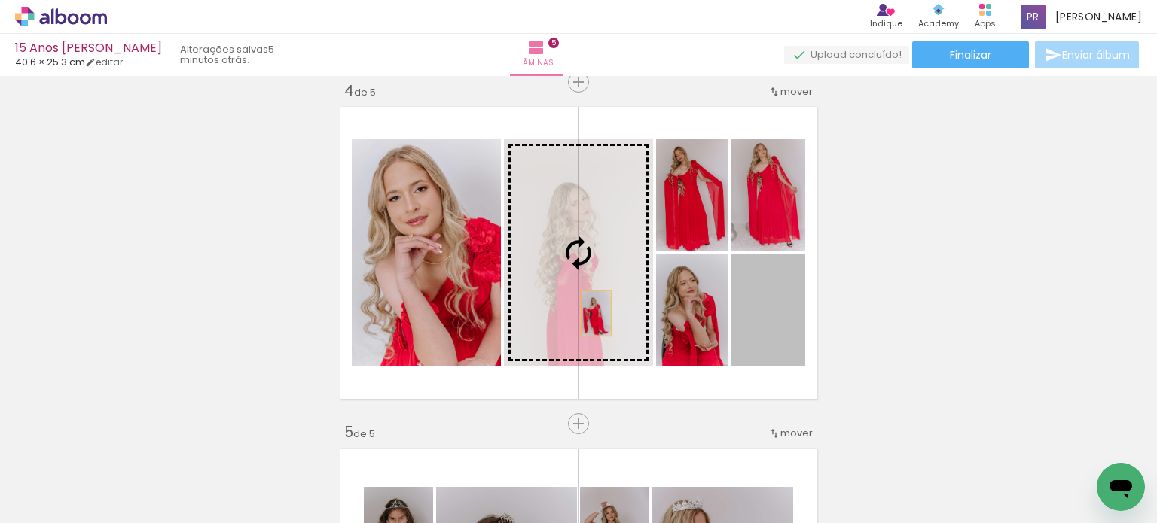
drag, startPoint x: 761, startPoint y: 340, endPoint x: 578, endPoint y: 312, distance: 184.3
click at [0, 0] on slot at bounding box center [0, 0] width 0 height 0
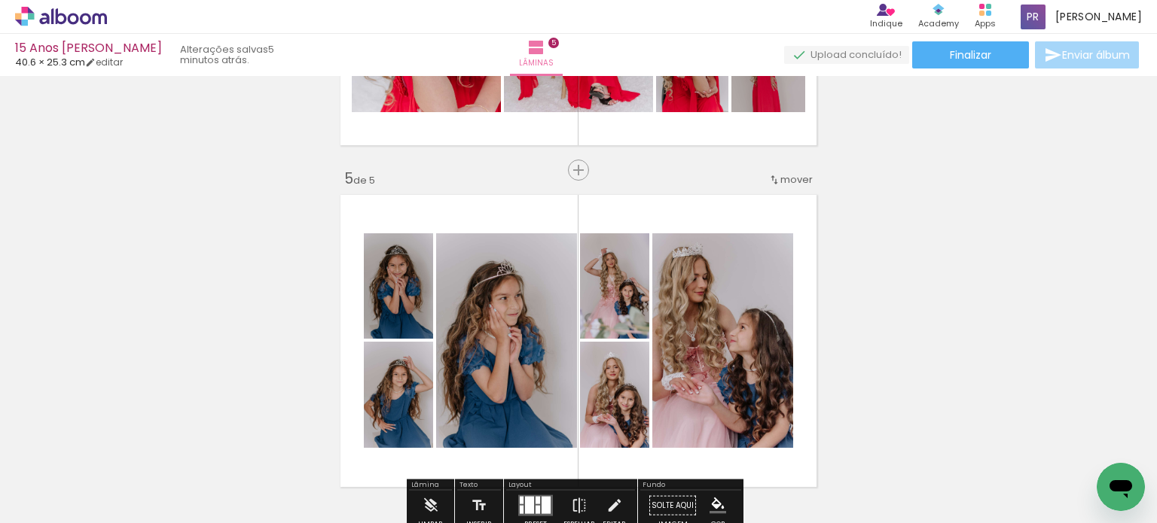
scroll to position [1195, 0]
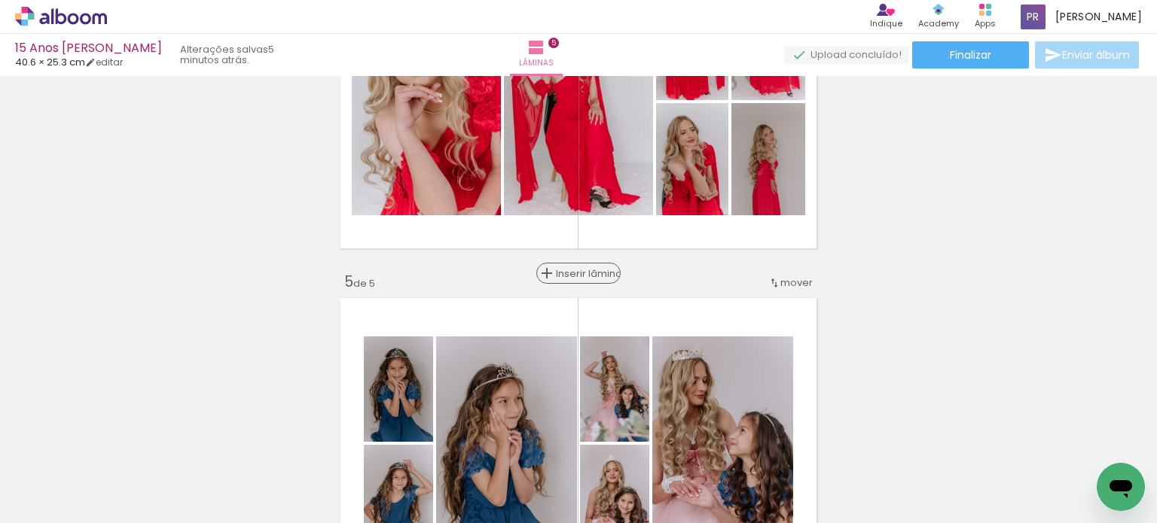
click at [565, 276] on span "Inserir lâmina" at bounding box center [585, 274] width 59 height 10
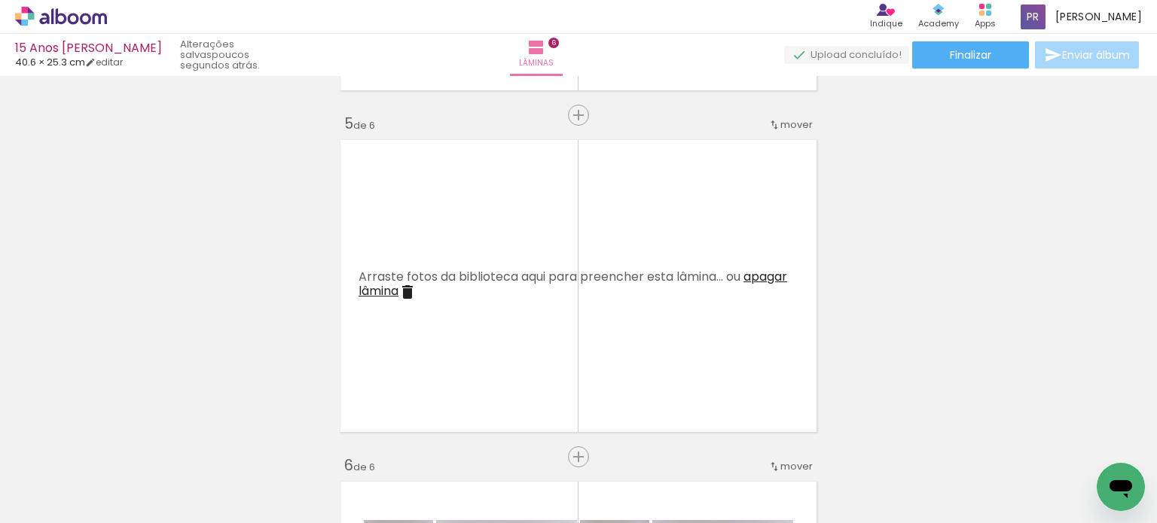
scroll to position [1355, 0]
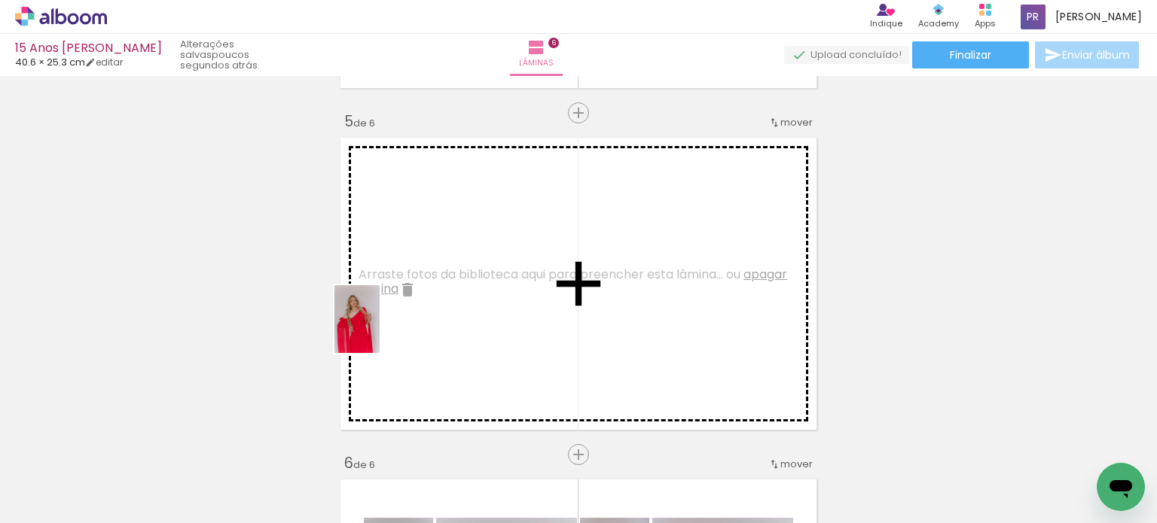
drag, startPoint x: 160, startPoint y: 479, endPoint x: 417, endPoint y: 322, distance: 301.4
click at [417, 322] on quentale-workspace at bounding box center [578, 261] width 1157 height 523
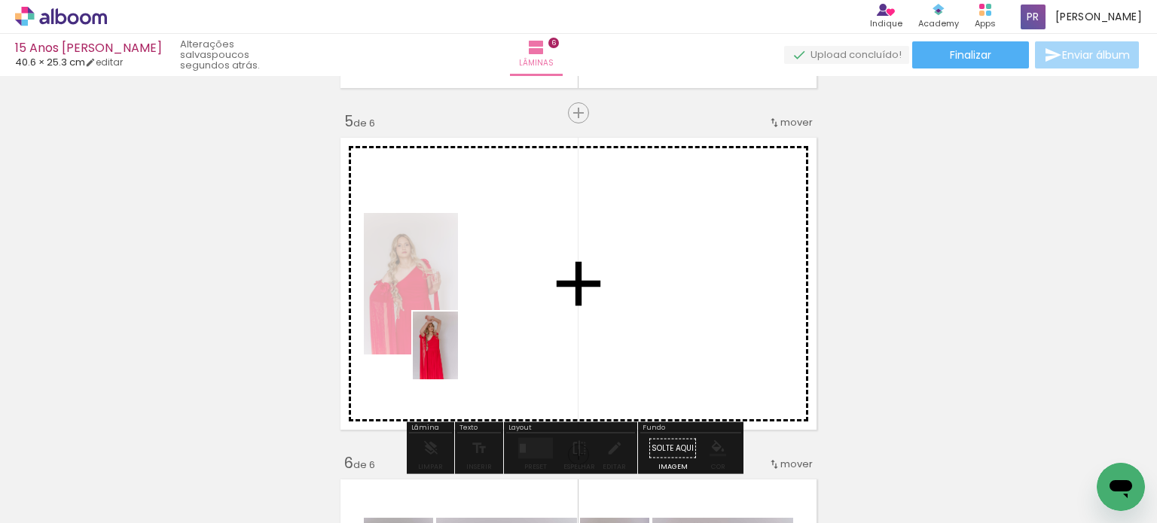
drag, startPoint x: 155, startPoint y: 478, endPoint x: 458, endPoint y: 357, distance: 326.1
click at [458, 357] on quentale-workspace at bounding box center [578, 261] width 1157 height 523
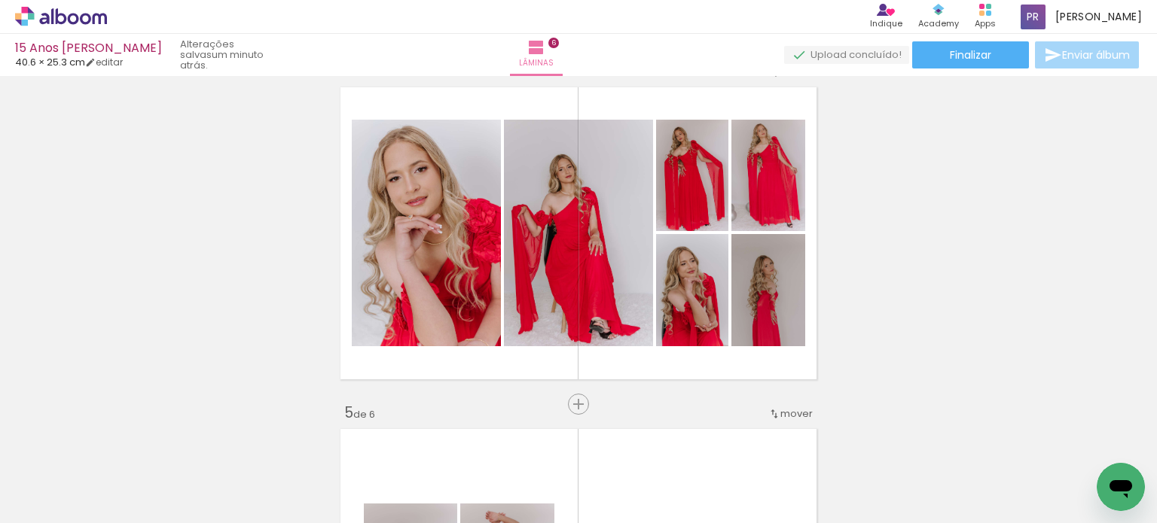
scroll to position [1054, 0]
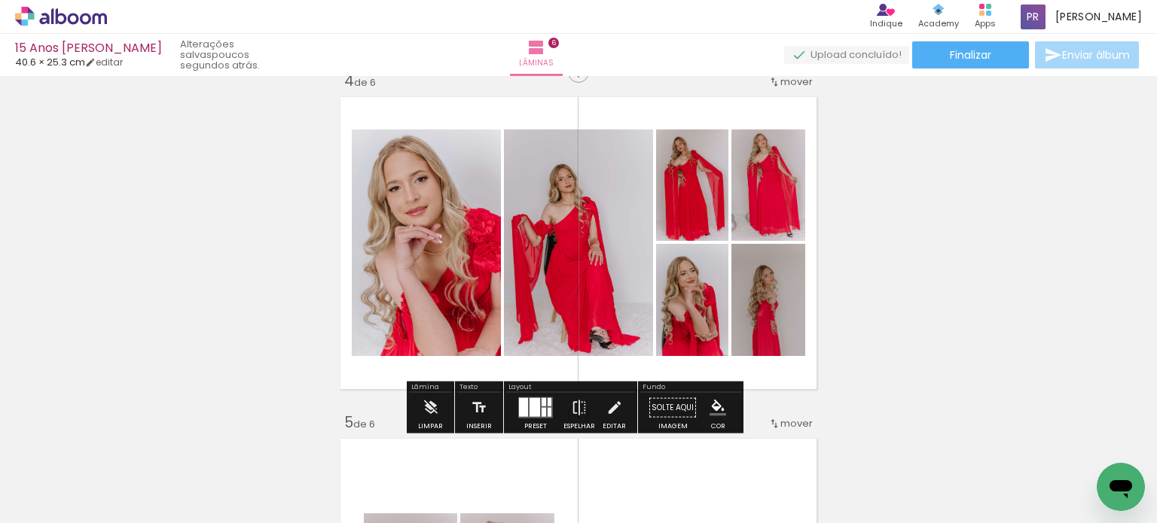
scroll to position [376, 0]
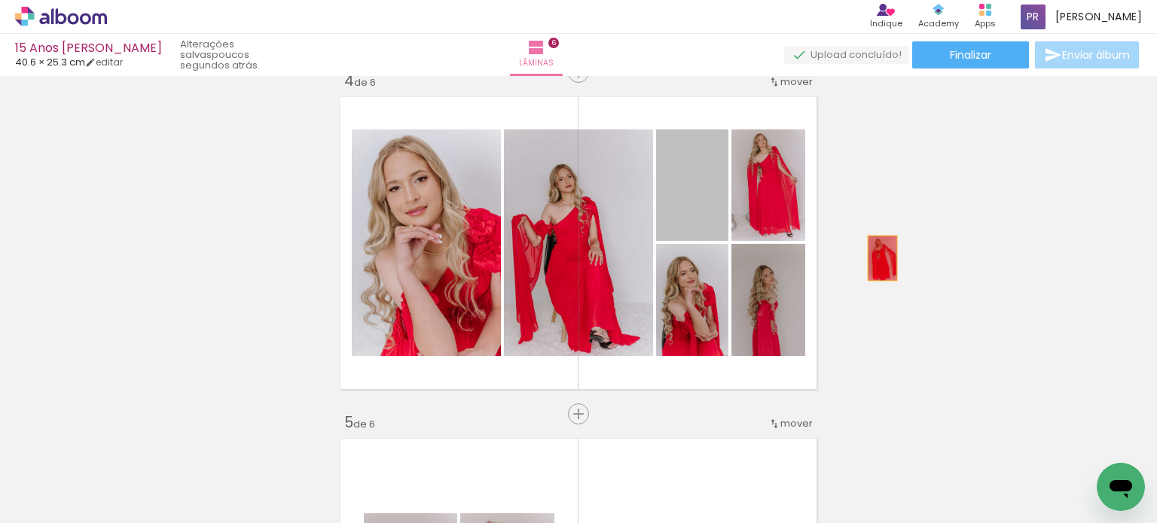
drag, startPoint x: 698, startPoint y: 208, endPoint x: 876, endPoint y: 258, distance: 185.5
click at [876, 258] on div "Inserir lâmina 1 de 6 Inserir lâmina 2 de 6 Inserir lâmina 3 de 6 Inserir lâmin…" at bounding box center [578, 224] width 1157 height 2394
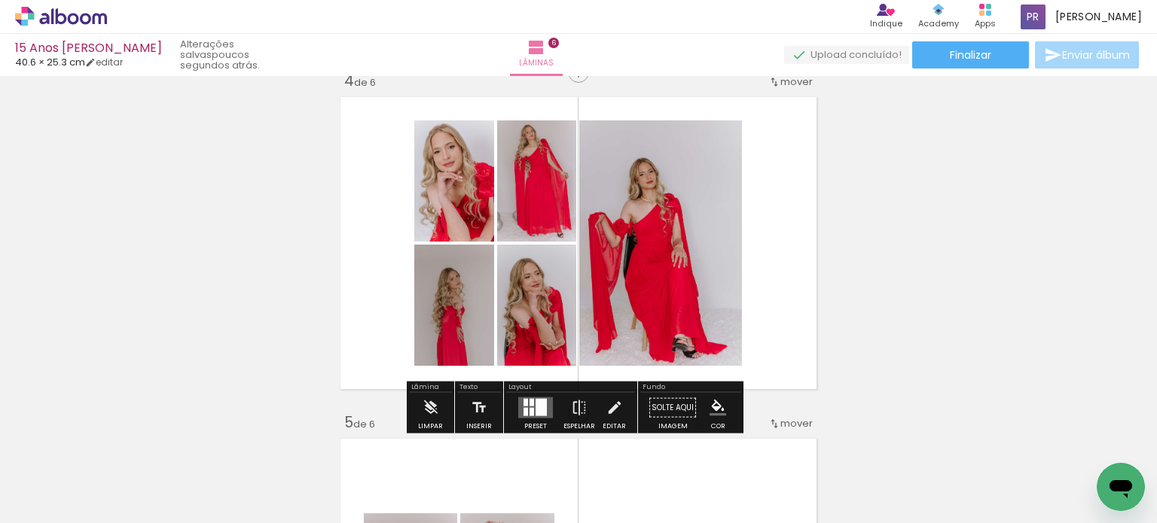
click at [533, 419] on div at bounding box center [535, 408] width 41 height 30
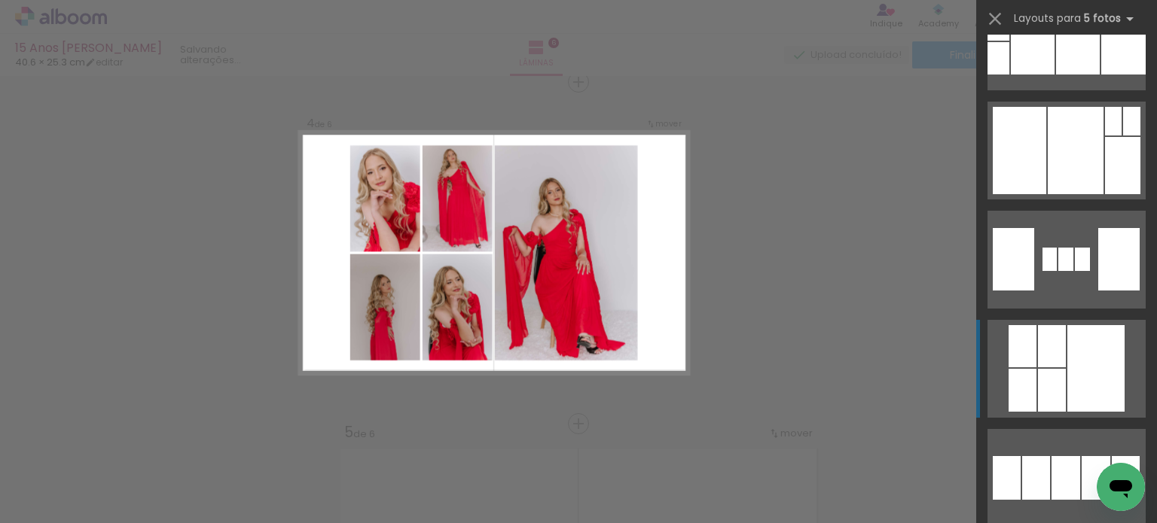
scroll to position [2334, 0]
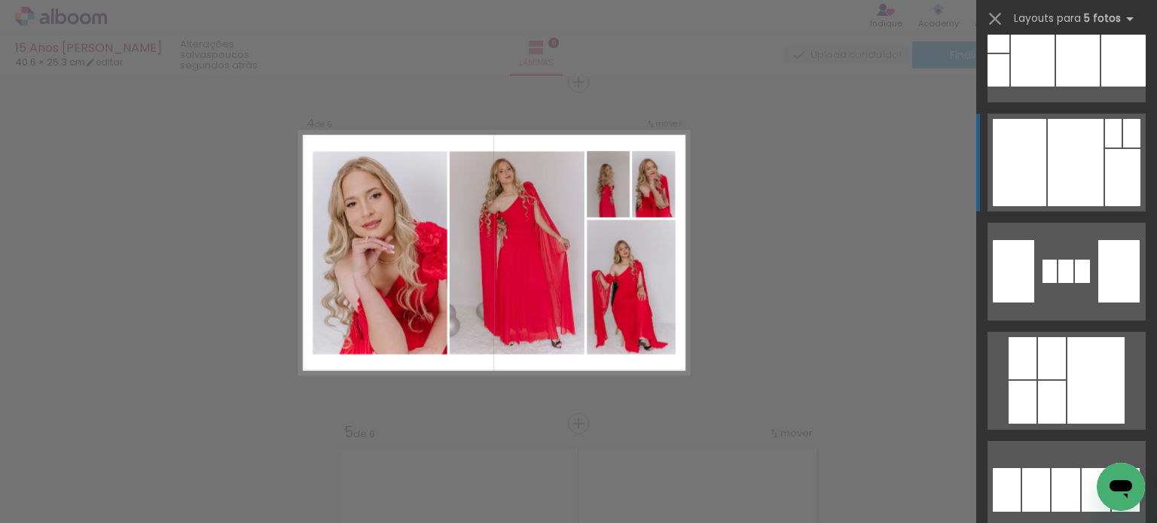
click at [1028, 180] on div at bounding box center [1018, 162] width 53 height 87
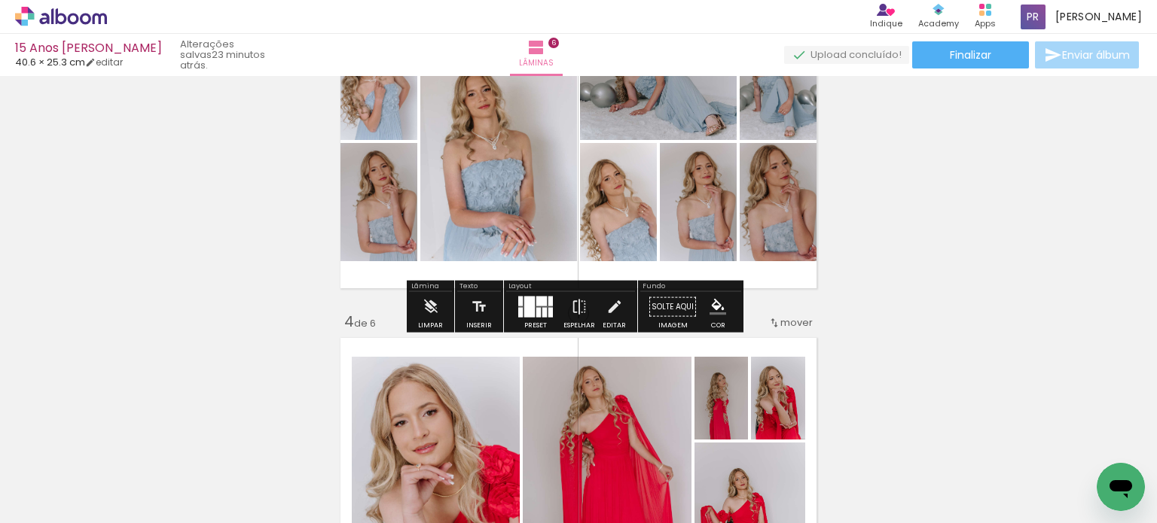
scroll to position [904, 0]
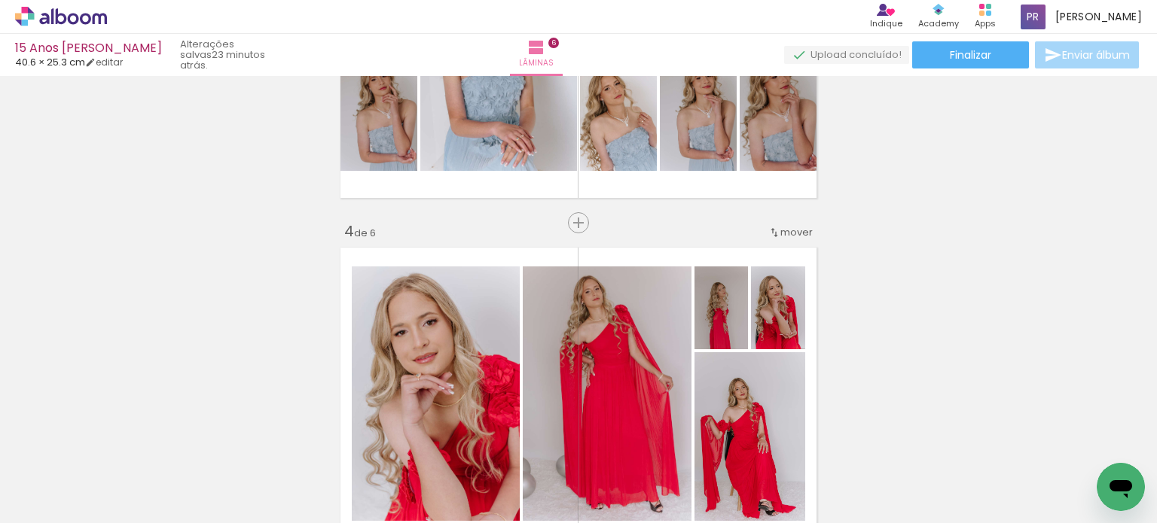
click at [785, 230] on span "mover" at bounding box center [796, 232] width 32 height 14
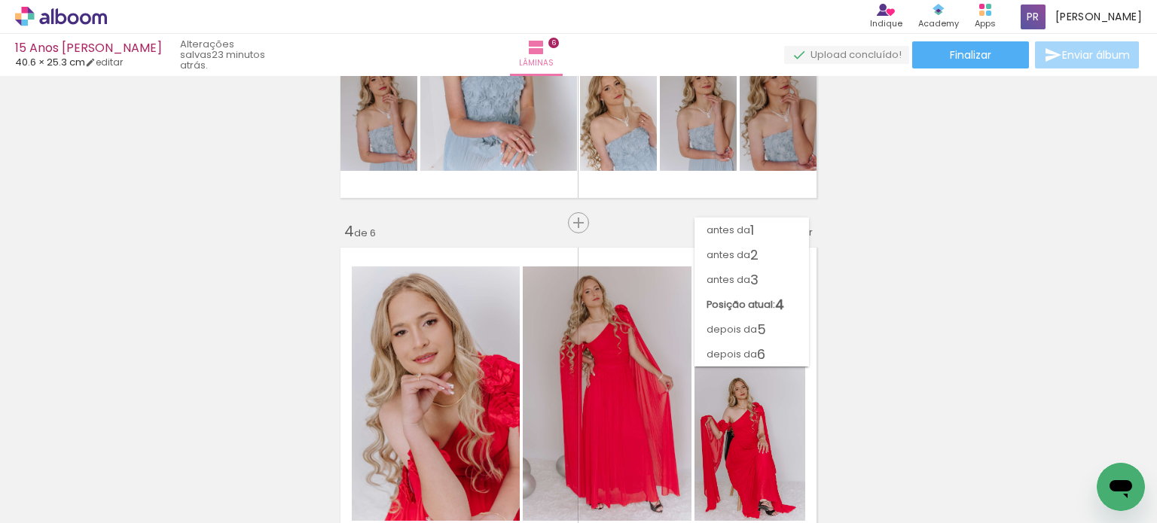
click at [876, 235] on div "Inserir lâmina 1 de 6 Inserir lâmina 2 de 6 Inserir lâmina 3 de 6 Inserir lâmin…" at bounding box center [578, 375] width 1157 height 2394
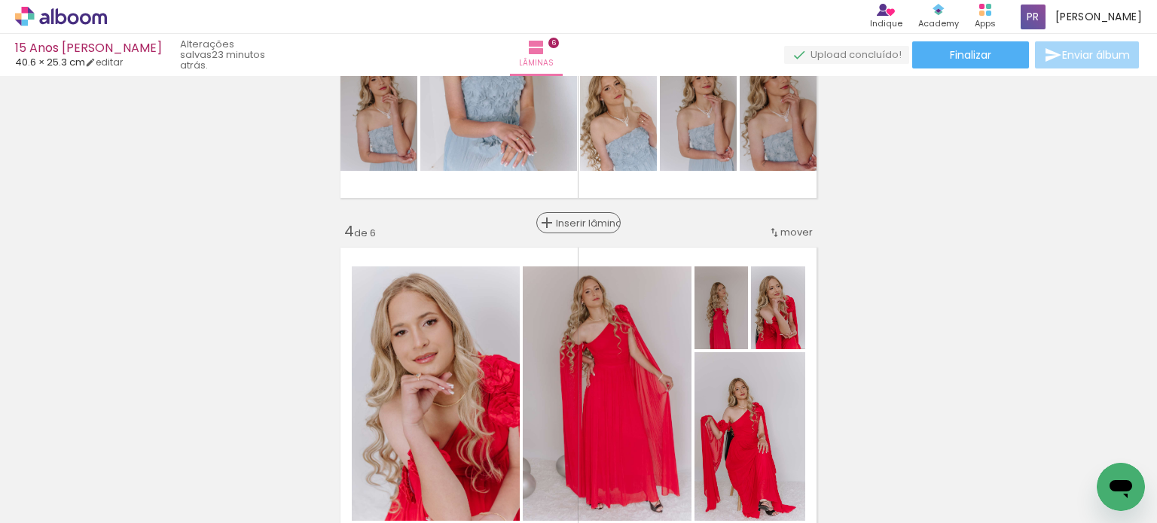
click at [572, 222] on span "Inserir lâmina" at bounding box center [585, 223] width 59 height 10
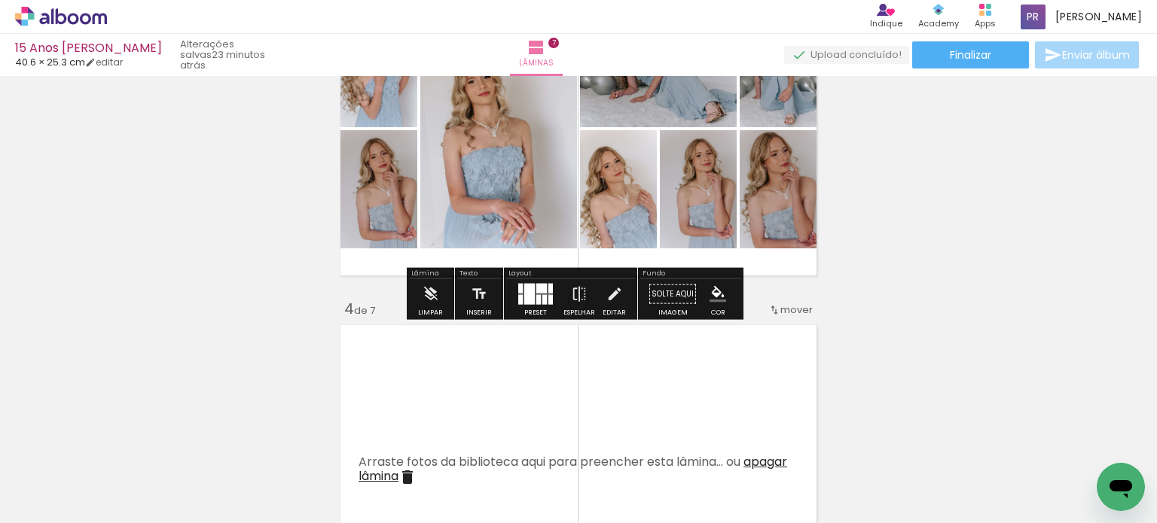
scroll to position [828, 0]
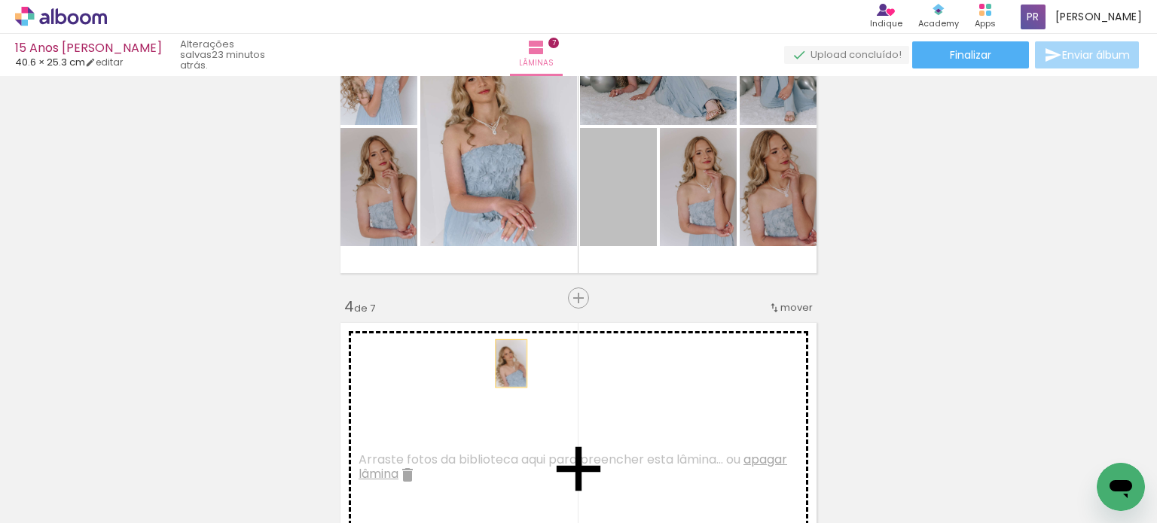
drag, startPoint x: 614, startPoint y: 220, endPoint x: 505, endPoint y: 364, distance: 181.2
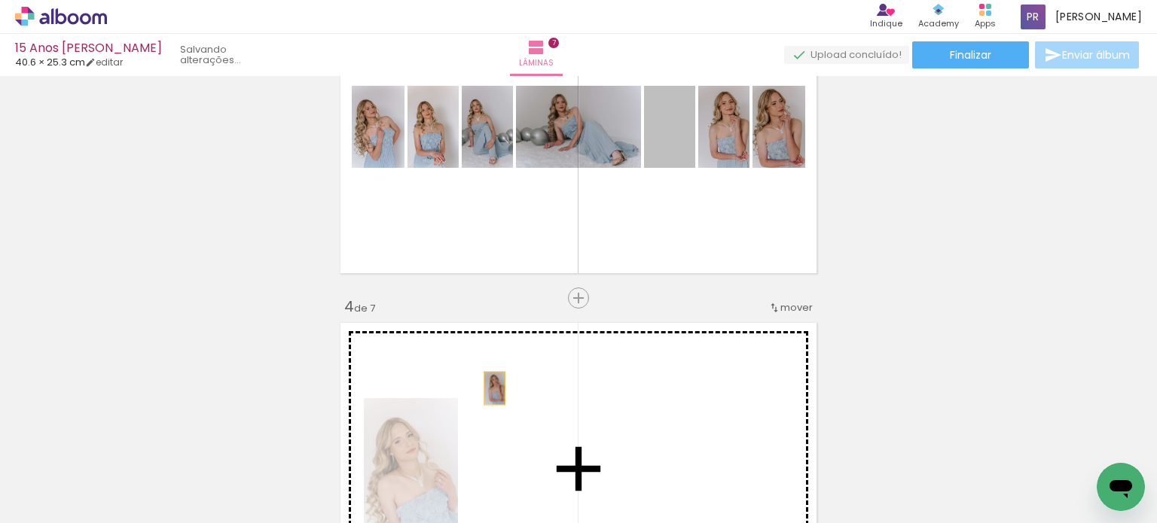
drag, startPoint x: 675, startPoint y: 149, endPoint x: 489, endPoint y: 389, distance: 303.2
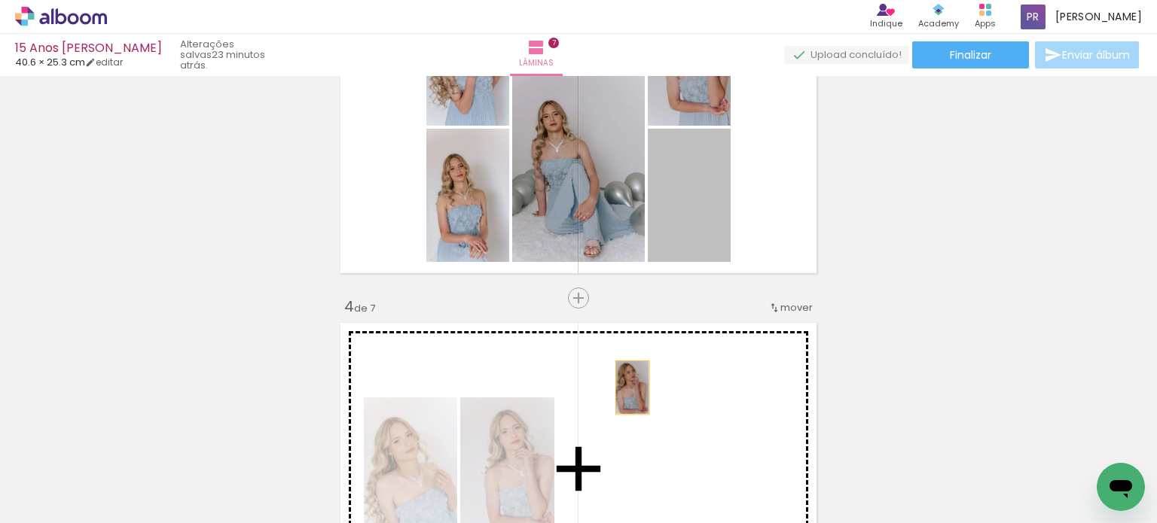
drag, startPoint x: 703, startPoint y: 206, endPoint x: 648, endPoint y: 380, distance: 182.6
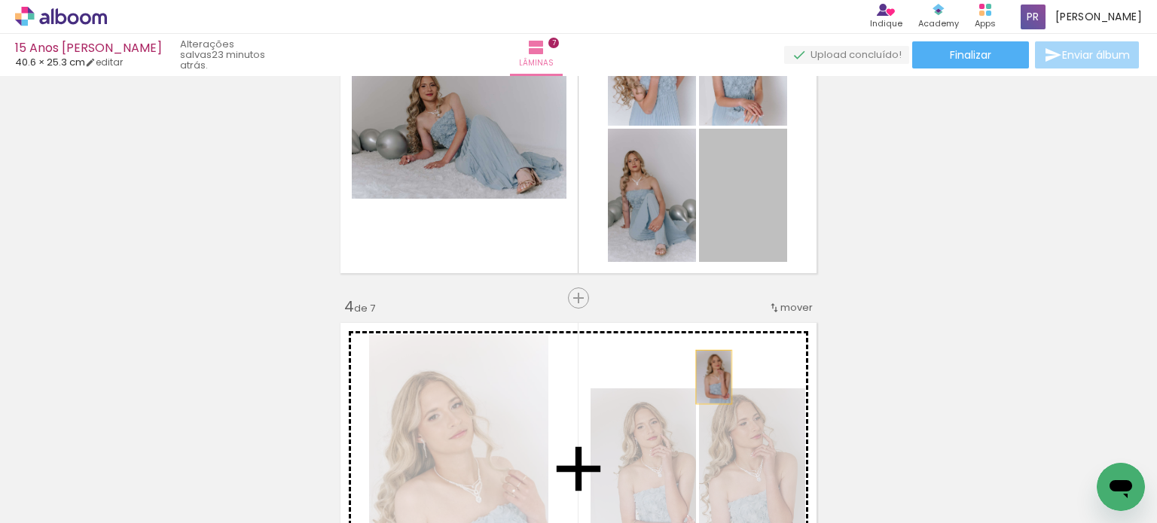
drag, startPoint x: 747, startPoint y: 229, endPoint x: 708, endPoint y: 379, distance: 154.9
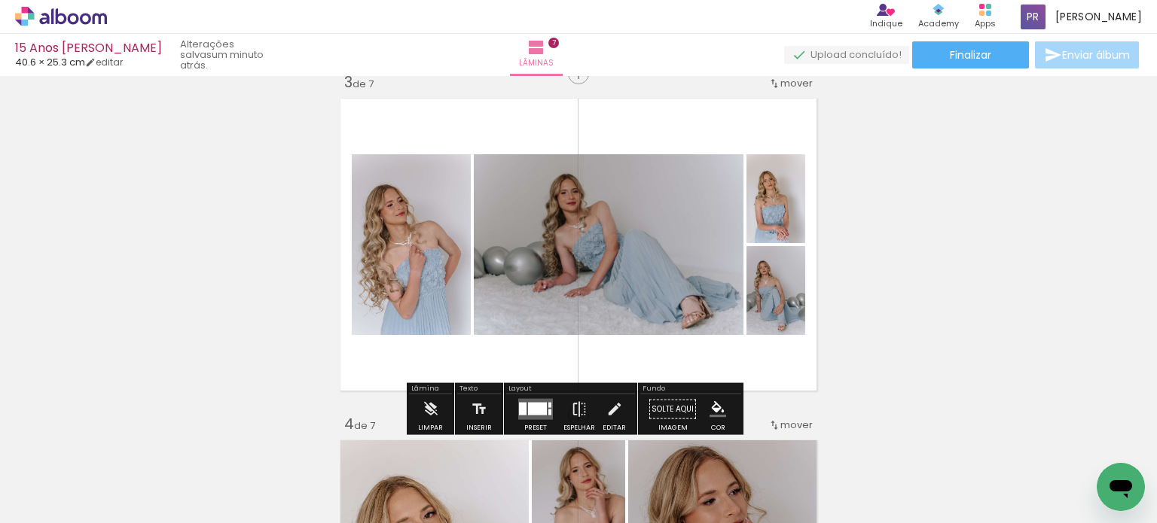
scroll to position [678, 0]
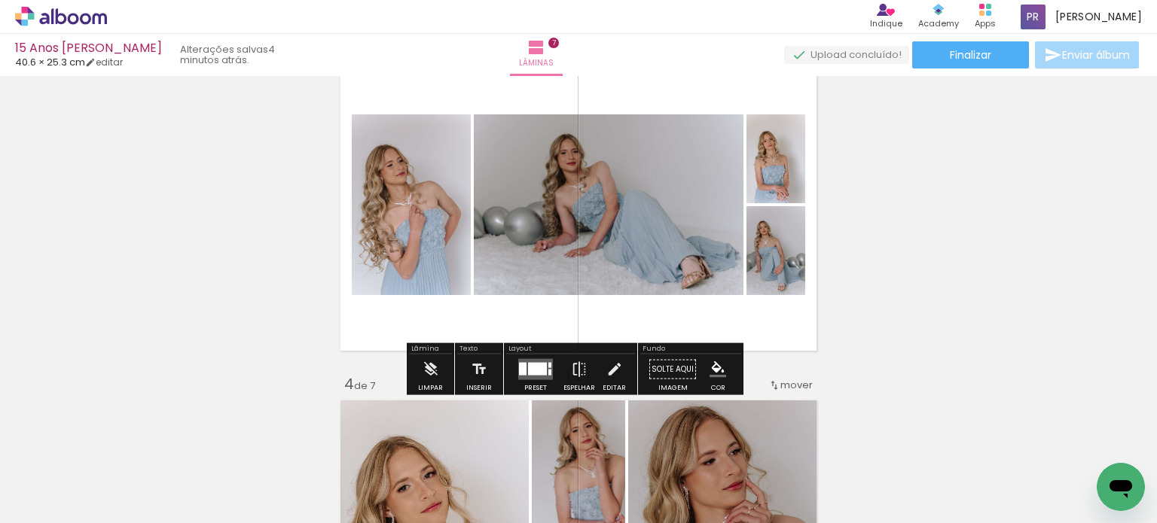
scroll to position [753, 0]
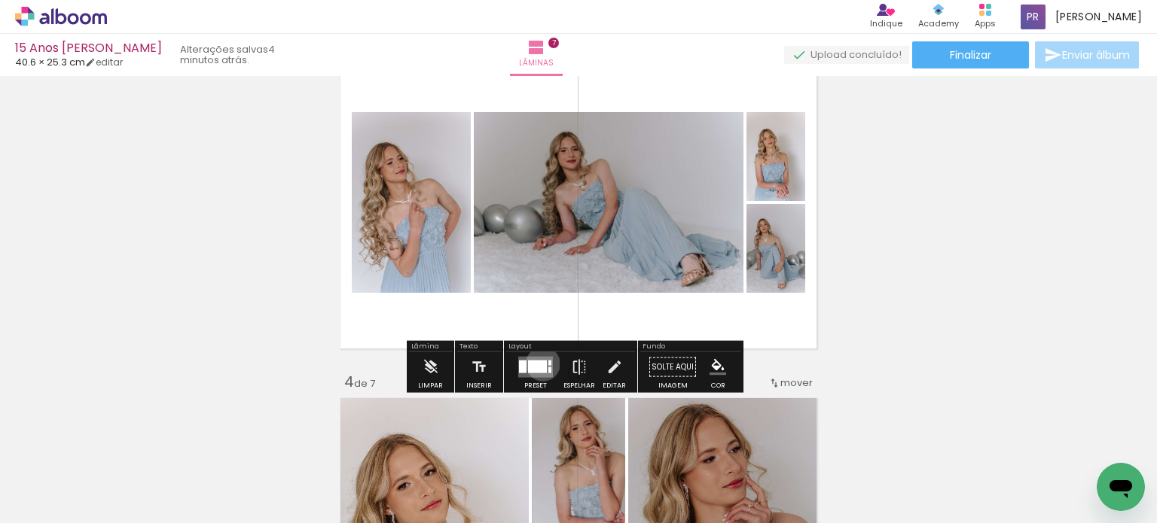
click at [539, 364] on div at bounding box center [537, 367] width 19 height 13
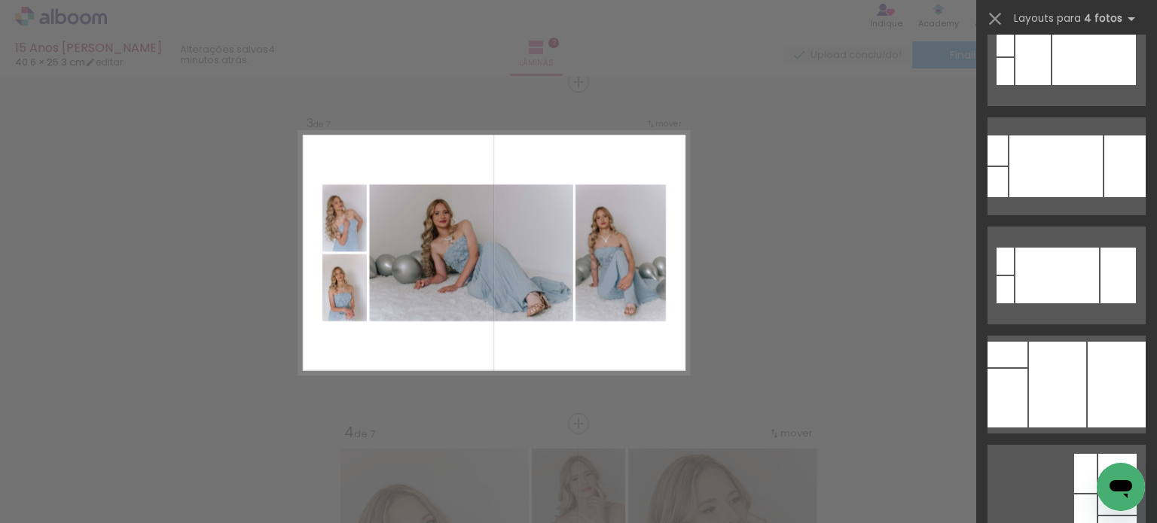
scroll to position [1205, 0]
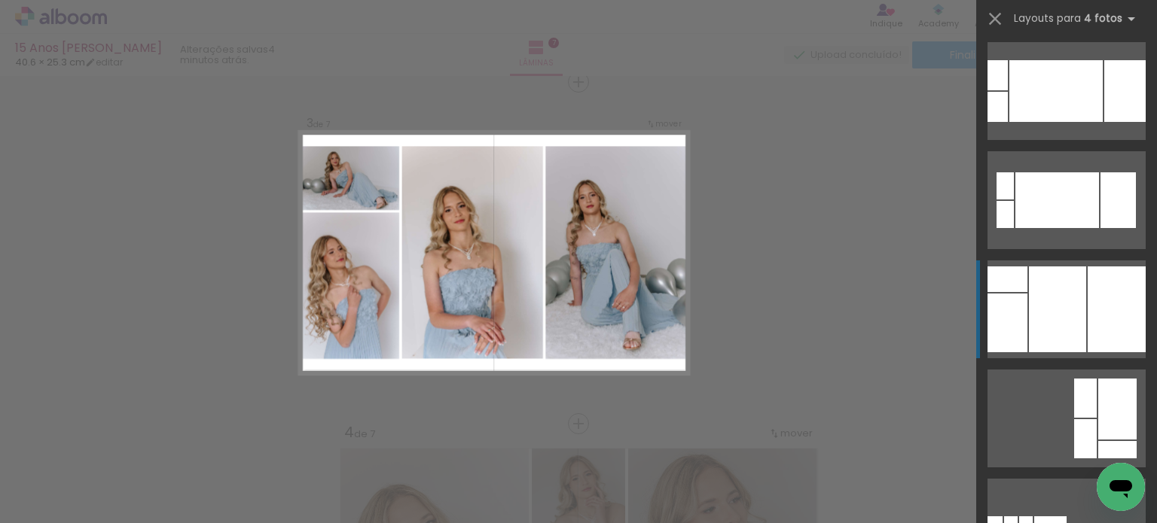
click at [1047, 307] on div at bounding box center [1057, 310] width 57 height 86
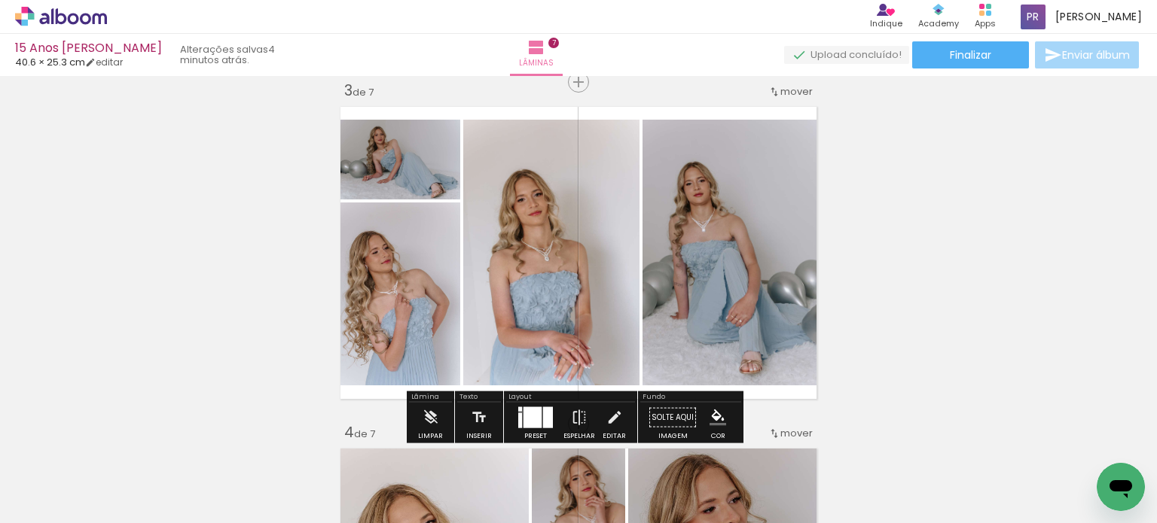
click at [439, 247] on quentale-photo at bounding box center [397, 294] width 126 height 183
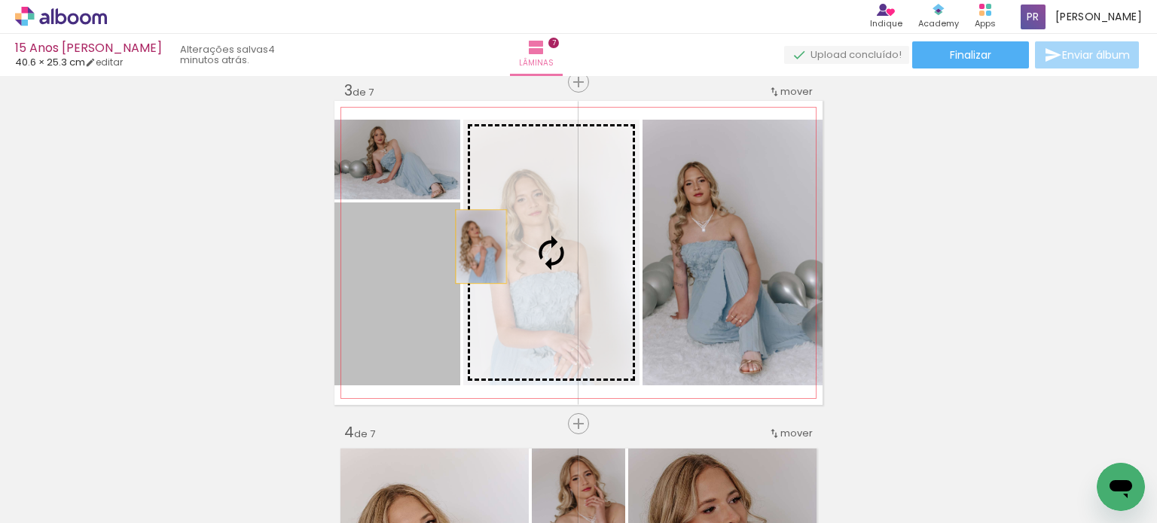
drag, startPoint x: 431, startPoint y: 250, endPoint x: 477, endPoint y: 245, distance: 46.9
click at [0, 0] on slot at bounding box center [0, 0] width 0 height 0
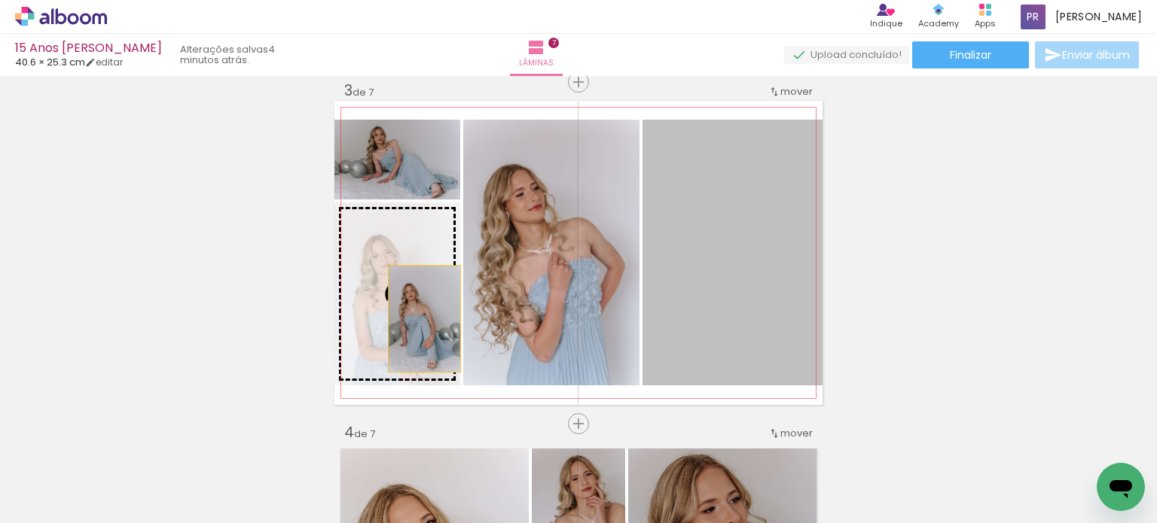
drag, startPoint x: 749, startPoint y: 267, endPoint x: 413, endPoint y: 319, distance: 339.7
click at [0, 0] on slot at bounding box center [0, 0] width 0 height 0
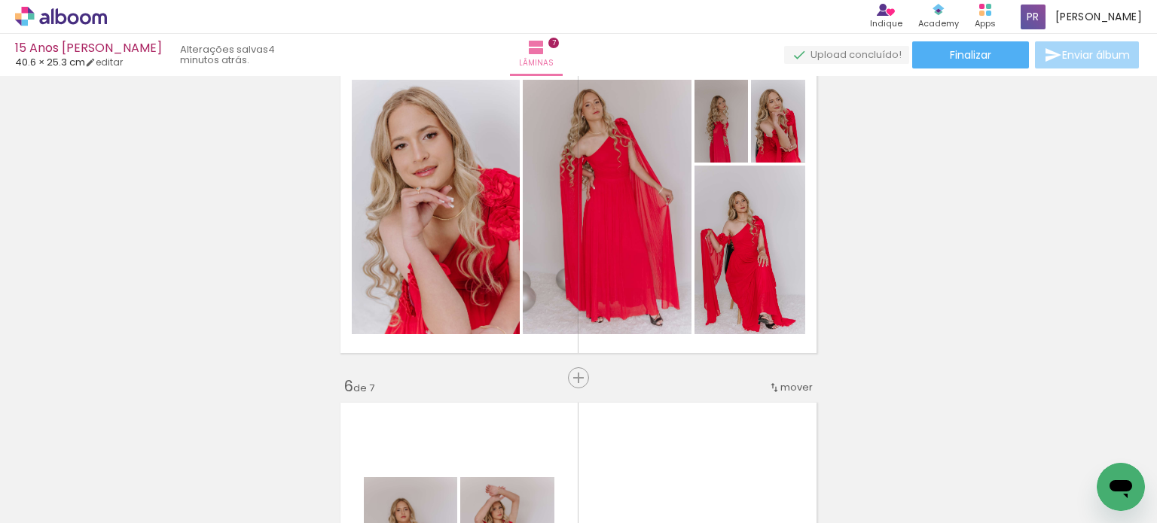
scroll to position [1456, 0]
